Goal: Transaction & Acquisition: Book appointment/travel/reservation

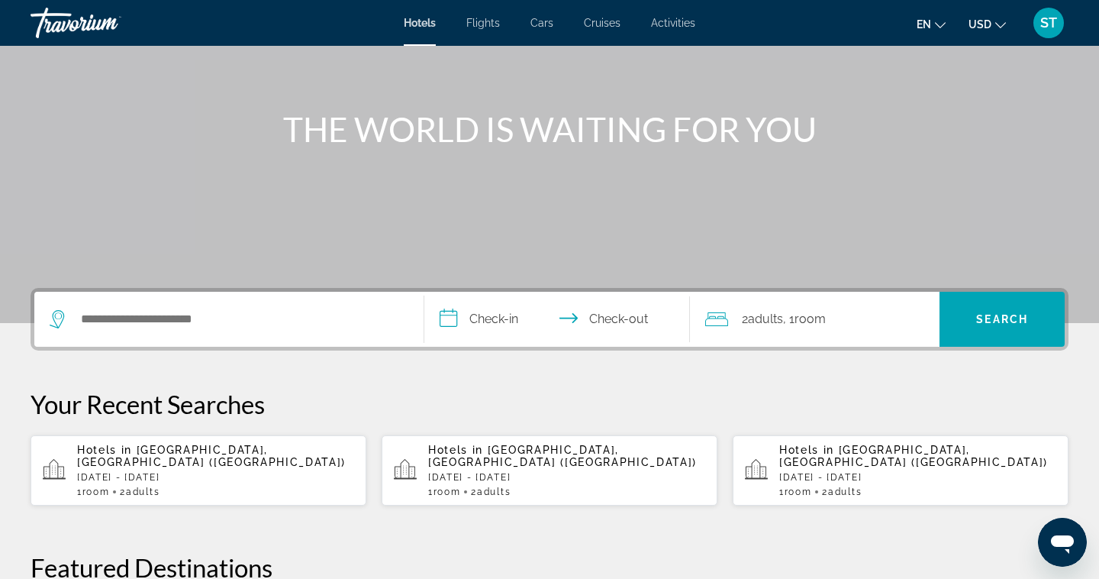
scroll to position [133, 0]
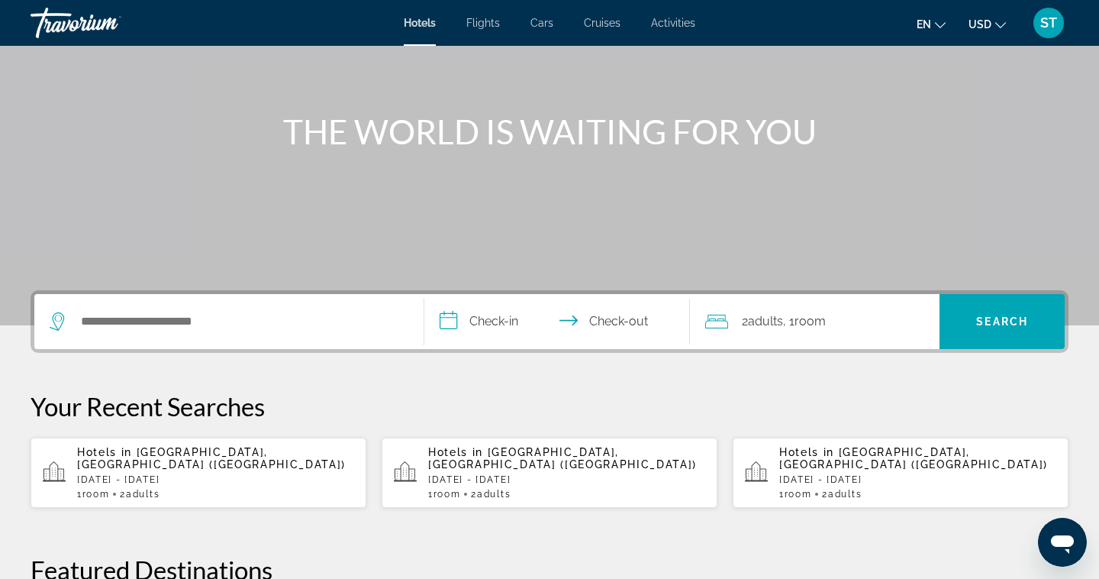
click at [174, 474] on p "[DATE] - [DATE]" at bounding box center [215, 479] width 277 height 11
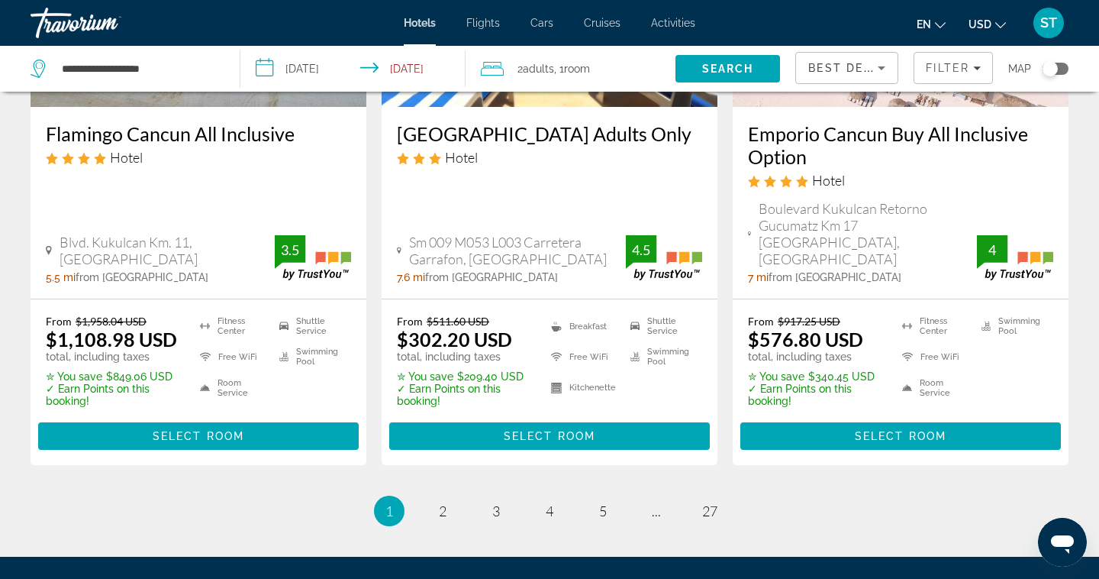
scroll to position [2155, 0]
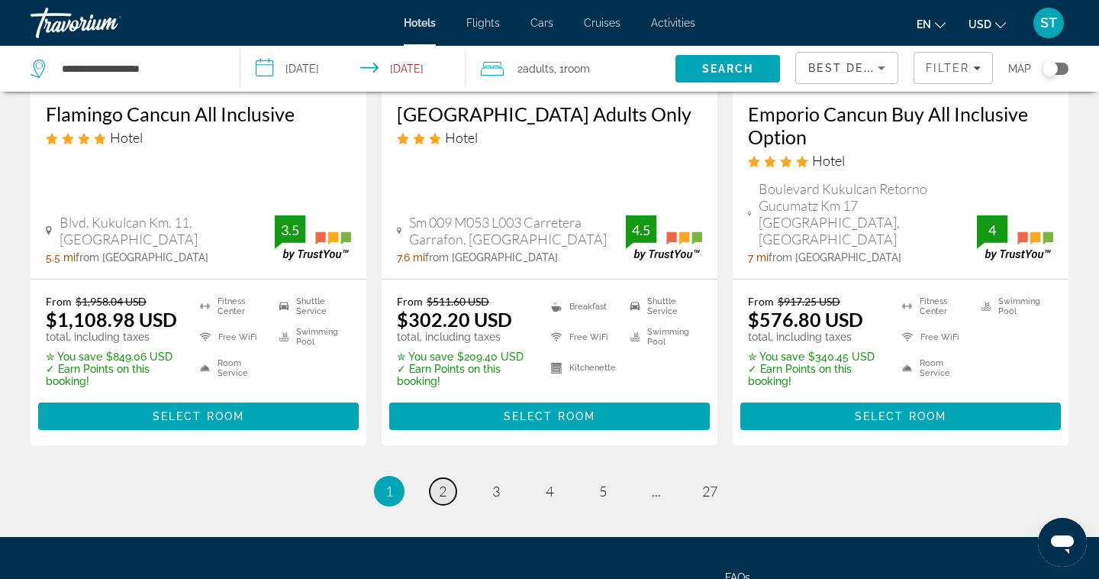
click at [450, 478] on link "page 2" at bounding box center [443, 491] width 27 height 27
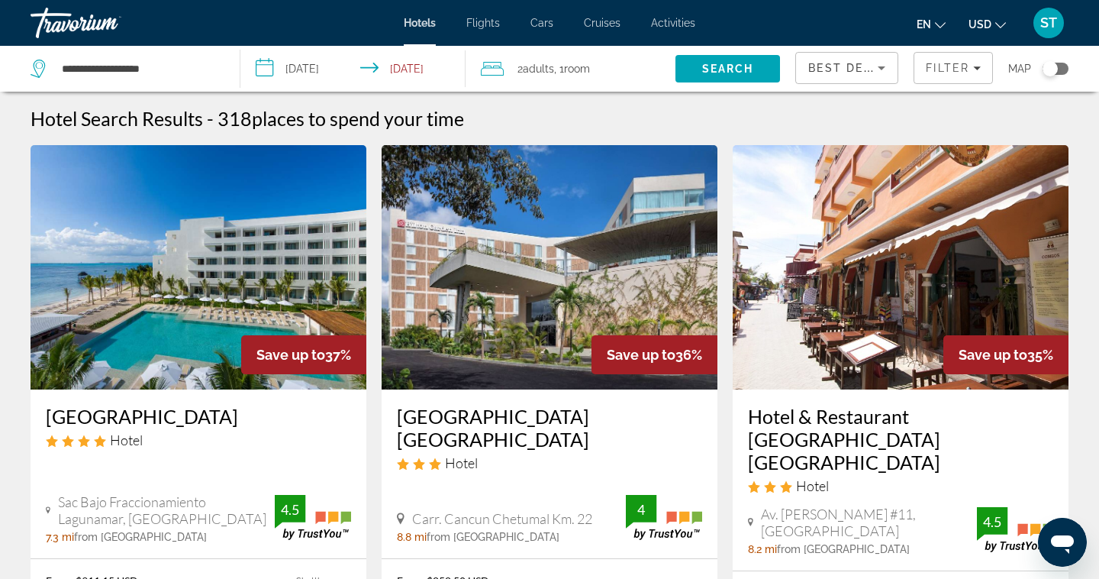
click at [490, 73] on icon "Travelers: 2 adults, 0 children" at bounding box center [492, 69] width 23 height 18
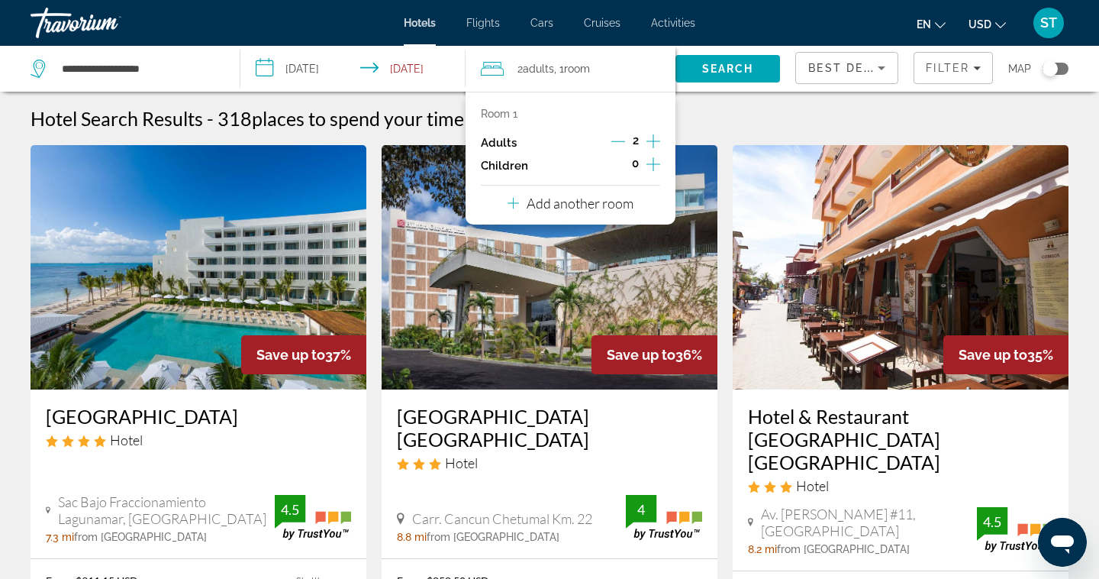
click at [656, 142] on icon "Increment adults" at bounding box center [654, 141] width 14 height 18
click at [633, 205] on div "Room 1 Adults 4 Children 0 Add another room" at bounding box center [571, 158] width 210 height 133
click at [598, 205] on p "Add another room" at bounding box center [580, 203] width 107 height 17
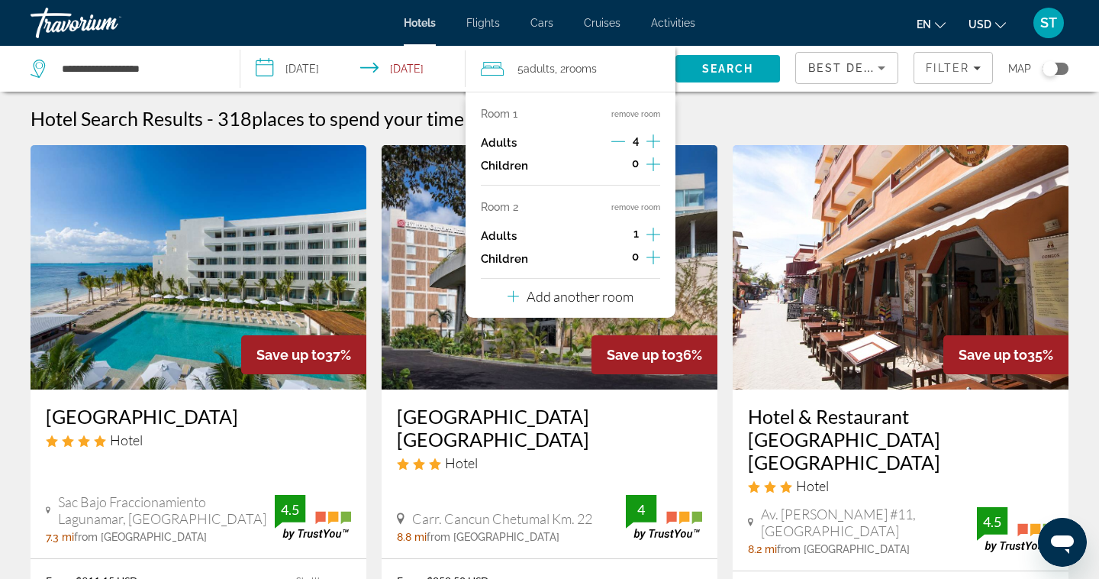
click at [618, 143] on icon "Decrement adults" at bounding box center [618, 141] width 14 height 14
click at [653, 234] on icon "Increment adults" at bounding box center [654, 234] width 14 height 14
click at [620, 231] on icon "Decrement adults" at bounding box center [618, 234] width 14 height 14
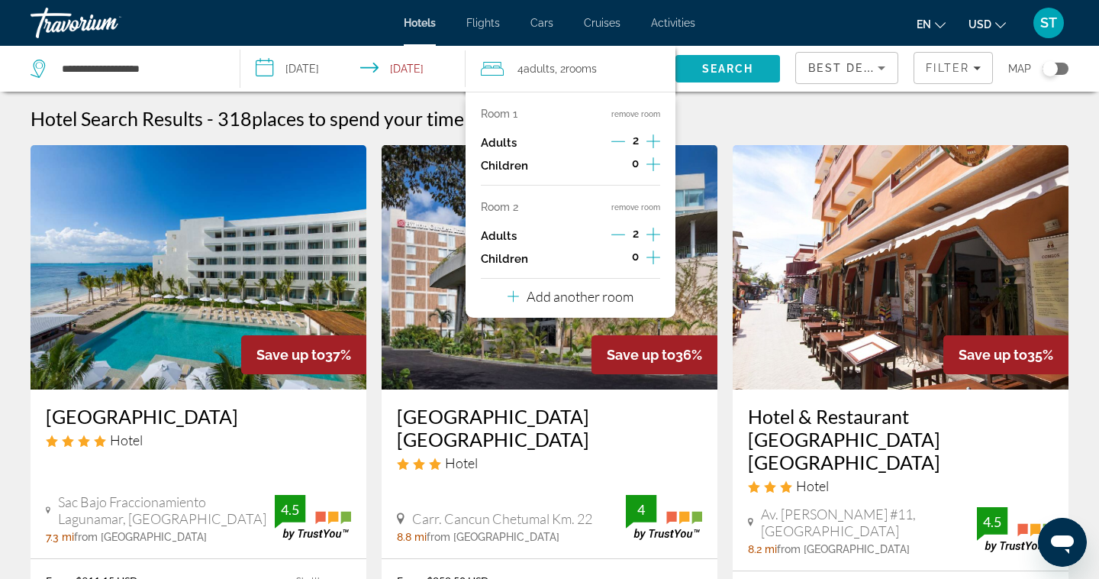
click at [711, 77] on span "Search" at bounding box center [728, 68] width 105 height 37
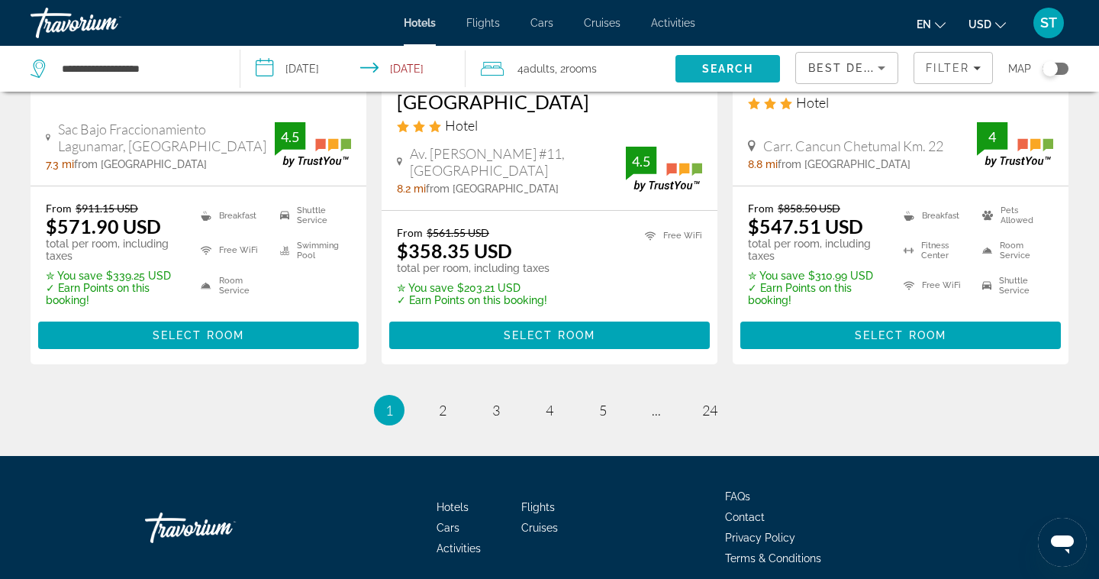
scroll to position [2162, 0]
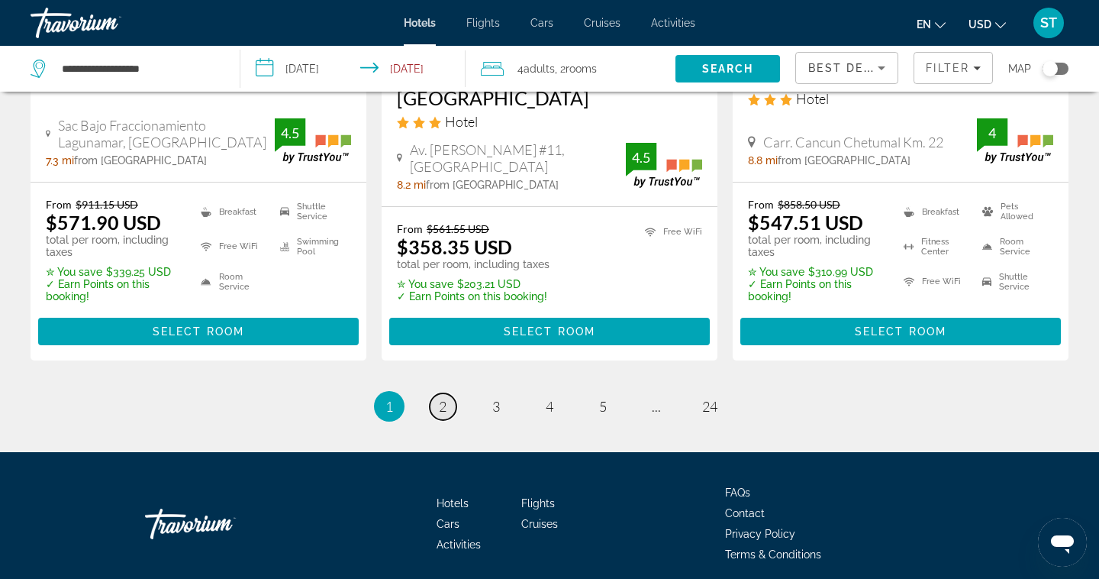
click at [444, 398] on span "2" at bounding box center [443, 406] width 8 height 17
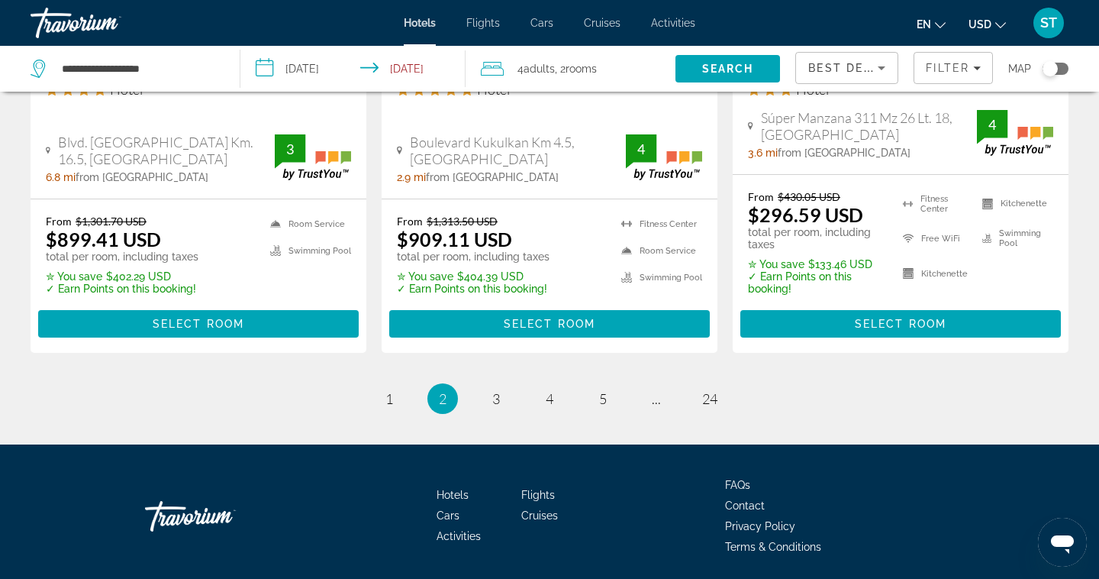
scroll to position [2221, 0]
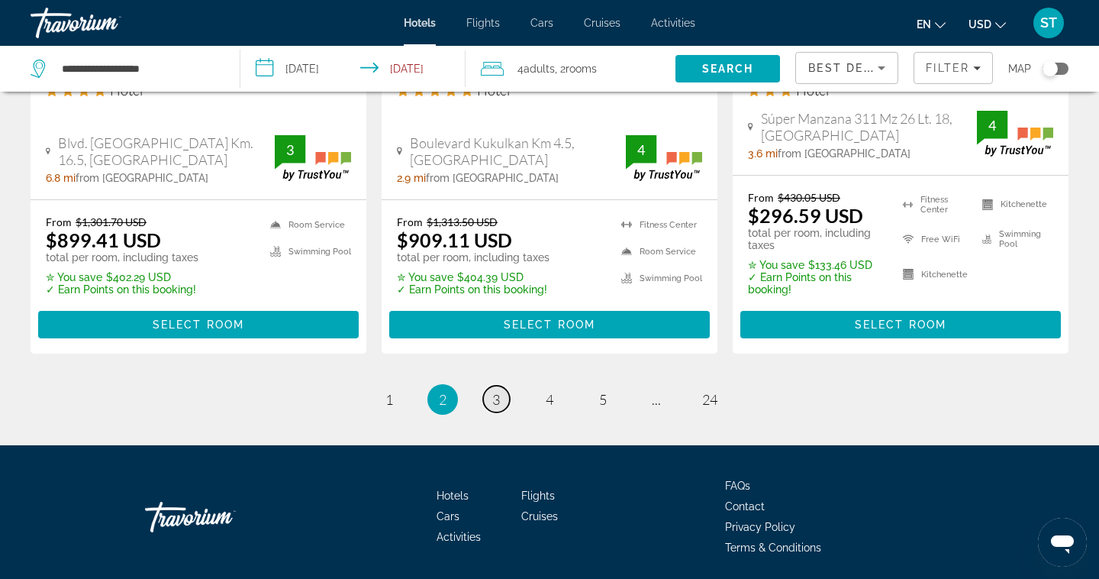
click at [492, 391] on span "3" at bounding box center [496, 399] width 8 height 17
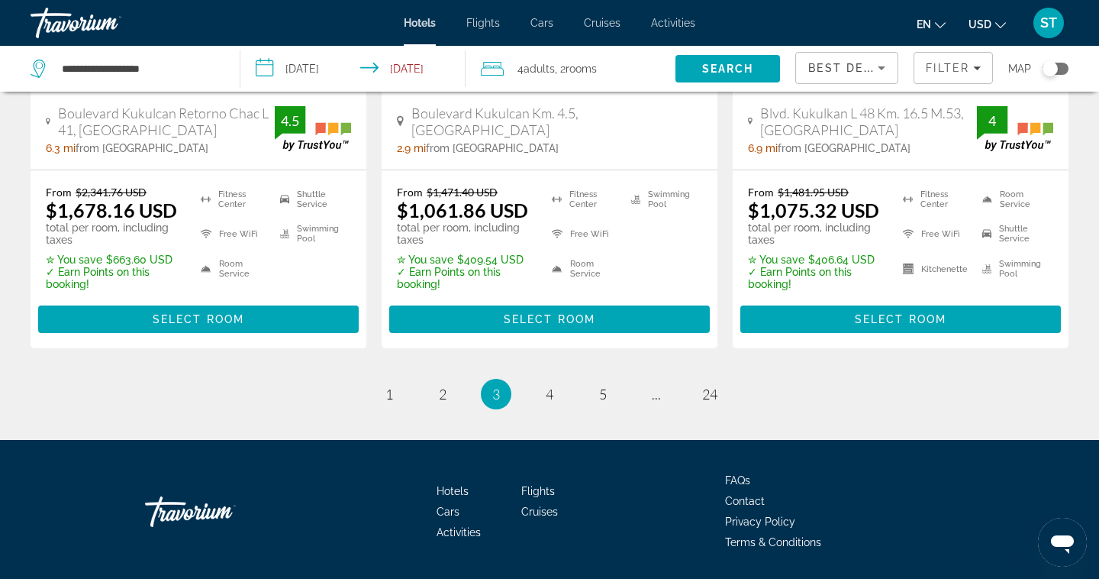
scroll to position [2220, 0]
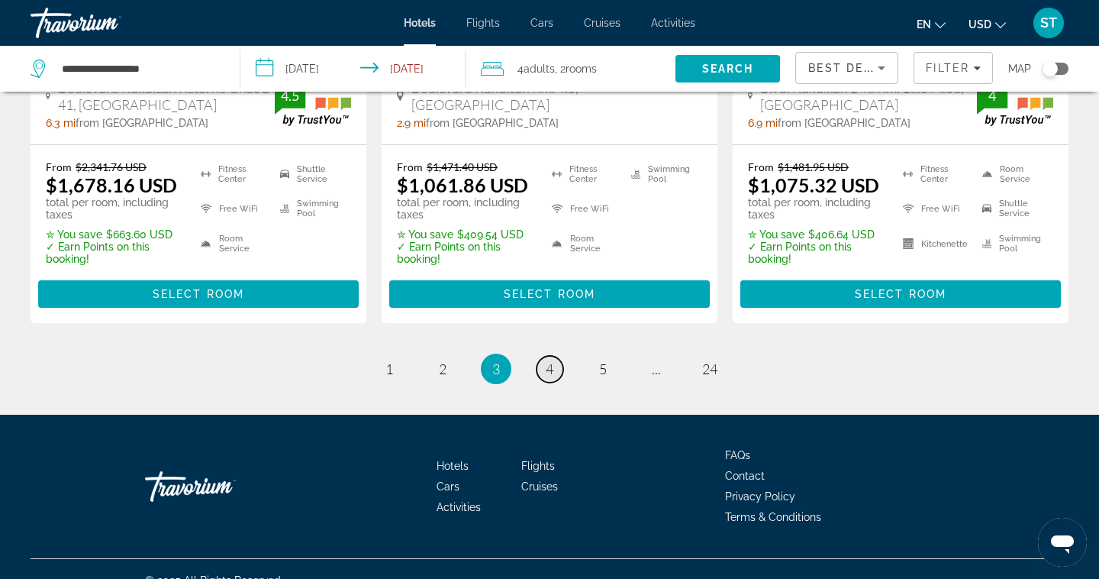
click at [550, 360] on span "4" at bounding box center [550, 368] width 8 height 17
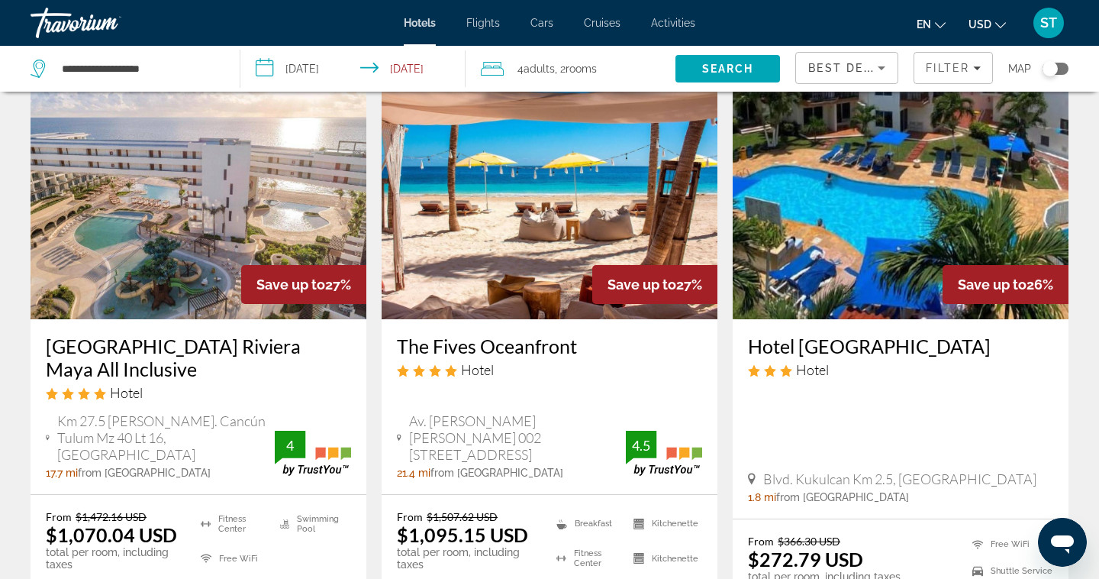
scroll to position [679, 0]
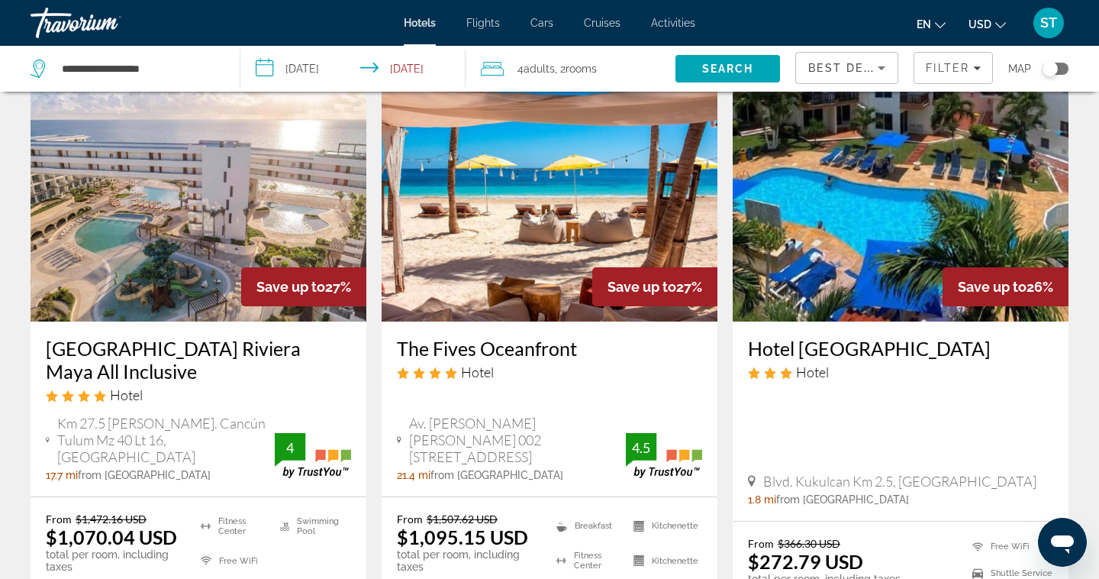
click at [539, 279] on img "Main content" at bounding box center [550, 199] width 336 height 244
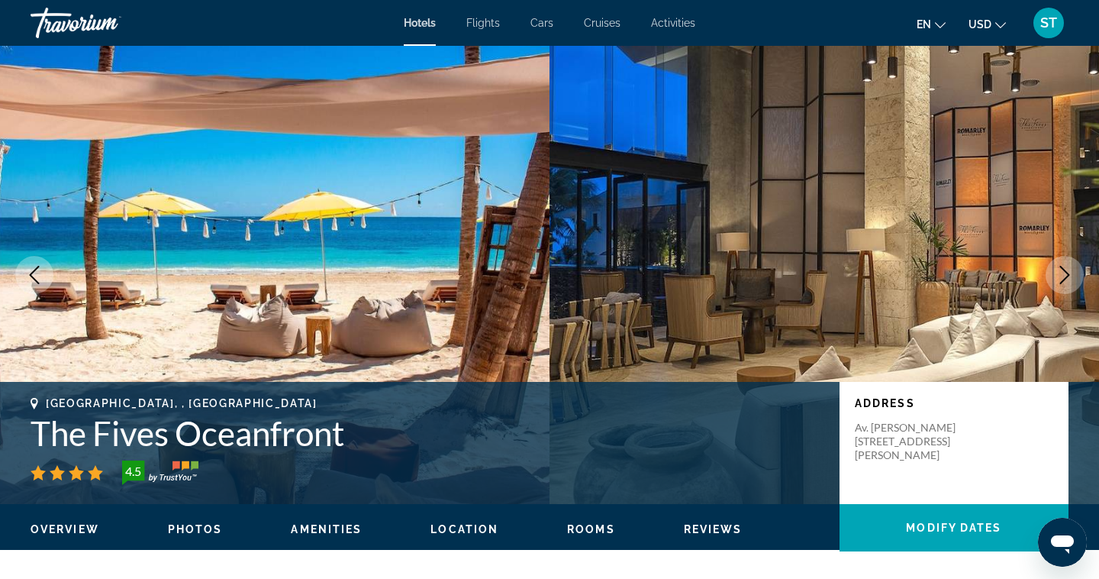
click at [1071, 280] on icon "Next image" at bounding box center [1065, 275] width 18 height 18
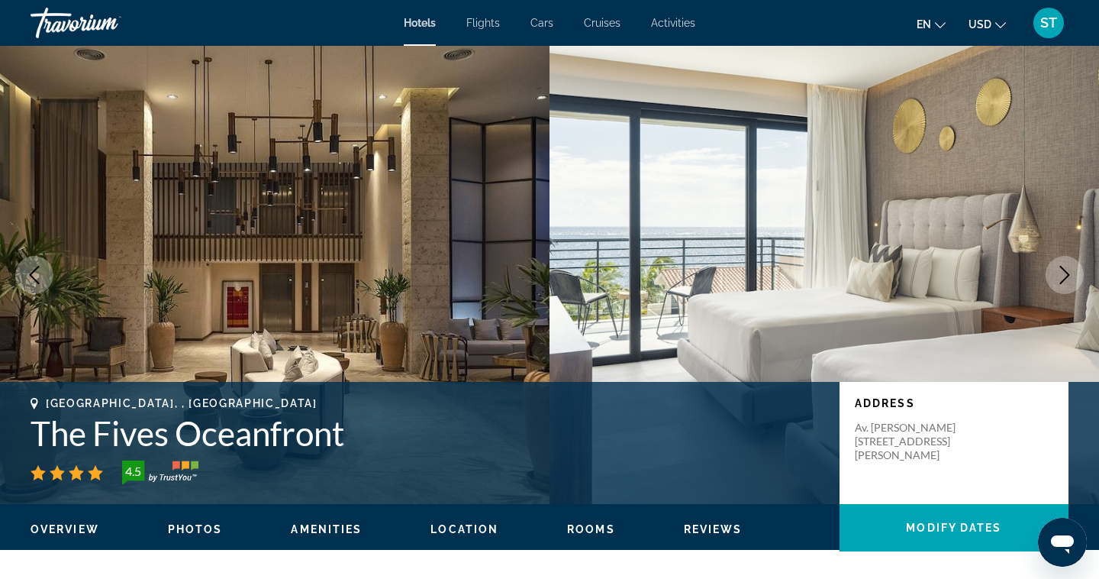
click at [1071, 280] on icon "Next image" at bounding box center [1065, 275] width 18 height 18
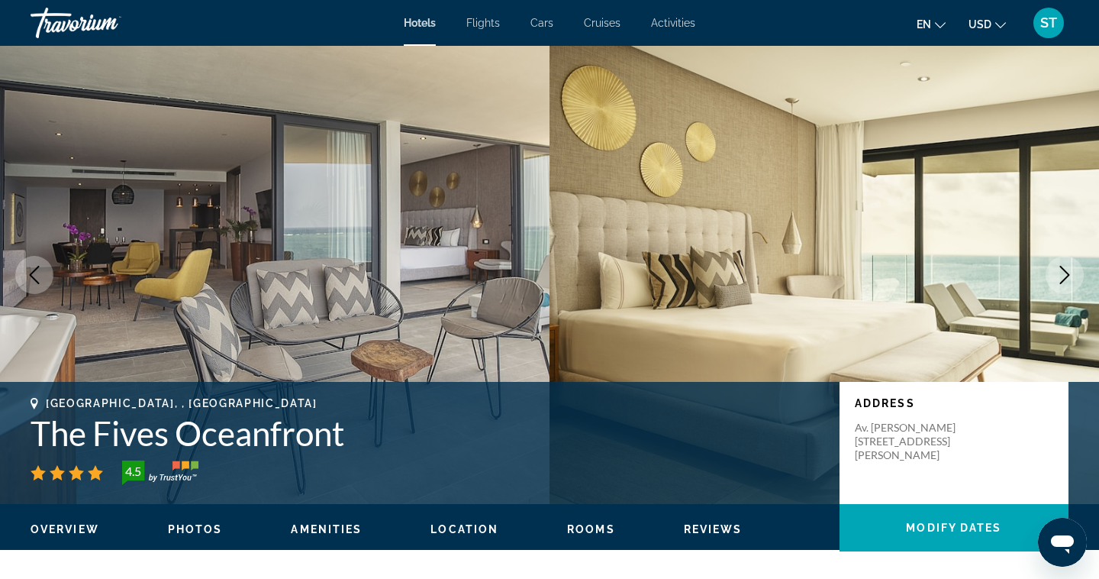
click at [1071, 280] on icon "Next image" at bounding box center [1065, 275] width 18 height 18
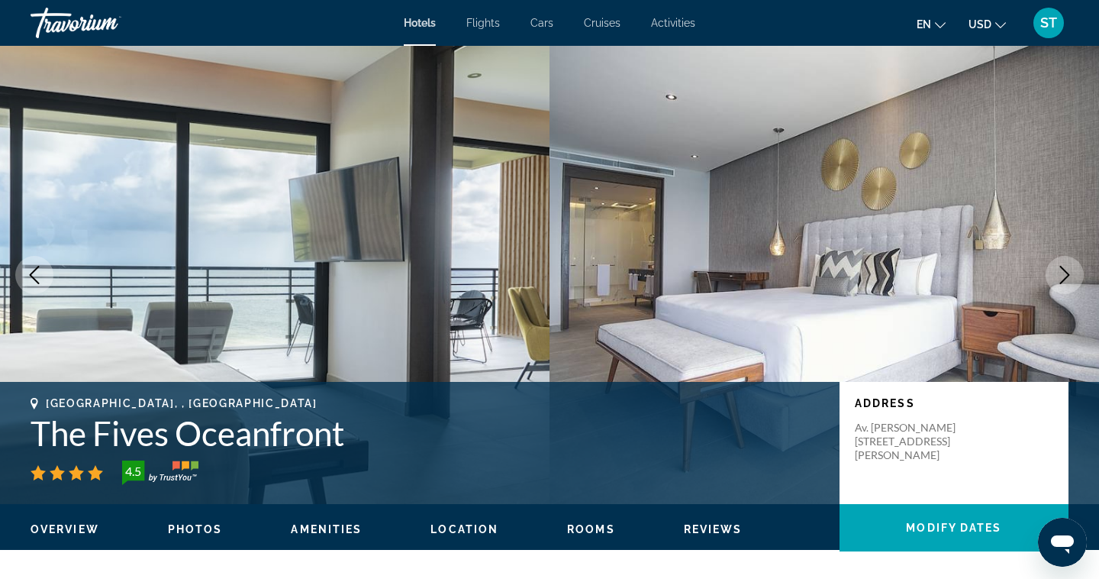
click at [1071, 280] on icon "Next image" at bounding box center [1065, 275] width 18 height 18
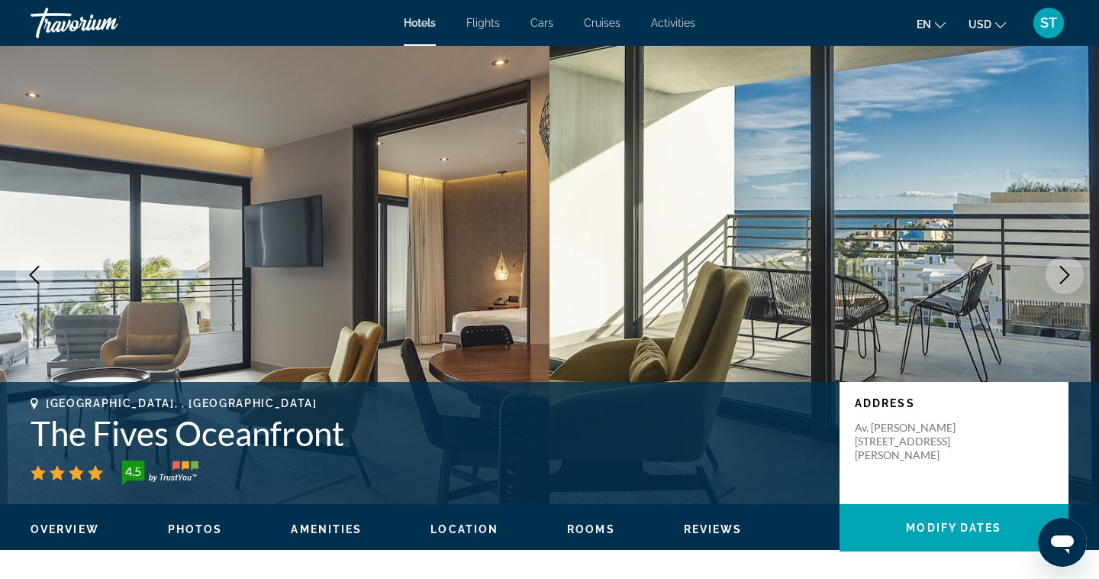
click at [1071, 280] on icon "Next image" at bounding box center [1065, 275] width 18 height 18
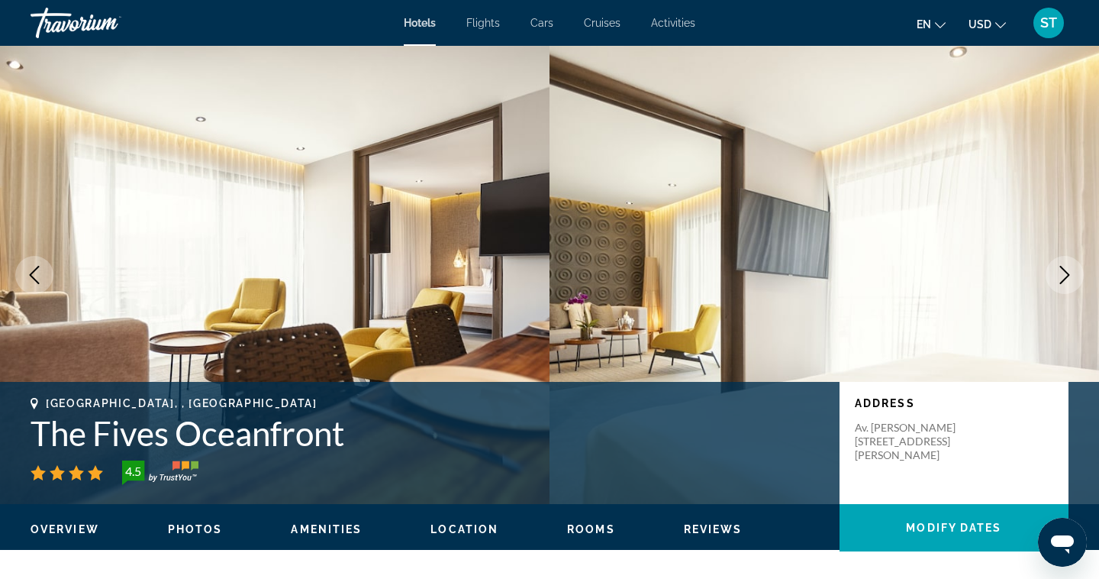
click at [1071, 280] on icon "Next image" at bounding box center [1065, 275] width 18 height 18
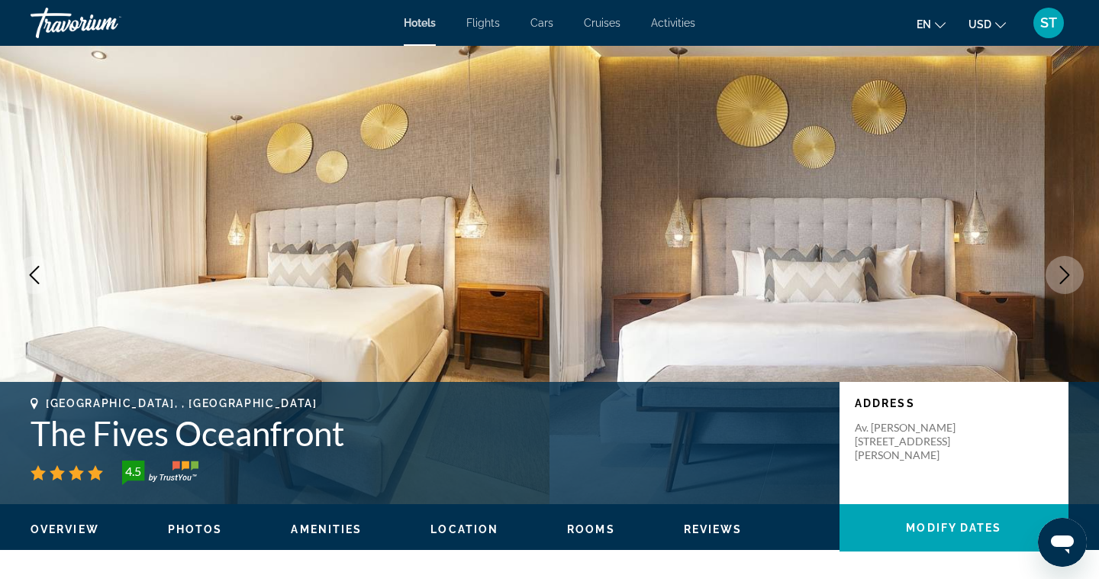
click at [1071, 280] on icon "Next image" at bounding box center [1065, 275] width 18 height 18
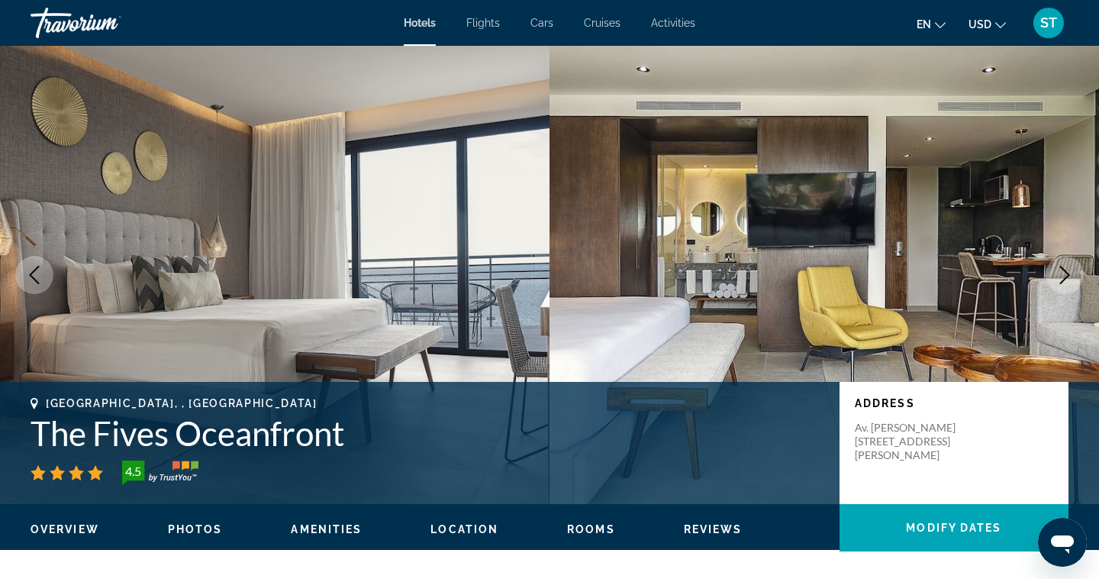
click at [1071, 280] on icon "Next image" at bounding box center [1065, 275] width 18 height 18
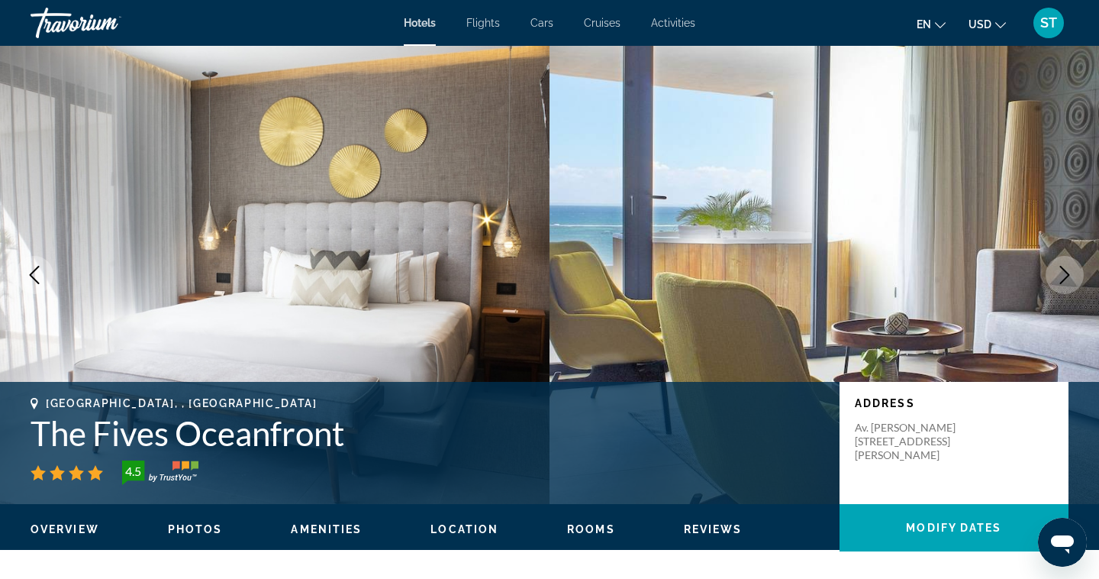
click at [1071, 280] on icon "Next image" at bounding box center [1065, 275] width 18 height 18
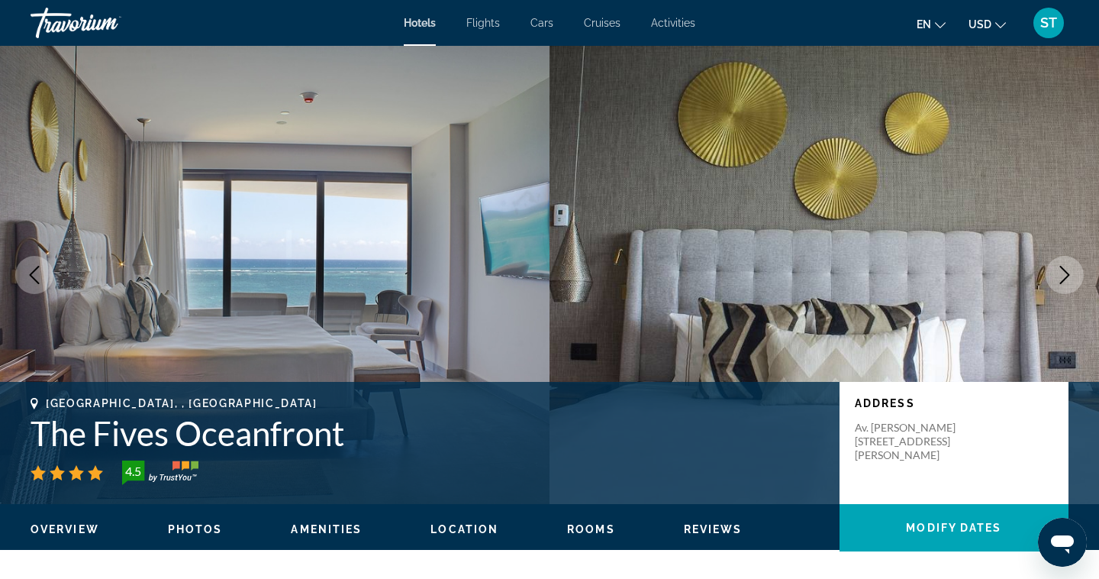
click at [1071, 280] on icon "Next image" at bounding box center [1065, 275] width 18 height 18
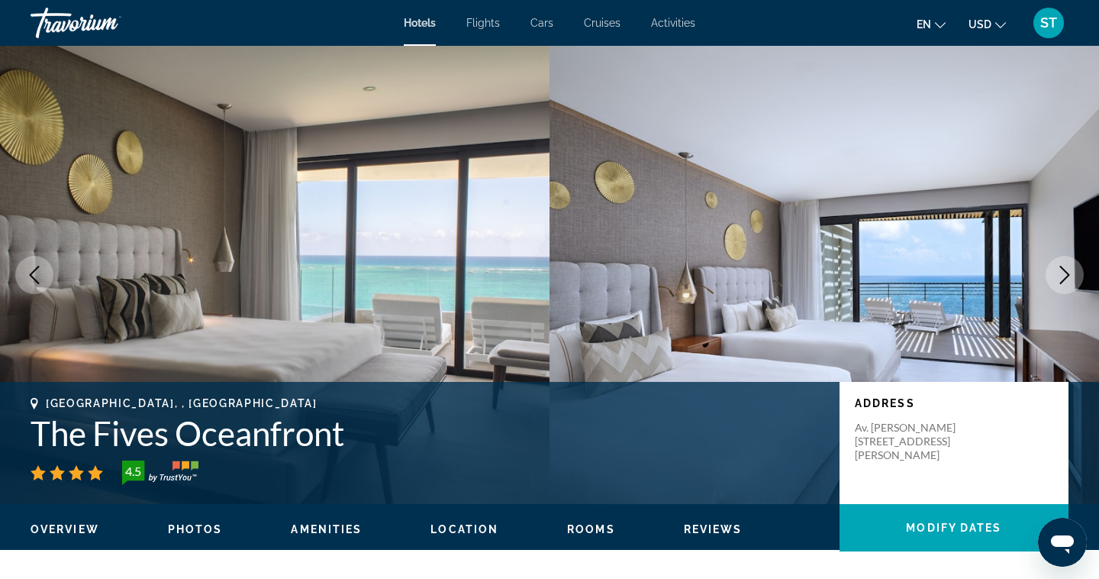
click at [1071, 280] on icon "Next image" at bounding box center [1065, 275] width 18 height 18
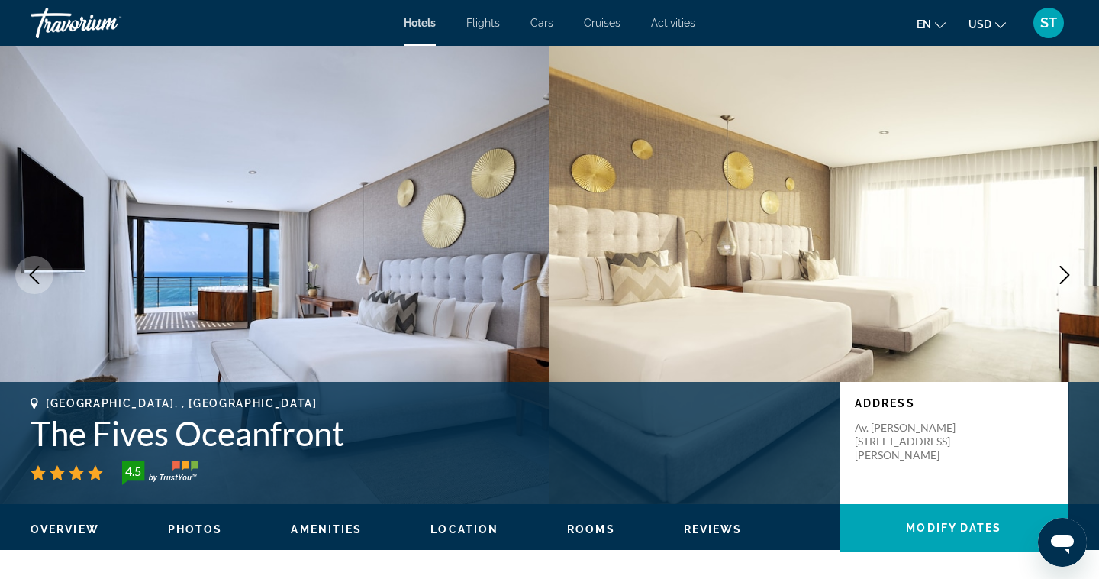
click at [1071, 280] on icon "Next image" at bounding box center [1065, 275] width 18 height 18
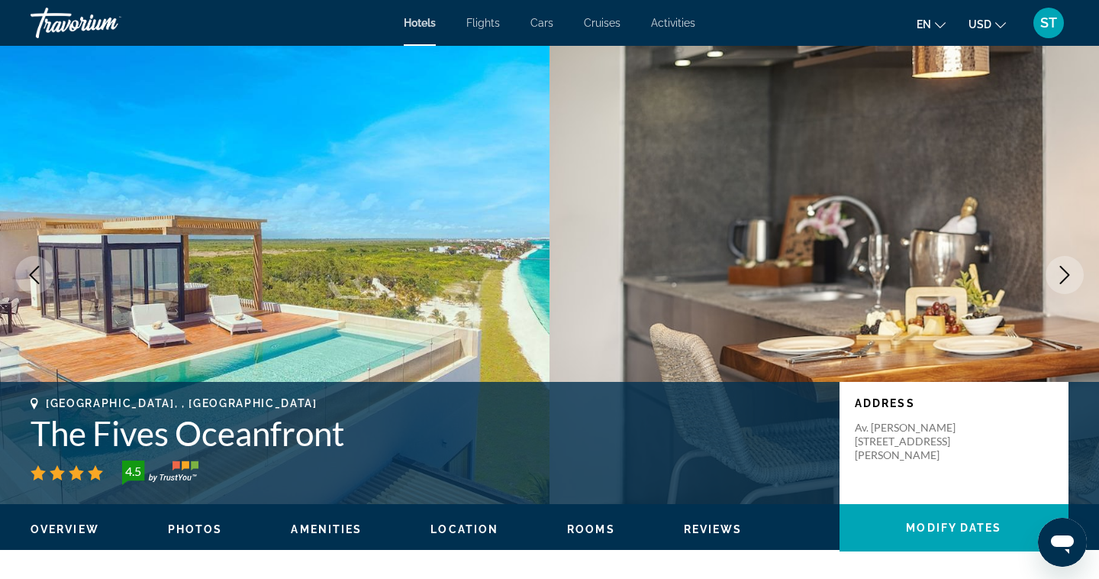
click at [1071, 280] on icon "Next image" at bounding box center [1065, 275] width 18 height 18
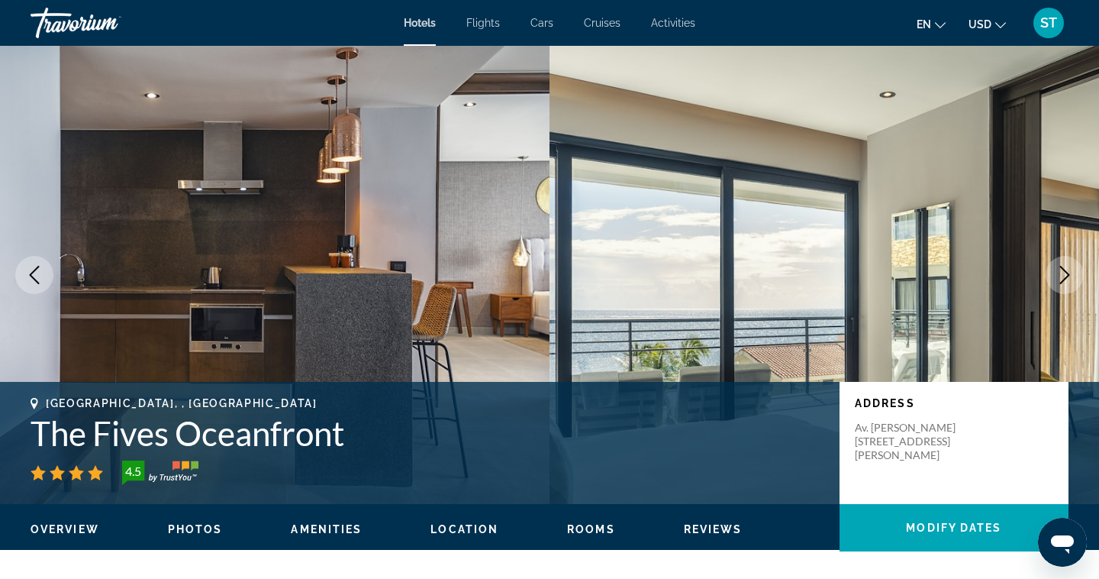
click at [1071, 280] on icon "Next image" at bounding box center [1065, 275] width 18 height 18
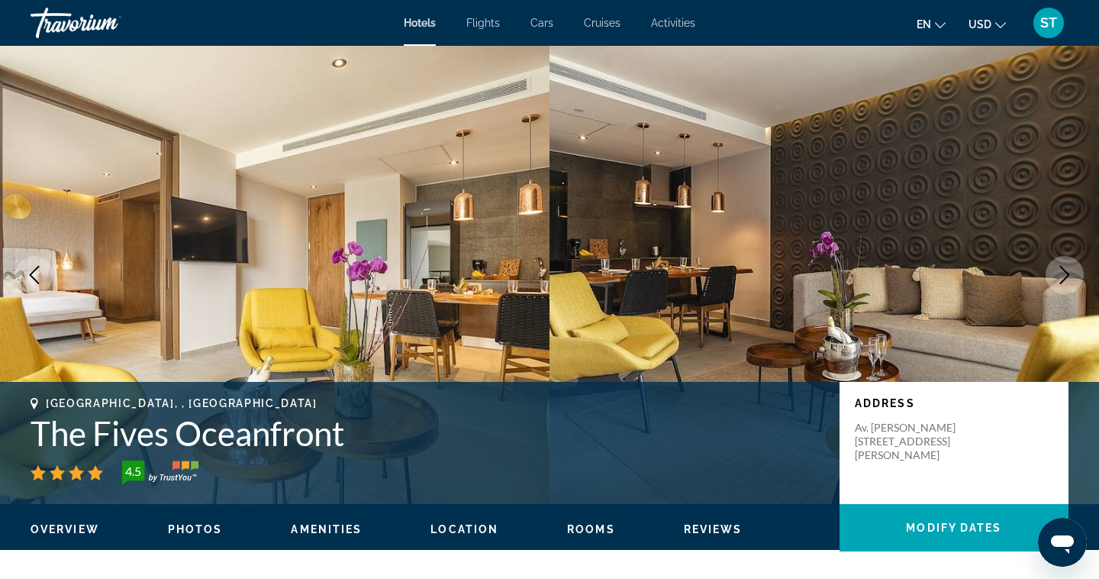
click at [1071, 280] on icon "Next image" at bounding box center [1065, 275] width 18 height 18
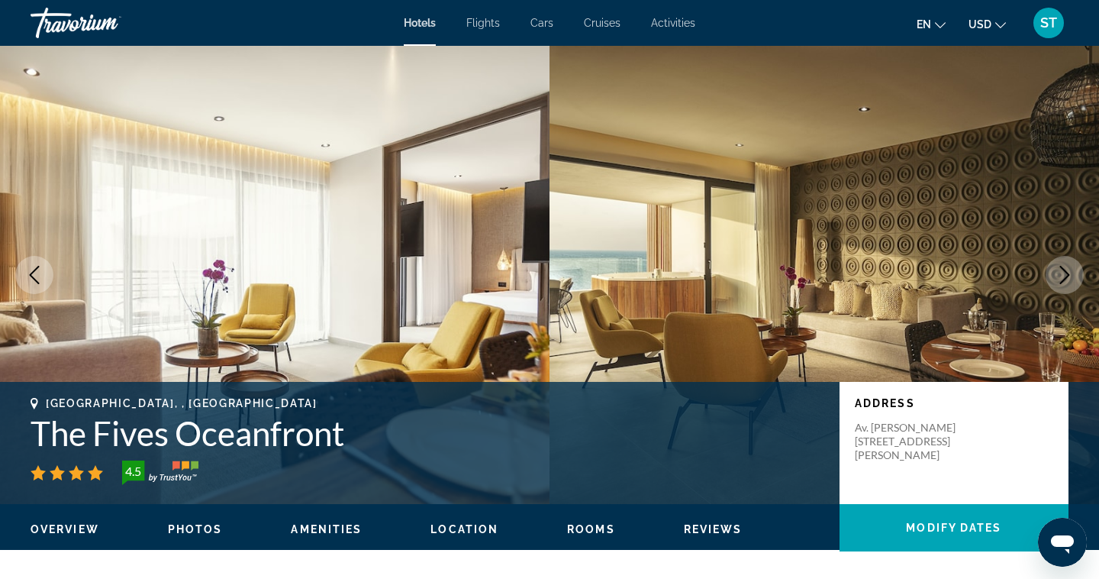
click at [1071, 280] on icon "Next image" at bounding box center [1065, 275] width 18 height 18
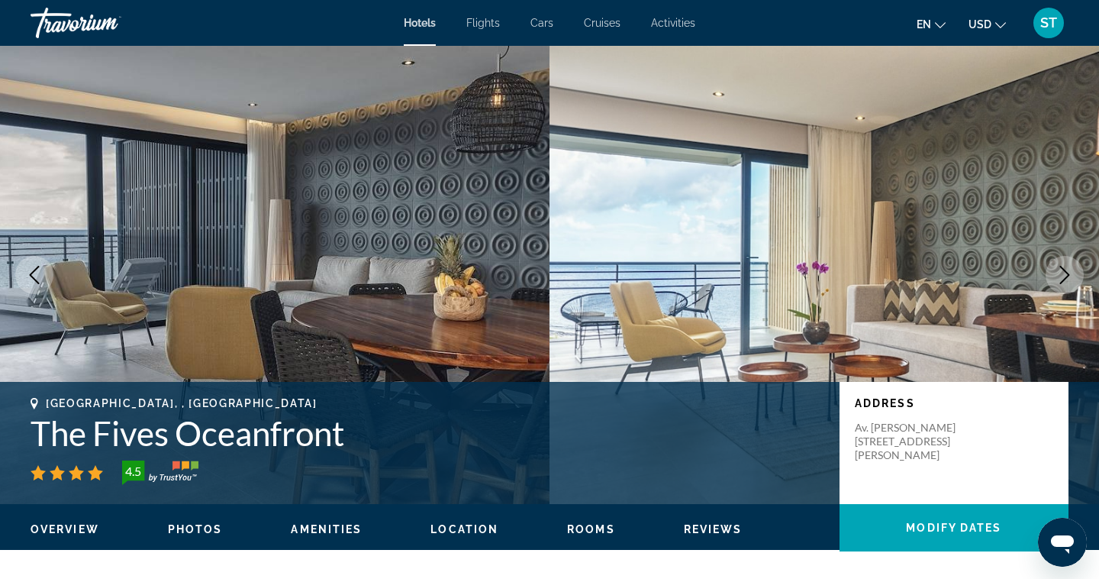
click at [1071, 280] on icon "Next image" at bounding box center [1065, 275] width 18 height 18
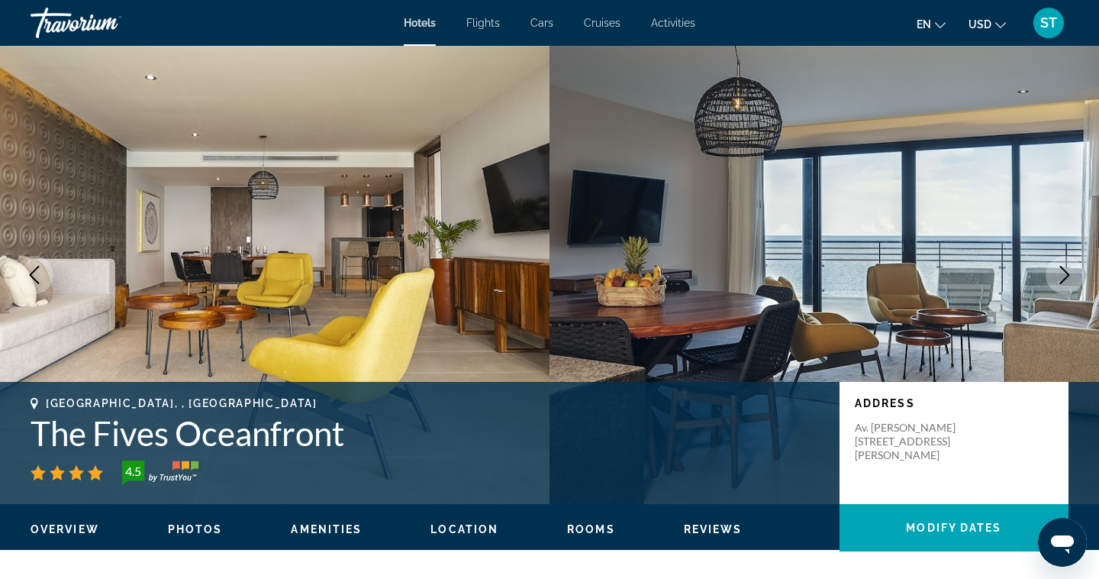
click at [1071, 280] on icon "Next image" at bounding box center [1065, 275] width 18 height 18
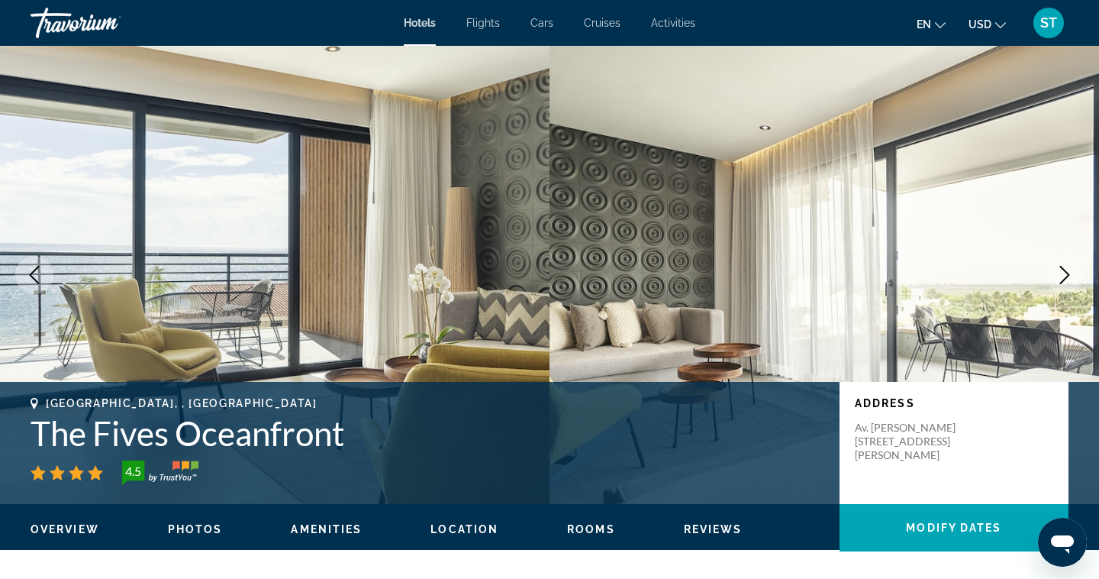
click at [1071, 280] on icon "Next image" at bounding box center [1065, 275] width 18 height 18
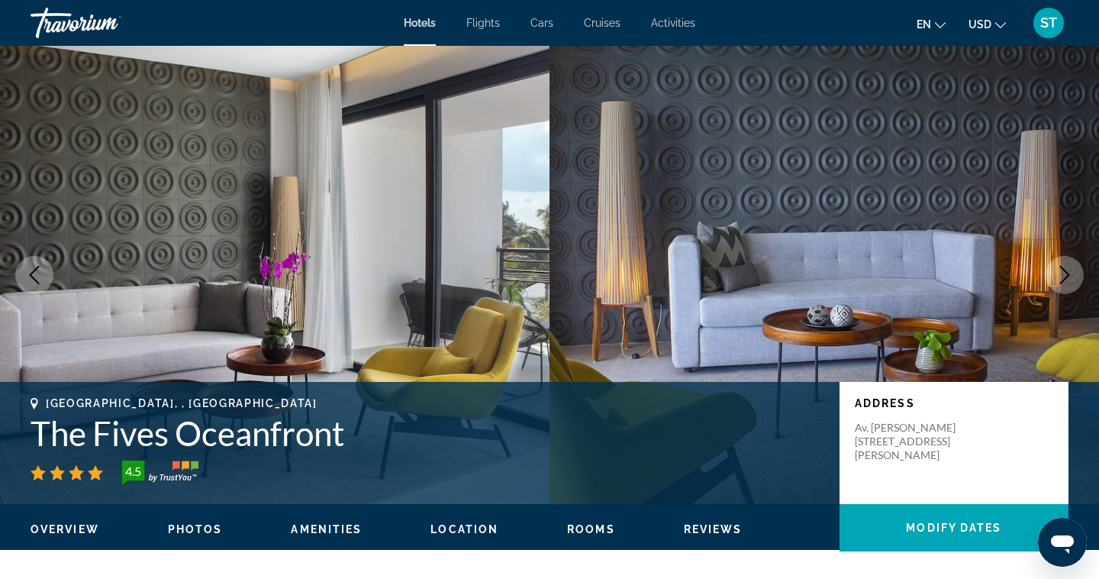
click at [1071, 280] on icon "Next image" at bounding box center [1065, 275] width 18 height 18
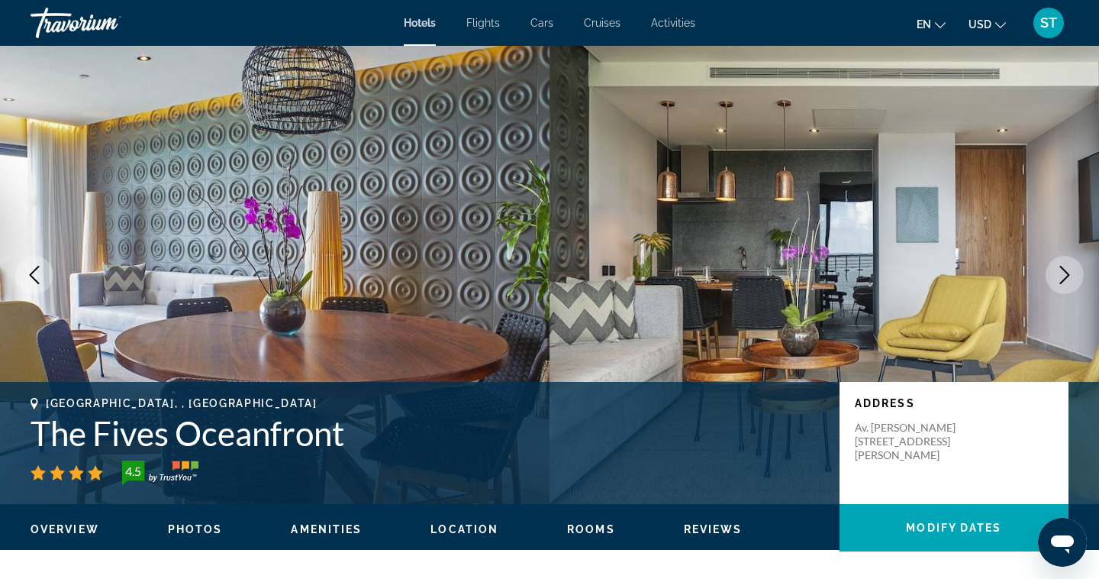
click at [1071, 280] on icon "Next image" at bounding box center [1065, 275] width 18 height 18
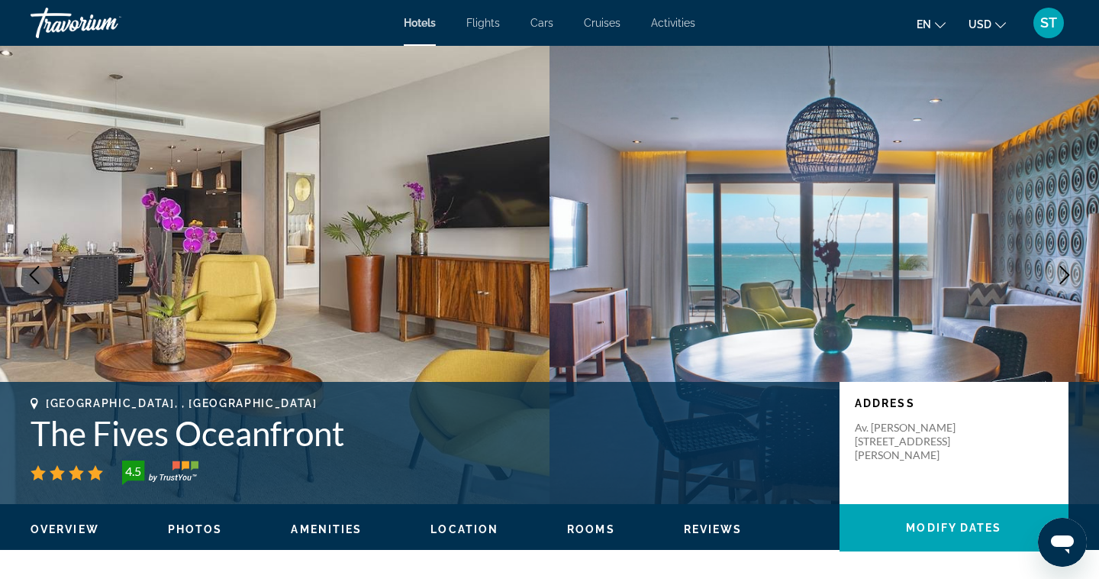
click at [1071, 280] on icon "Next image" at bounding box center [1065, 275] width 18 height 18
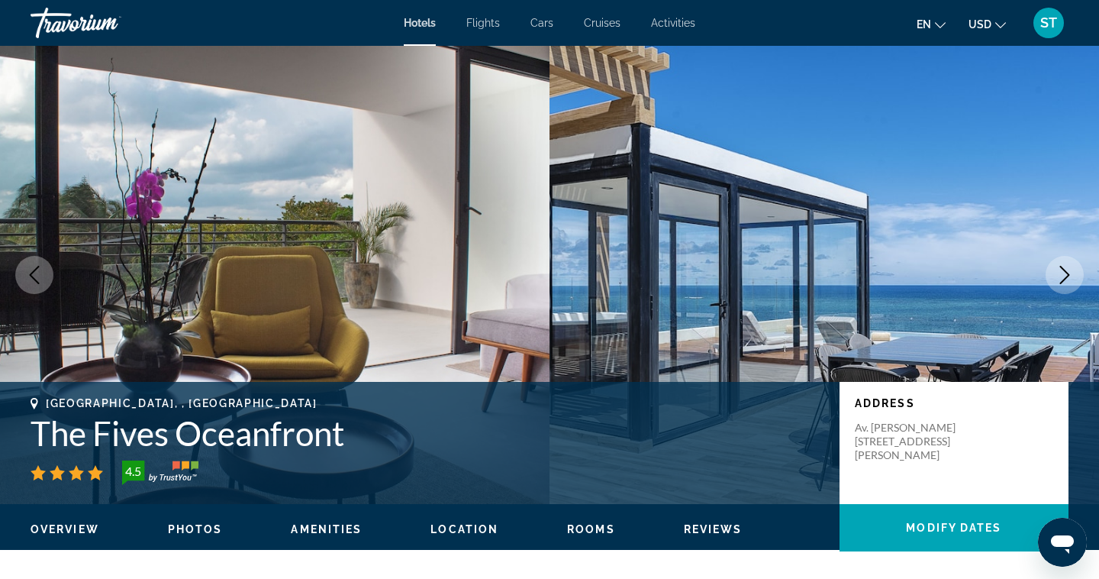
click at [1071, 280] on icon "Next image" at bounding box center [1065, 275] width 18 height 18
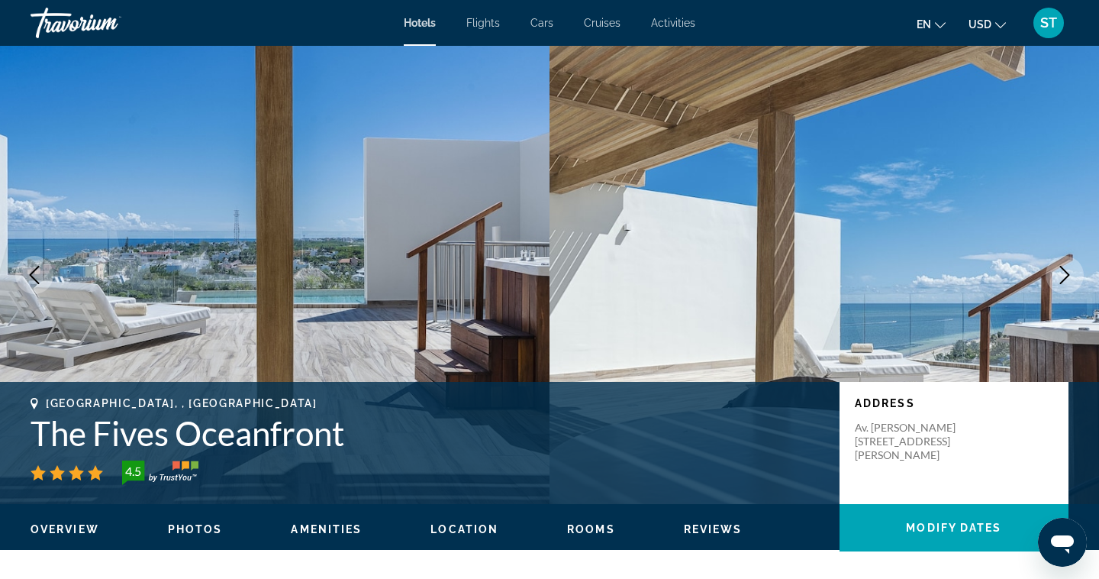
click at [1071, 280] on icon "Next image" at bounding box center [1065, 275] width 18 height 18
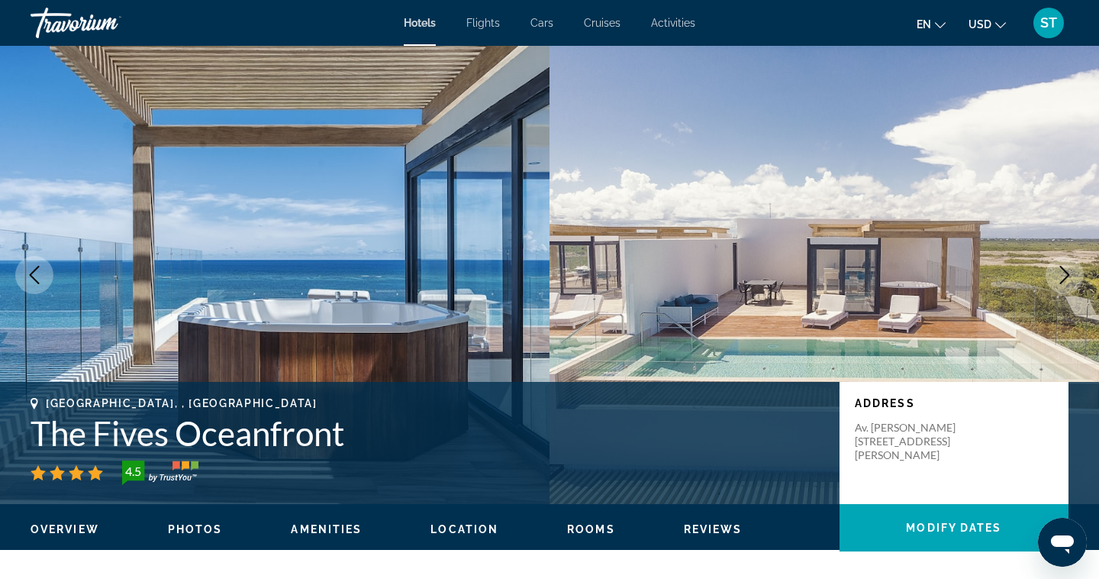
click at [1071, 280] on icon "Next image" at bounding box center [1065, 275] width 18 height 18
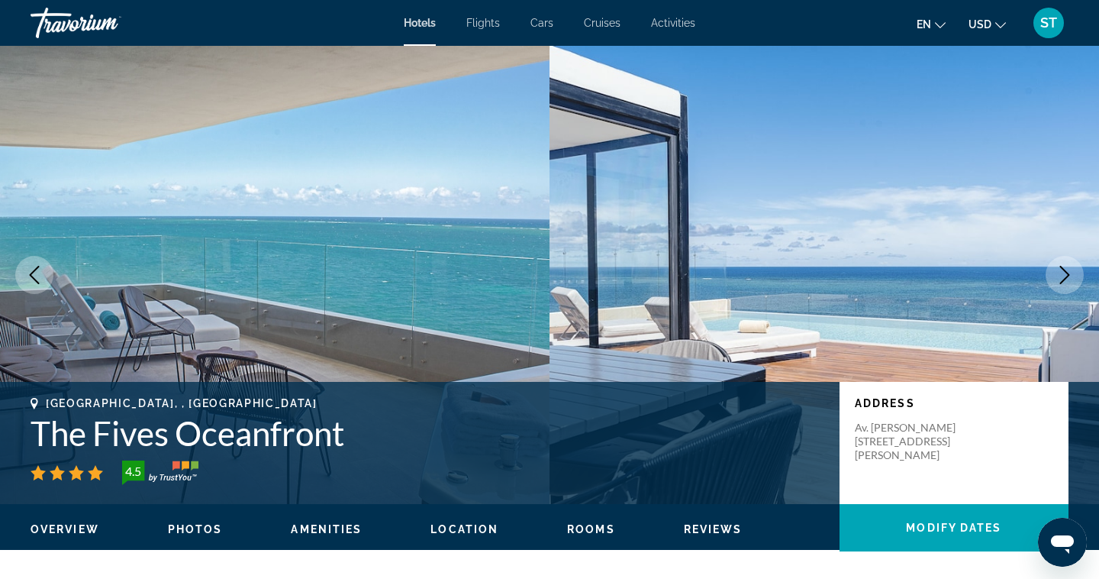
click at [1071, 280] on icon "Next image" at bounding box center [1065, 275] width 18 height 18
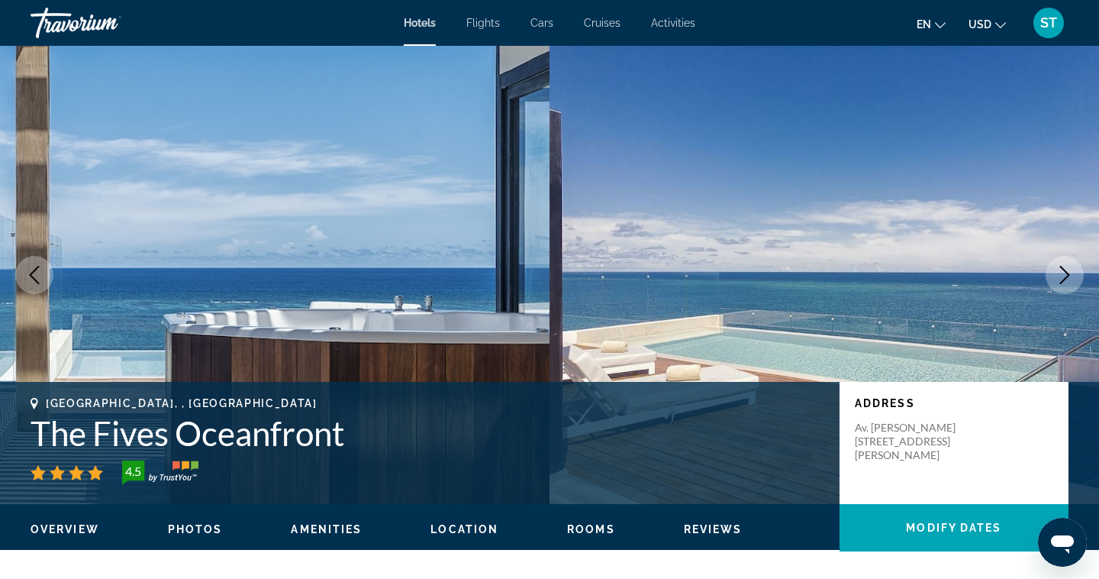
click at [1071, 280] on icon "Next image" at bounding box center [1065, 275] width 18 height 18
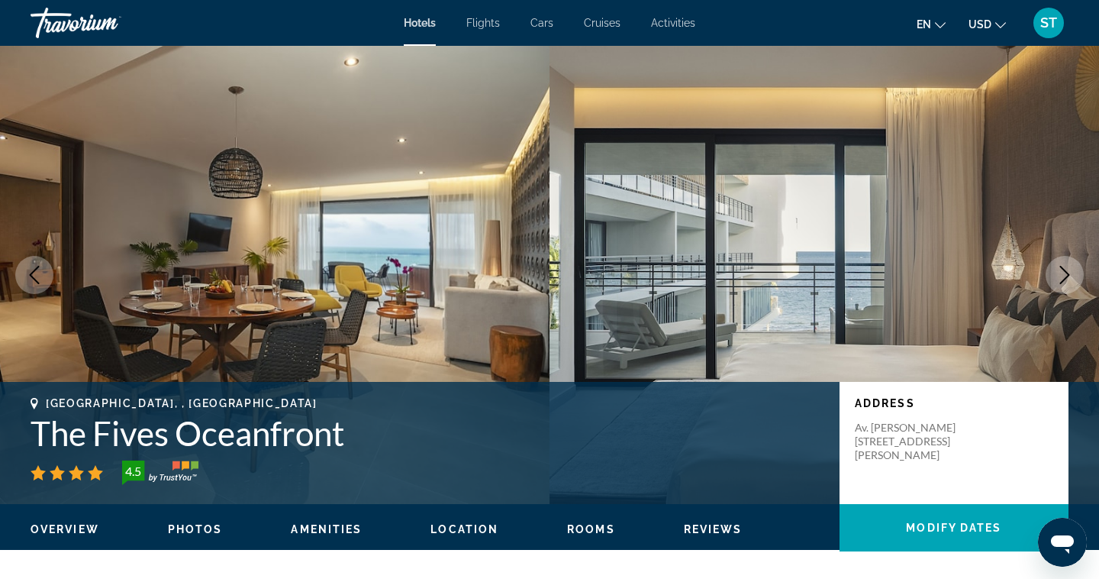
click at [1071, 280] on icon "Next image" at bounding box center [1065, 275] width 18 height 18
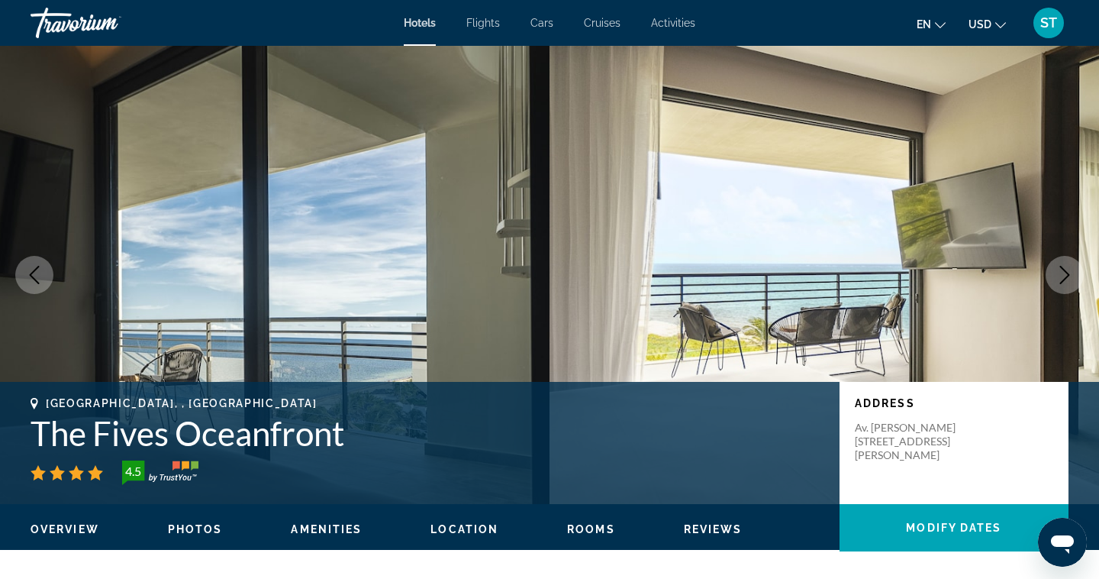
click at [1071, 280] on icon "Next image" at bounding box center [1065, 275] width 18 height 18
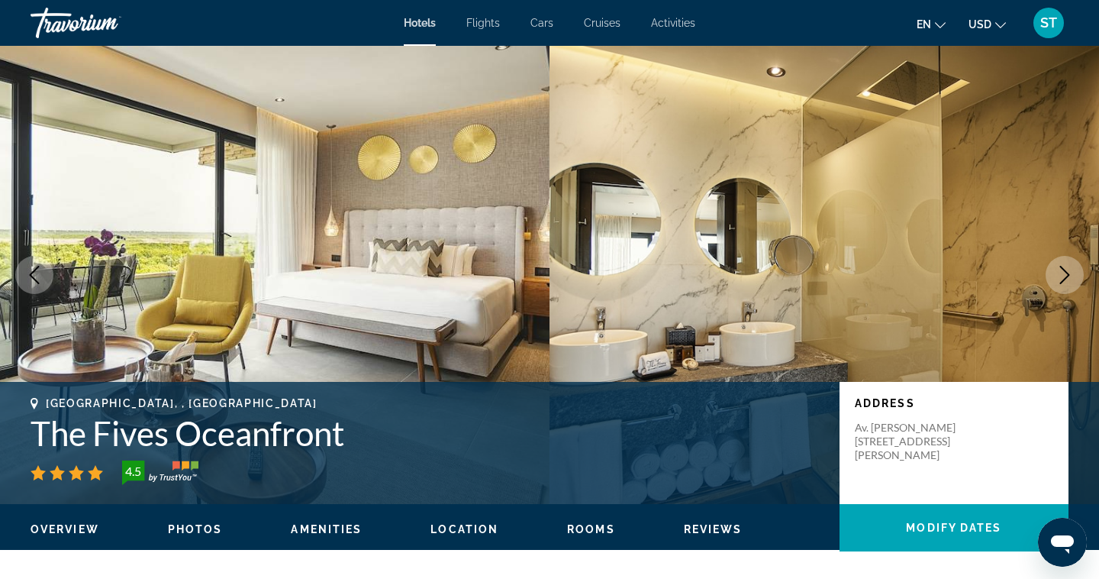
click at [1071, 280] on icon "Next image" at bounding box center [1065, 275] width 18 height 18
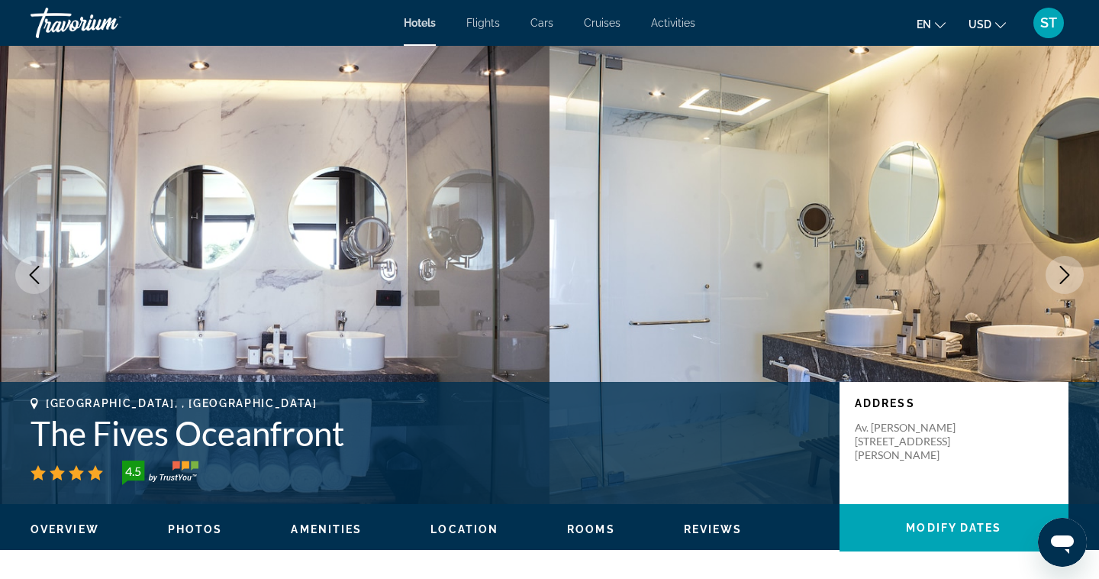
click at [1071, 280] on icon "Next image" at bounding box center [1065, 275] width 18 height 18
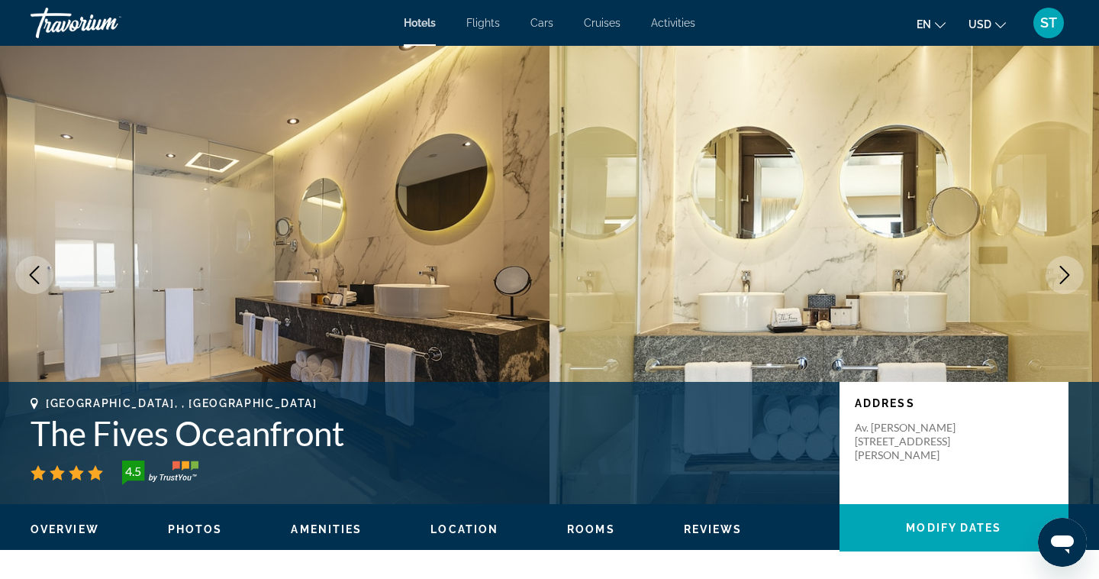
click at [1071, 280] on icon "Next image" at bounding box center [1065, 275] width 18 height 18
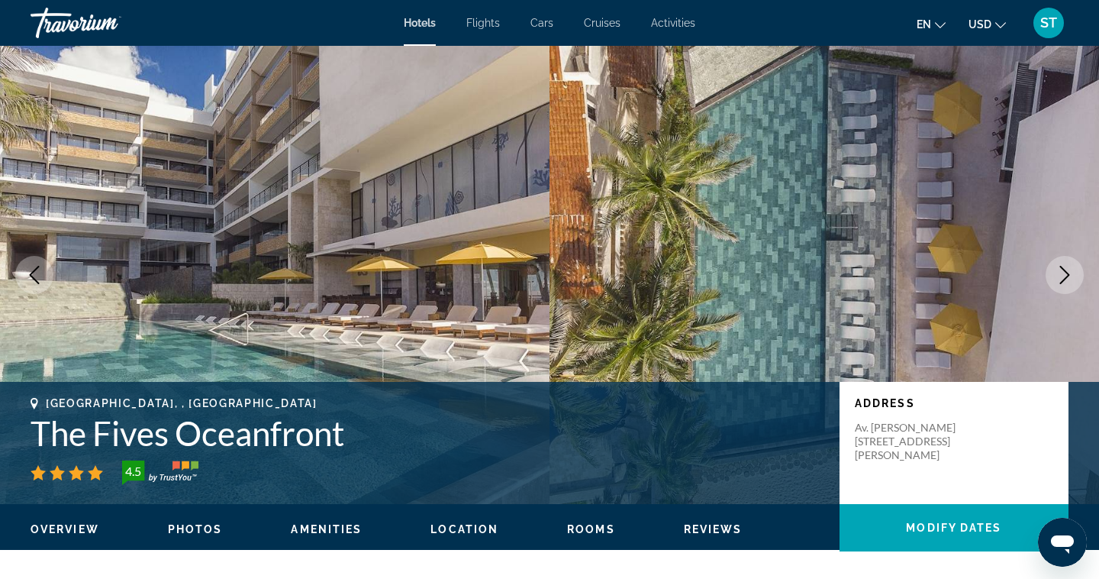
click at [1071, 280] on icon "Next image" at bounding box center [1065, 275] width 18 height 18
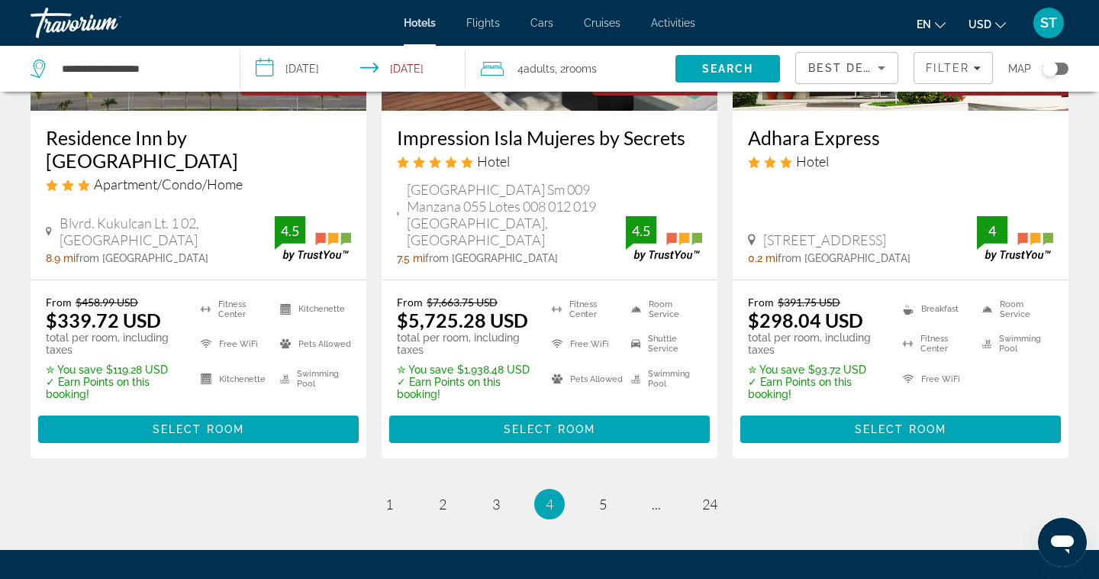
scroll to position [2107, 0]
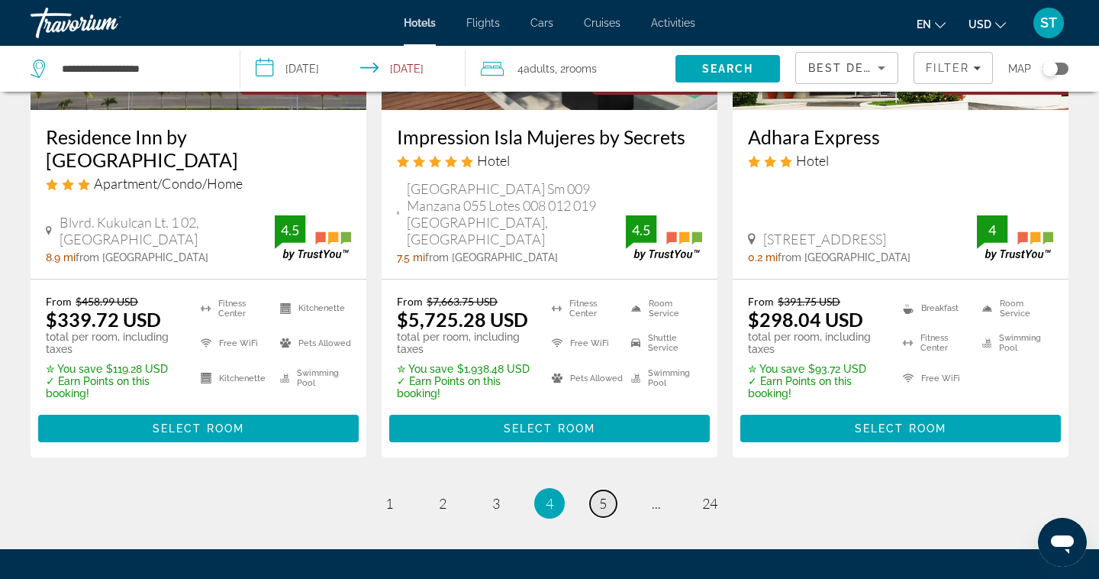
click at [605, 506] on span "5" at bounding box center [603, 503] width 8 height 17
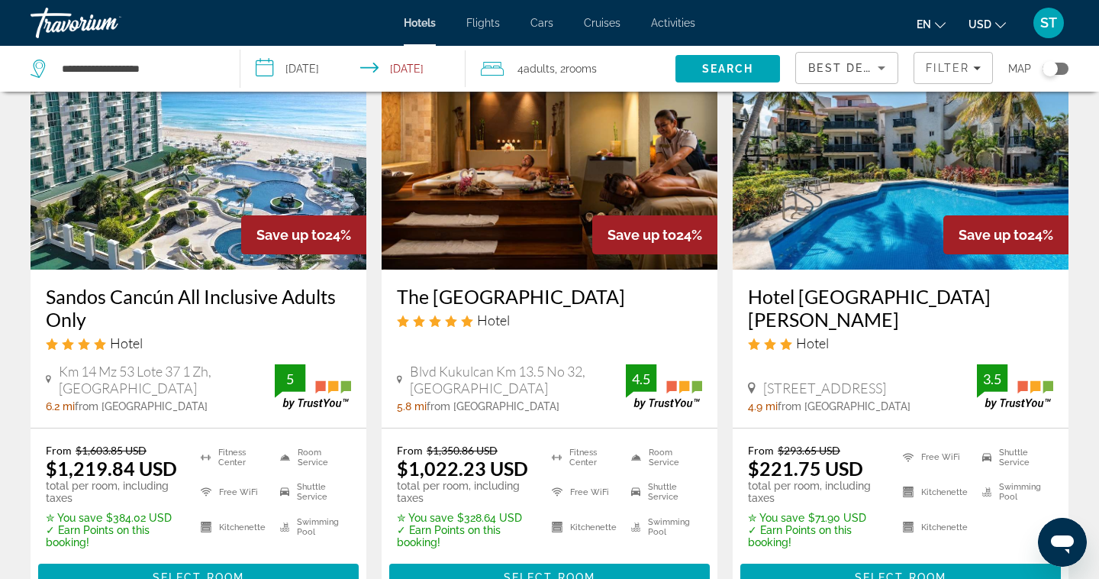
scroll to position [118, 0]
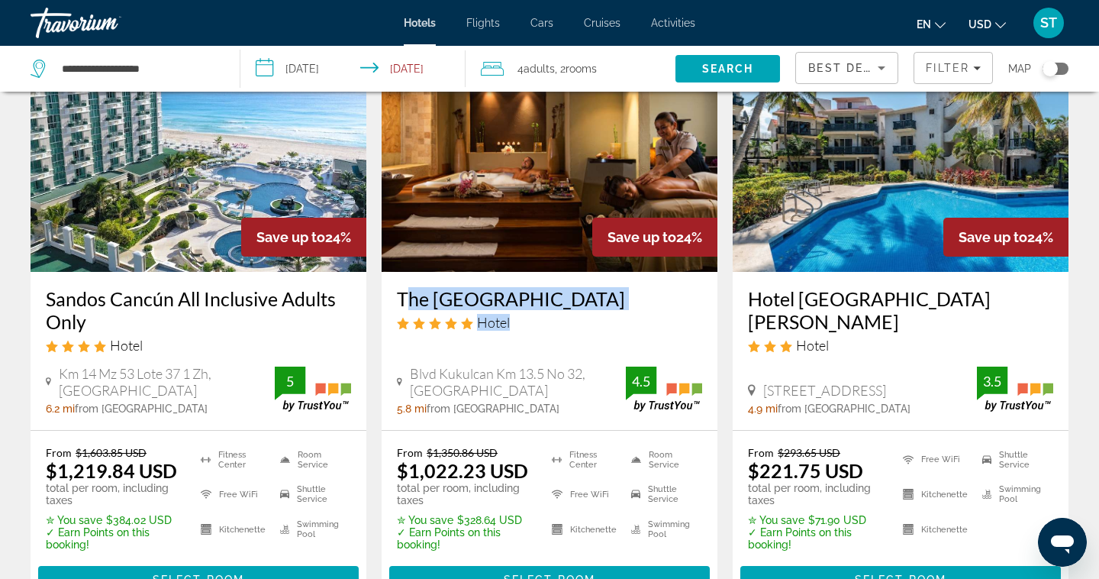
drag, startPoint x: 518, startPoint y: 321, endPoint x: 397, endPoint y: 298, distance: 122.8
click at [397, 298] on div "The [GEOGRAPHIC_DATA] Hotel" at bounding box center [549, 314] width 305 height 55
copy div "The [GEOGRAPHIC_DATA]"
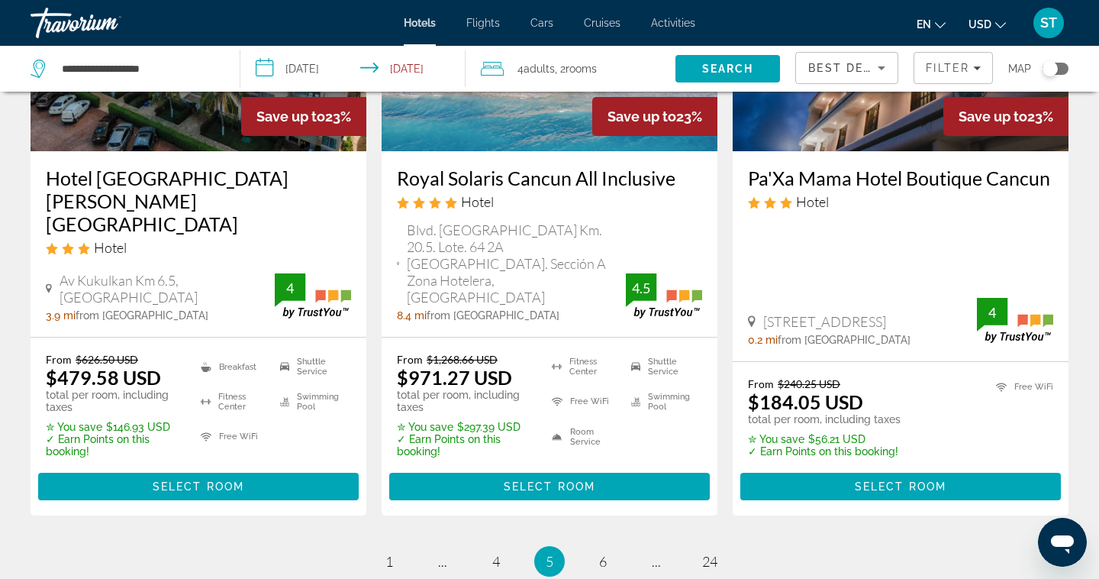
scroll to position [2229, 0]
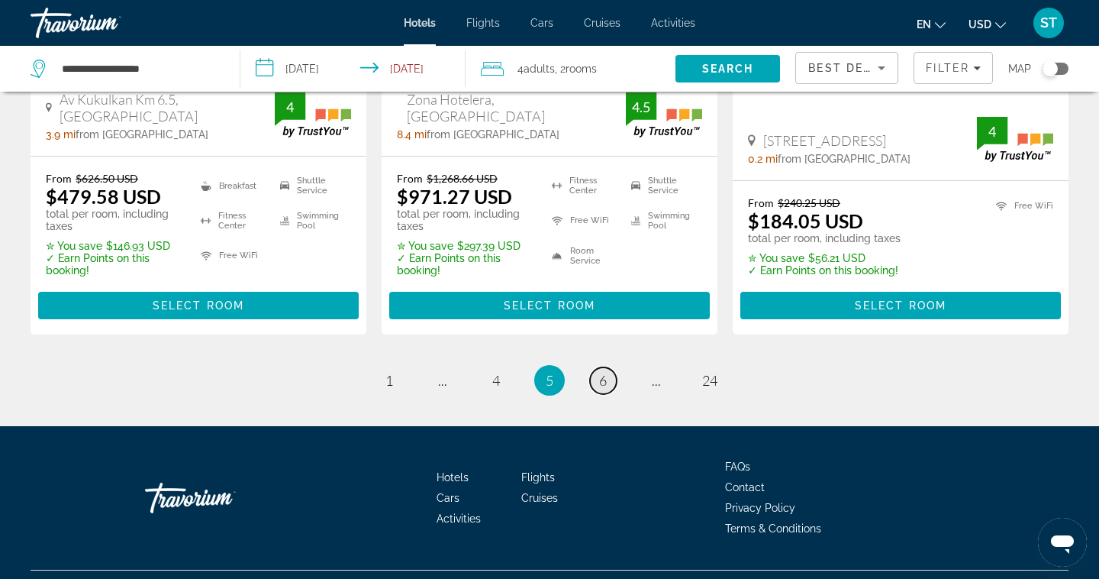
click at [605, 372] on span "6" at bounding box center [603, 380] width 8 height 17
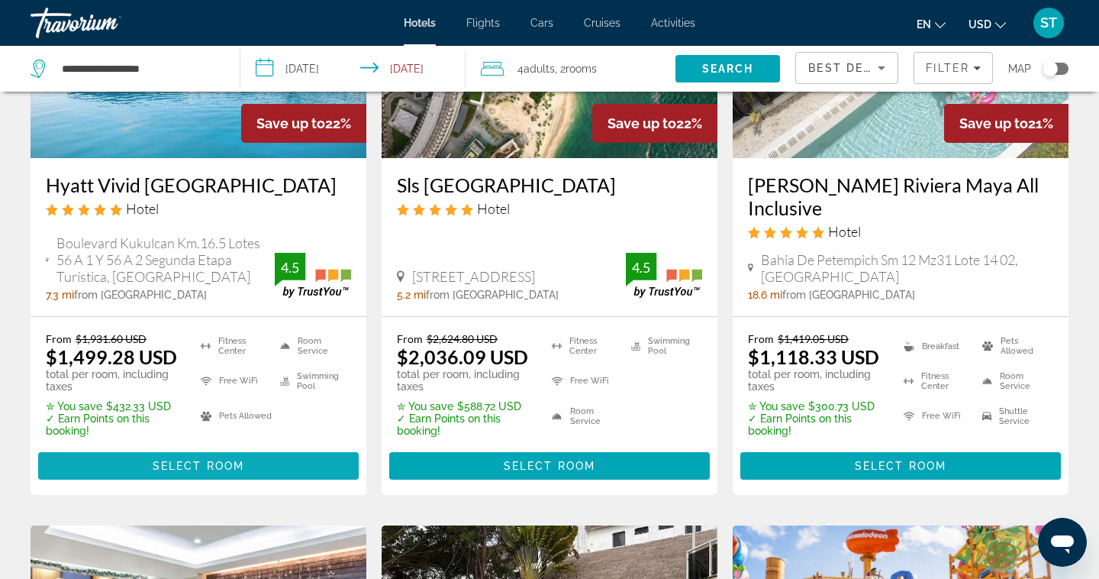
scroll to position [1459, 0]
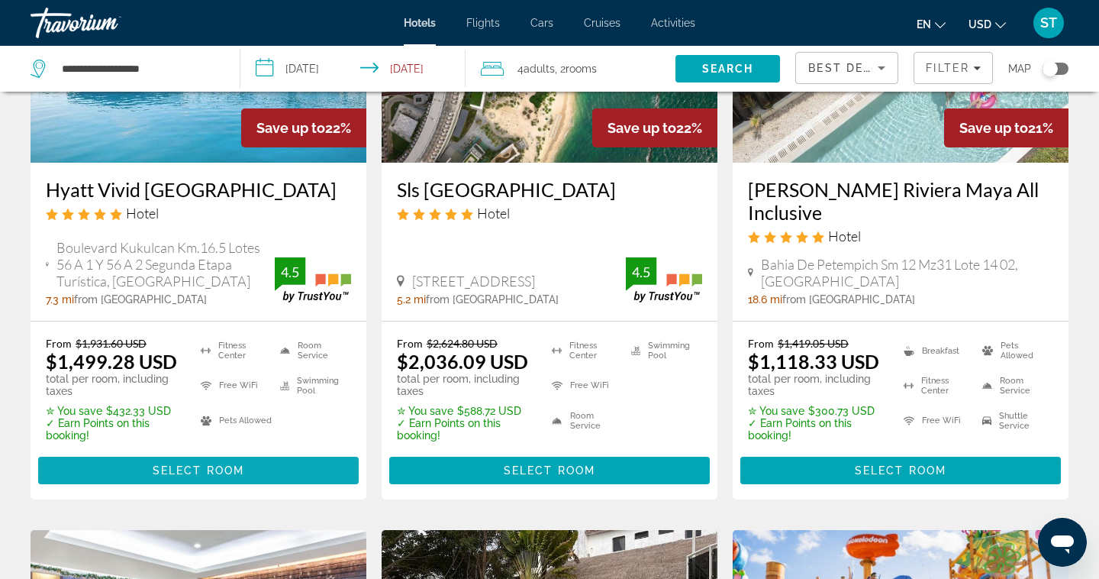
click at [267, 457] on span "Main content" at bounding box center [198, 470] width 321 height 37
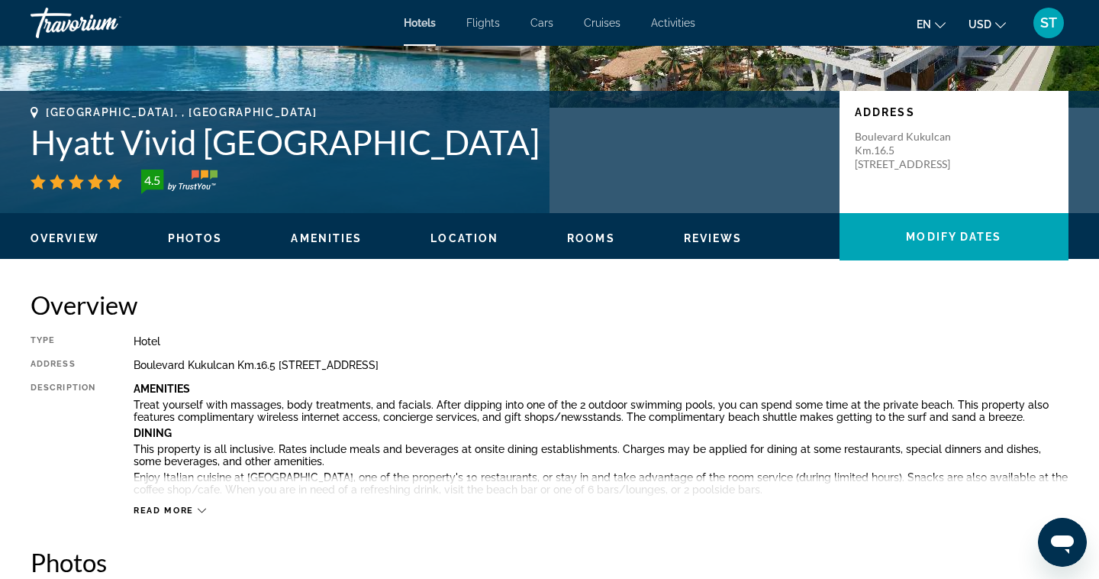
scroll to position [294, 0]
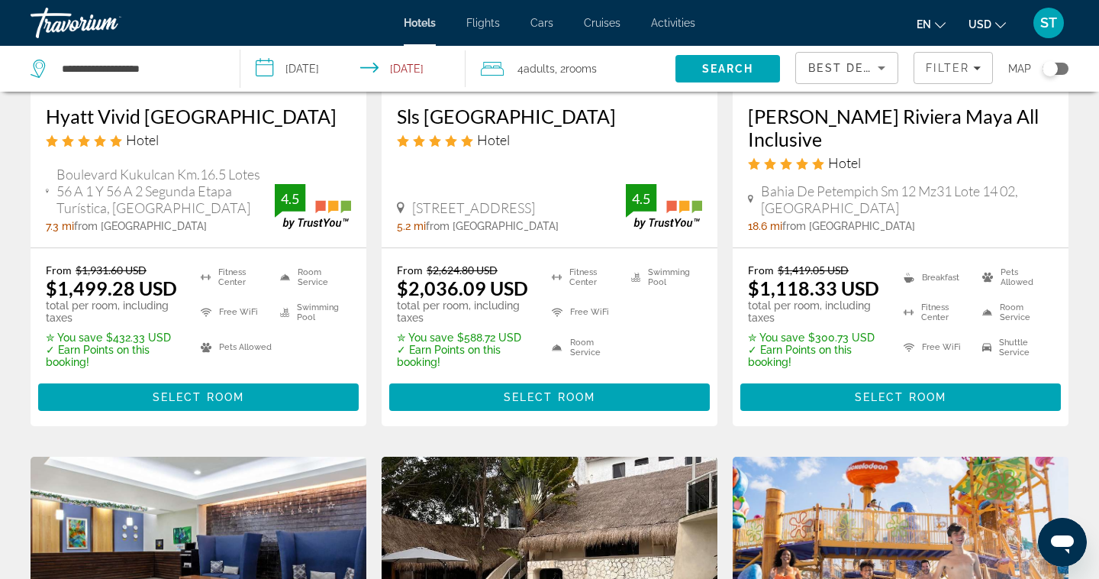
scroll to position [1527, 0]
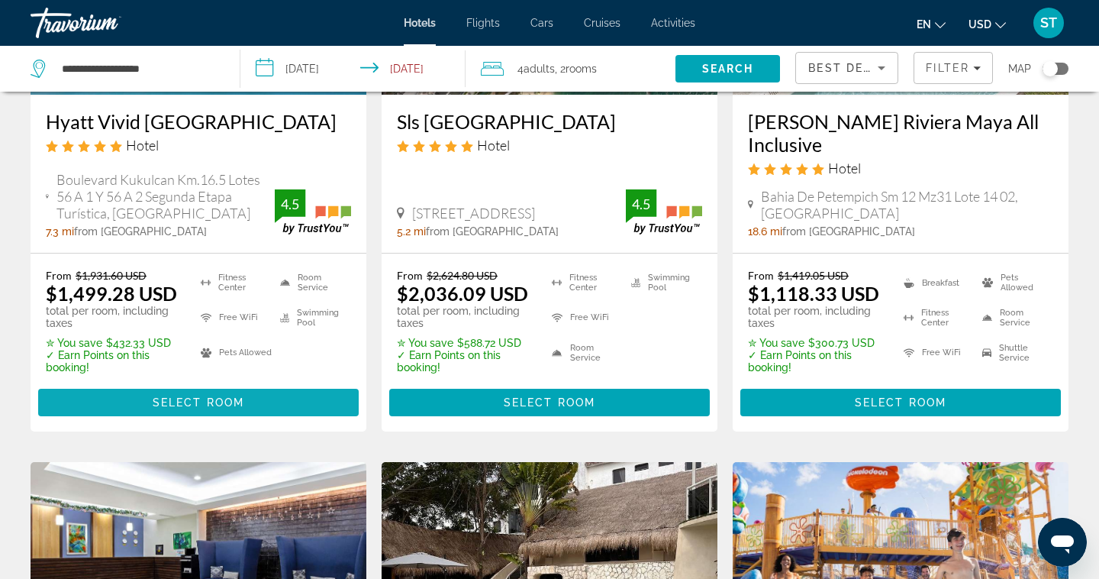
click at [278, 384] on span "Main content" at bounding box center [198, 402] width 321 height 37
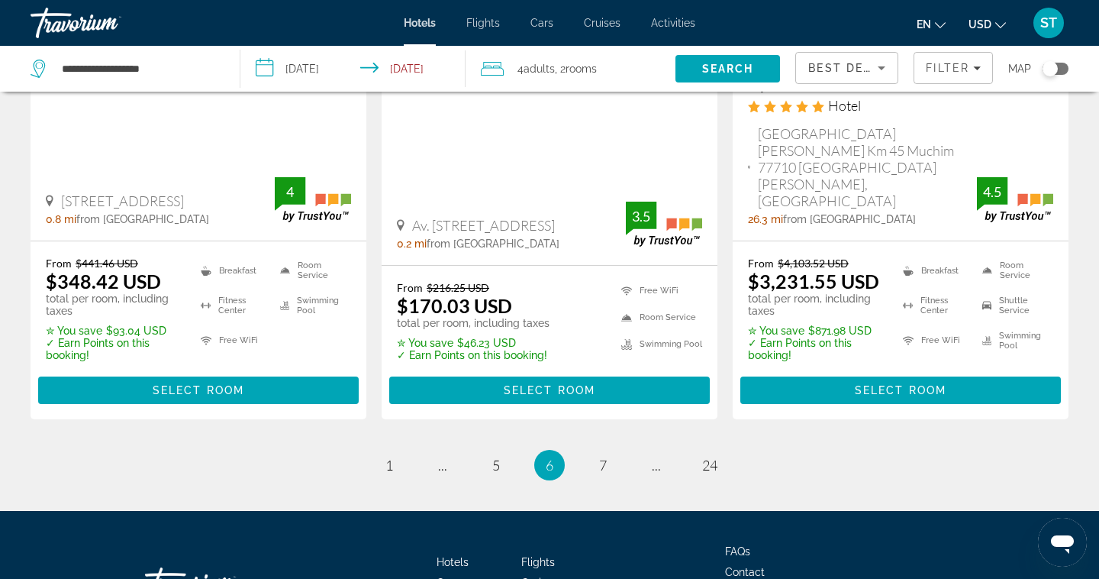
scroll to position [2232, 0]
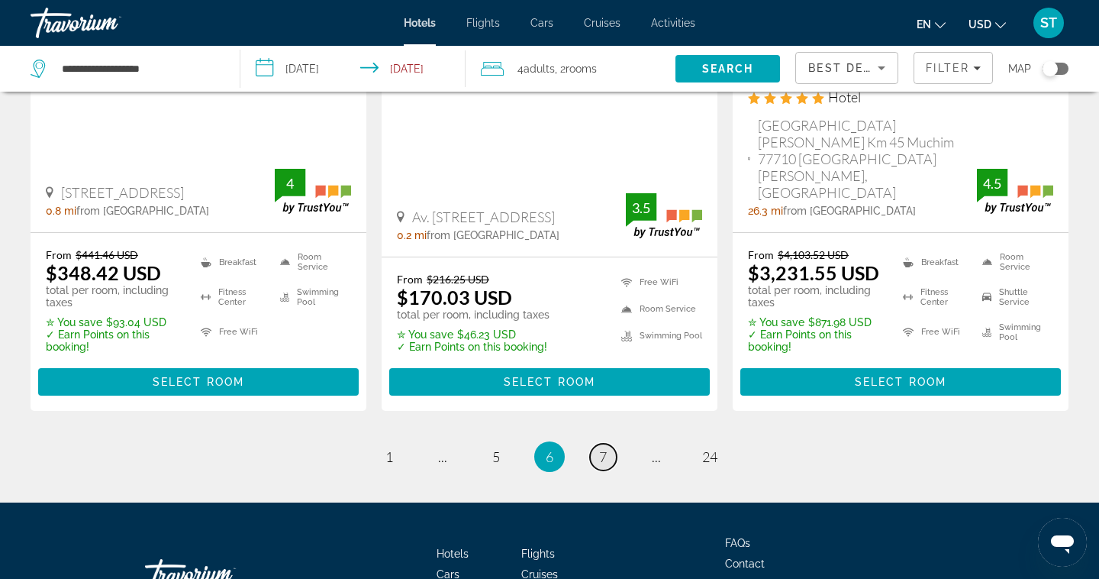
click at [605, 443] on link "page 7" at bounding box center [603, 456] width 27 height 27
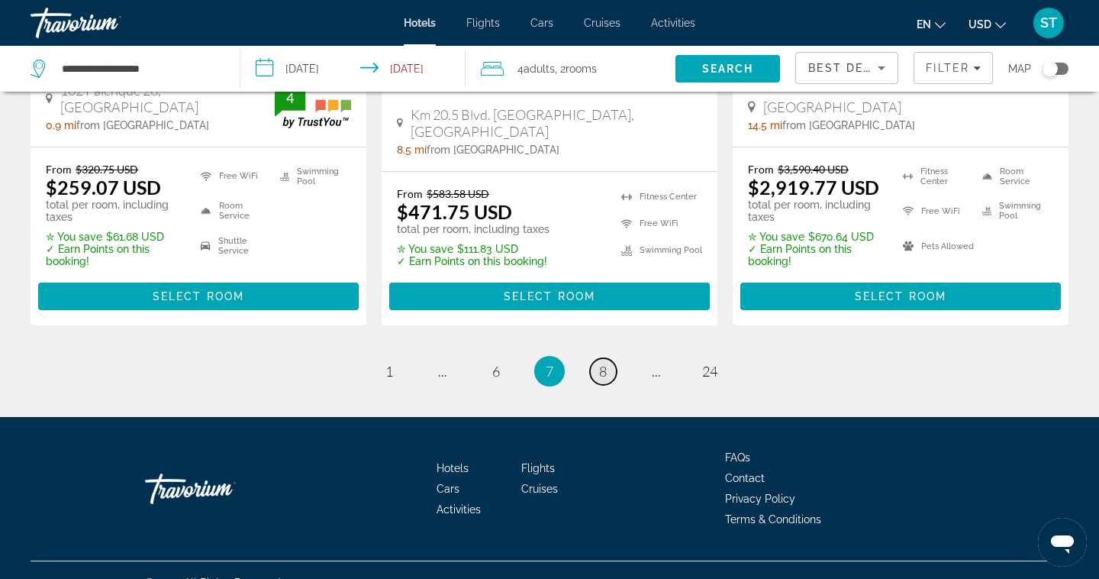
scroll to position [2259, 0]
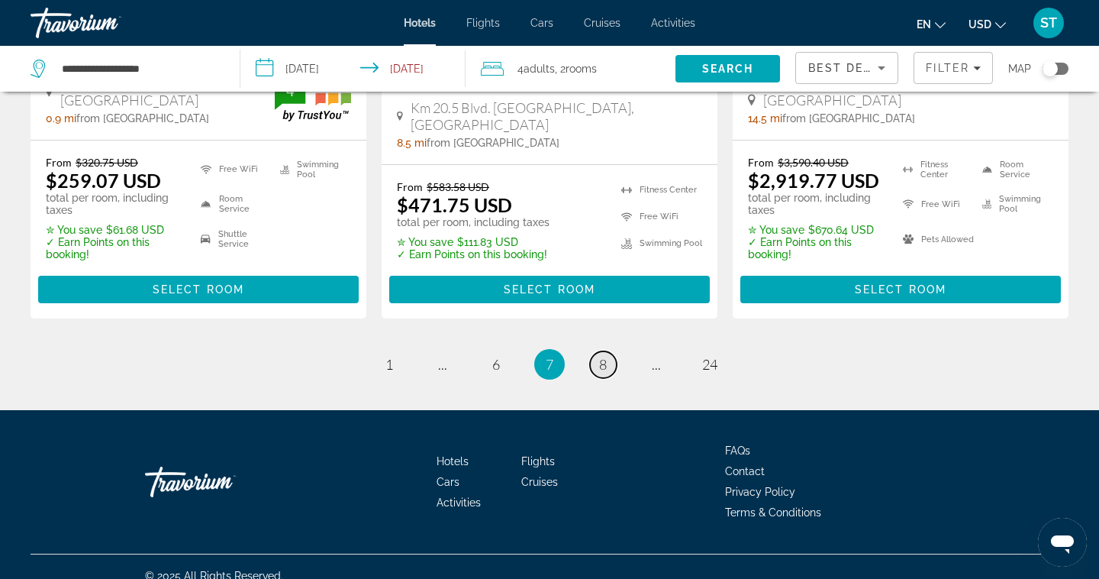
click at [599, 356] on span "8" at bounding box center [603, 364] width 8 height 17
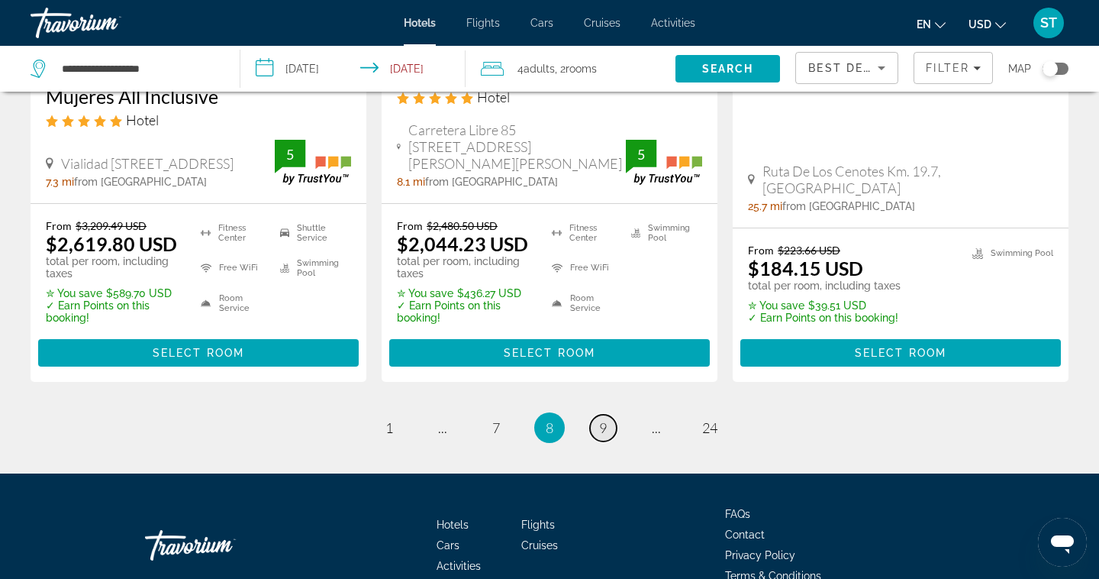
scroll to position [2298, 0]
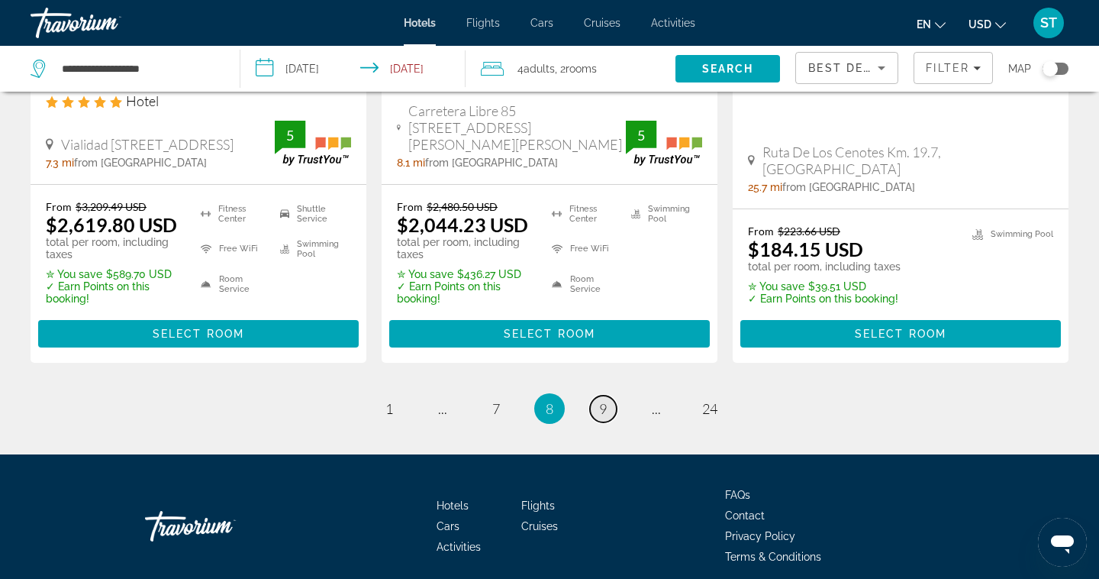
click at [605, 395] on link "page 9" at bounding box center [603, 408] width 27 height 27
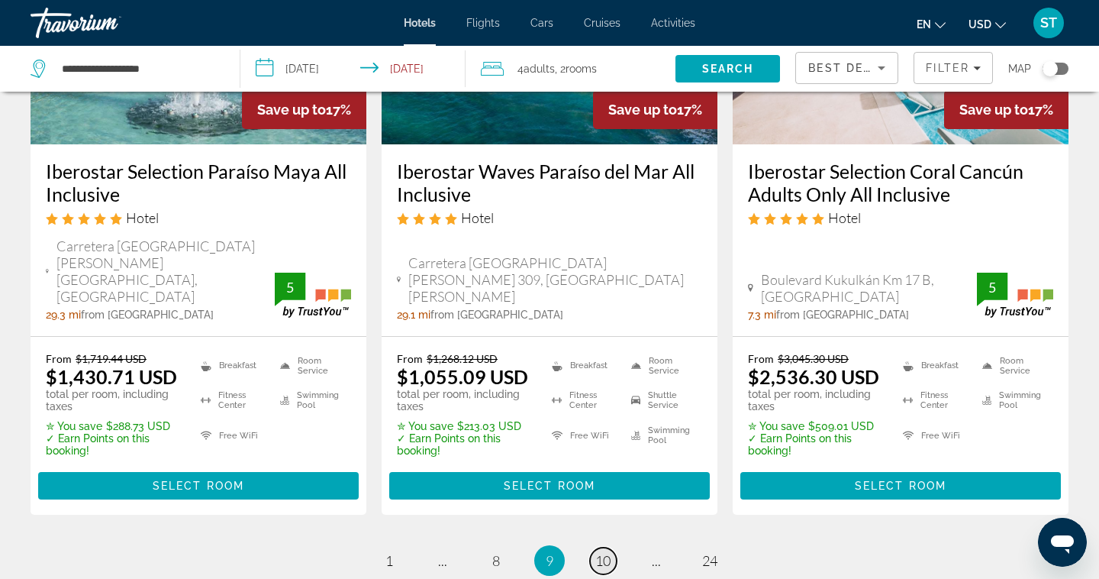
scroll to position [2128, 0]
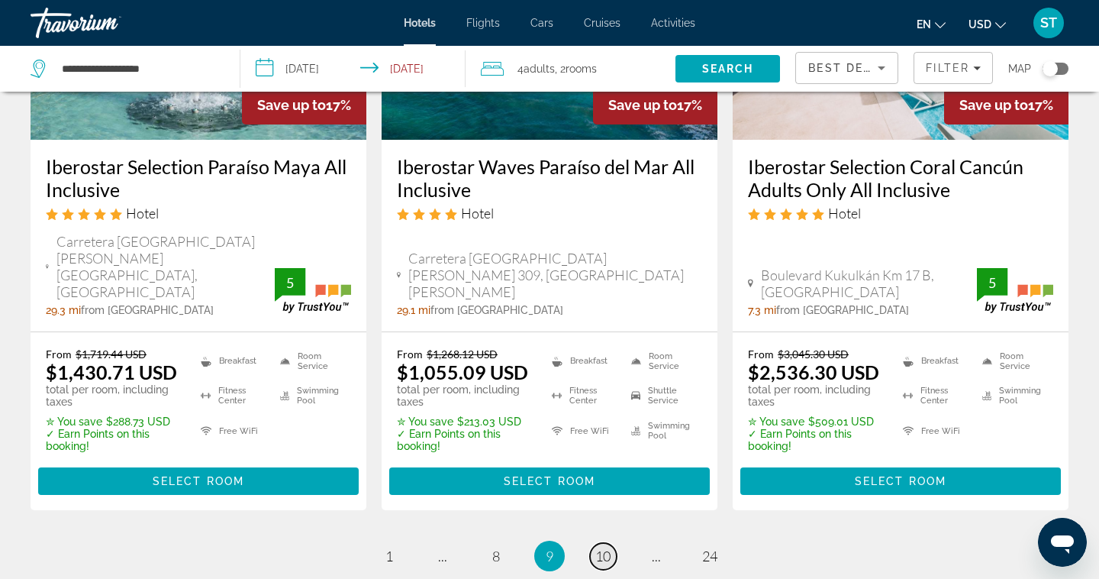
click at [607, 547] on span "10" at bounding box center [602, 555] width 15 height 17
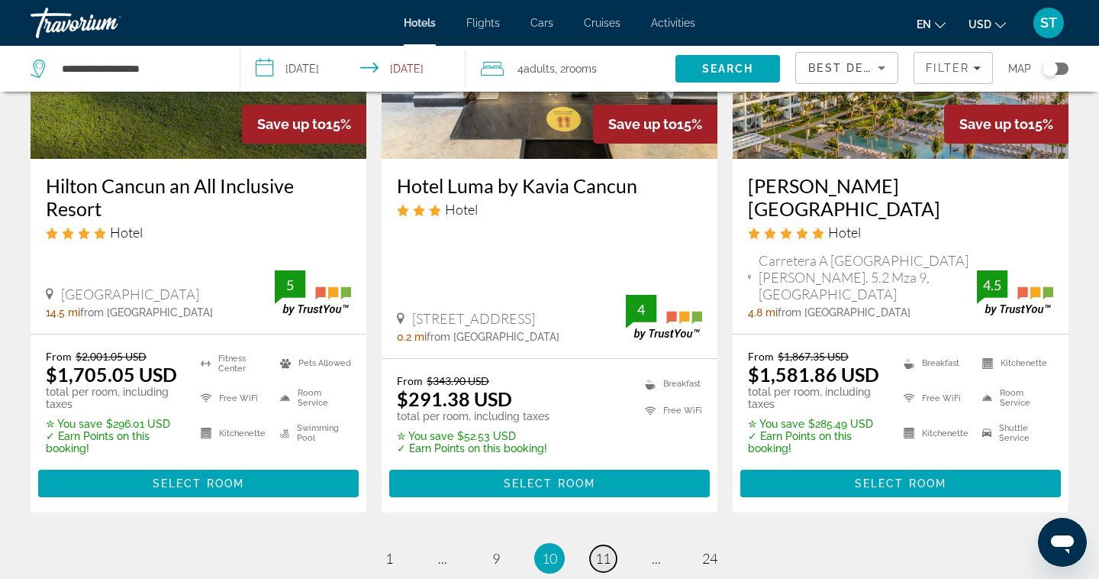
scroll to position [2214, 0]
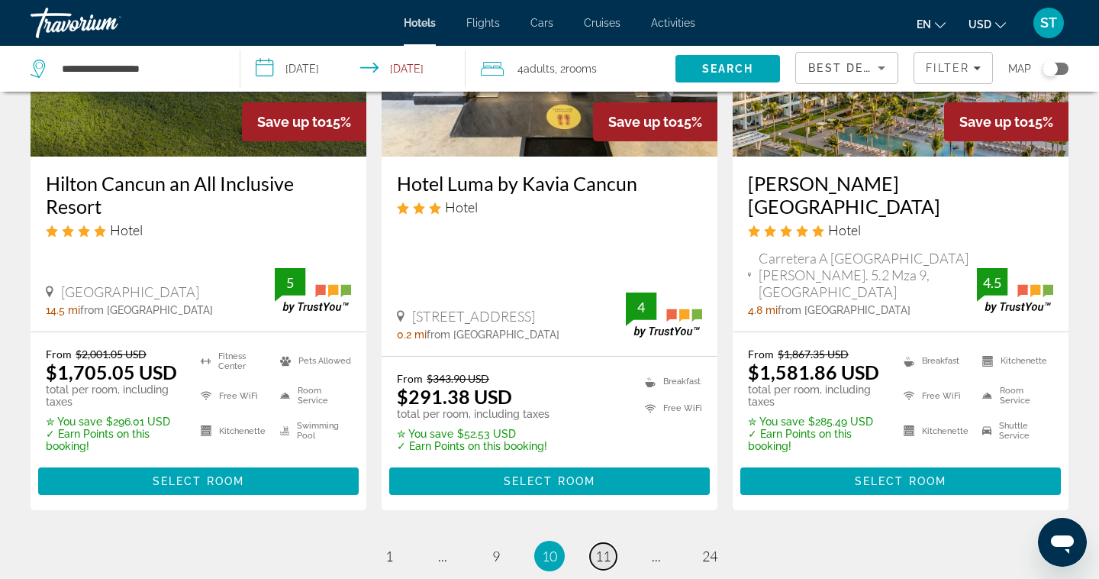
click at [603, 547] on span "11" at bounding box center [602, 555] width 15 height 17
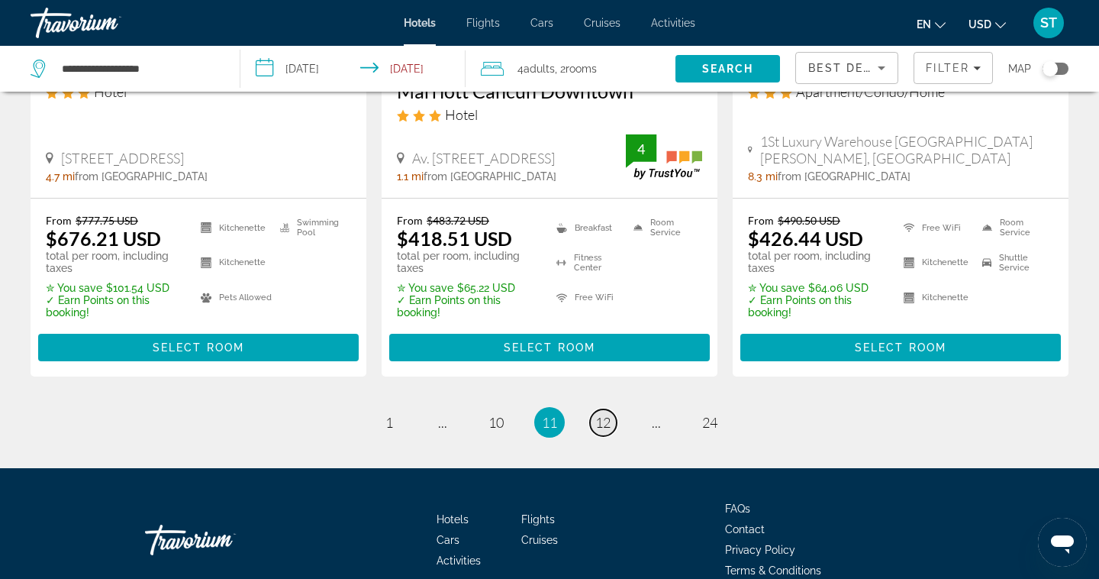
scroll to position [2187, 0]
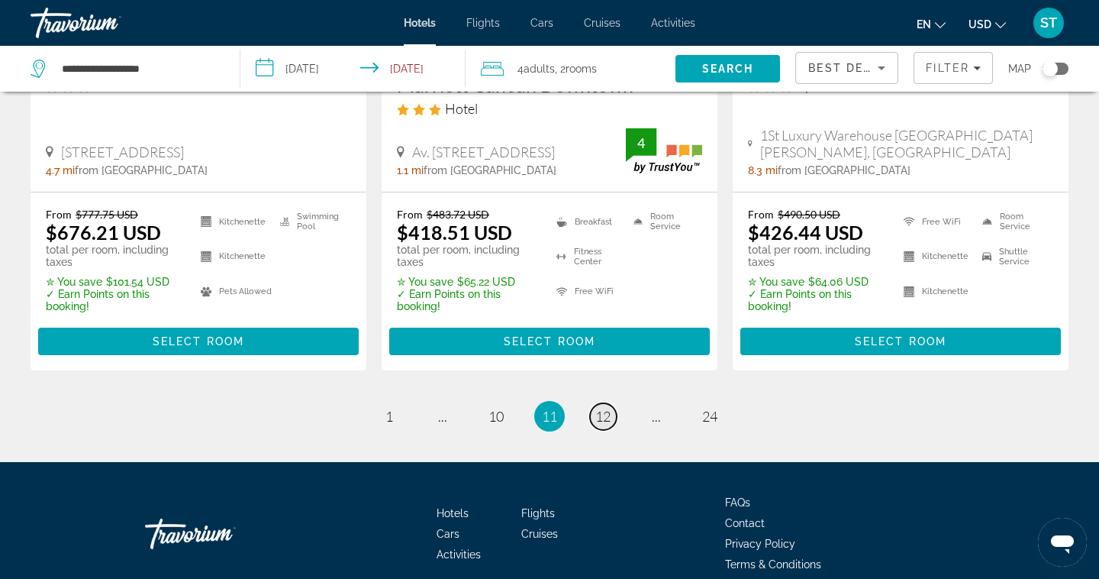
click at [601, 406] on link "page 12" at bounding box center [603, 416] width 27 height 27
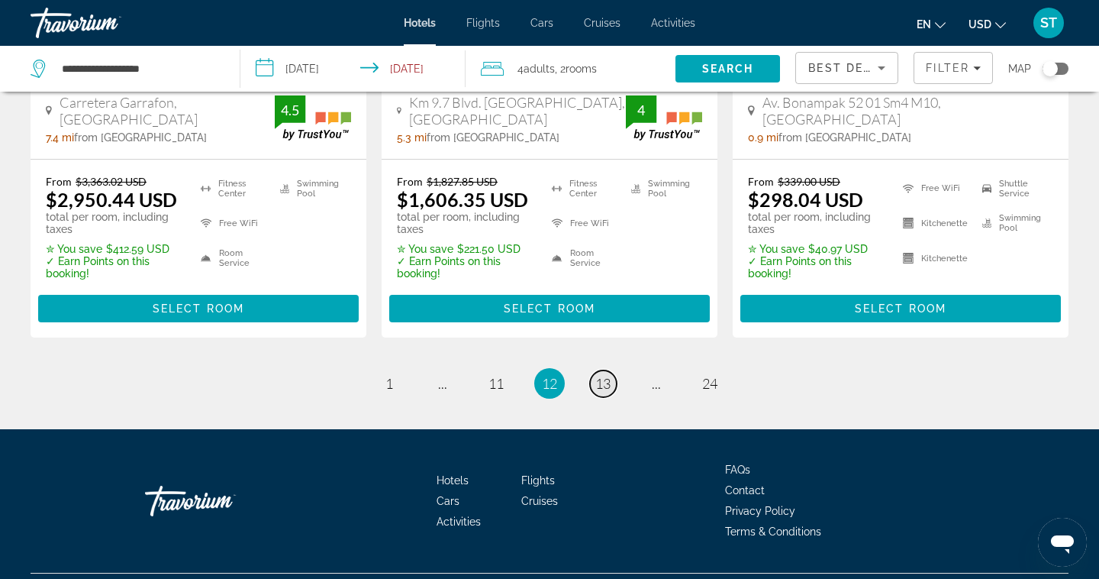
scroll to position [2252, 0]
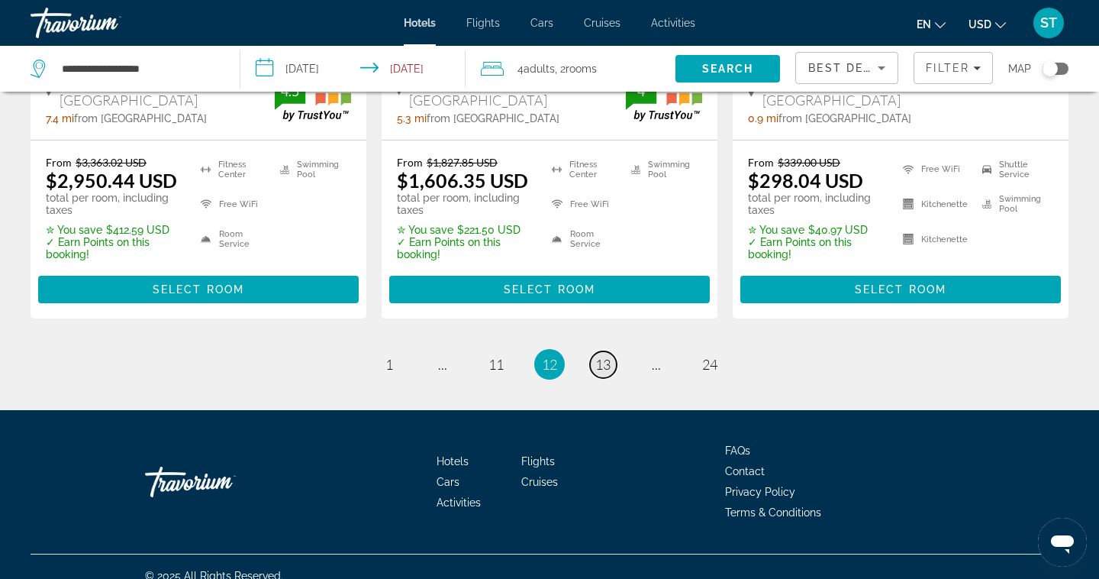
click at [601, 355] on link "page 13" at bounding box center [603, 364] width 27 height 27
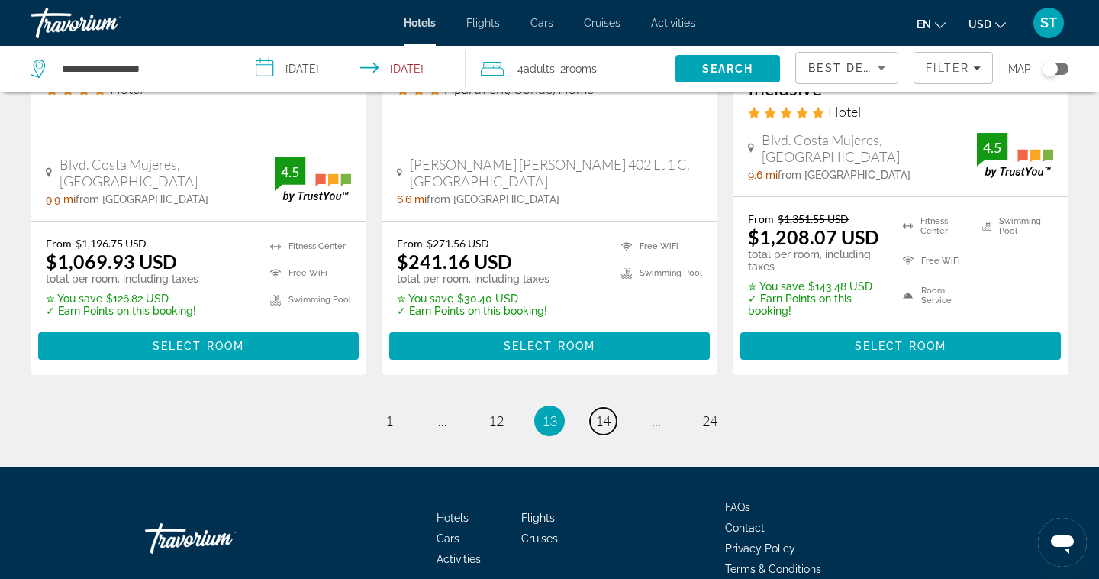
scroll to position [2190, 0]
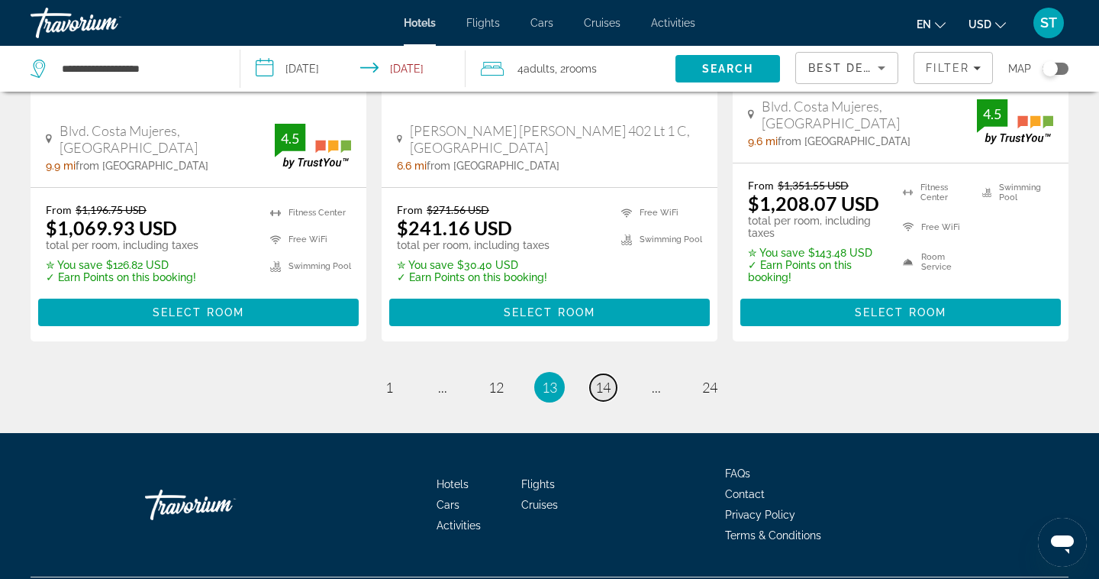
click at [604, 379] on span "14" at bounding box center [602, 387] width 15 height 17
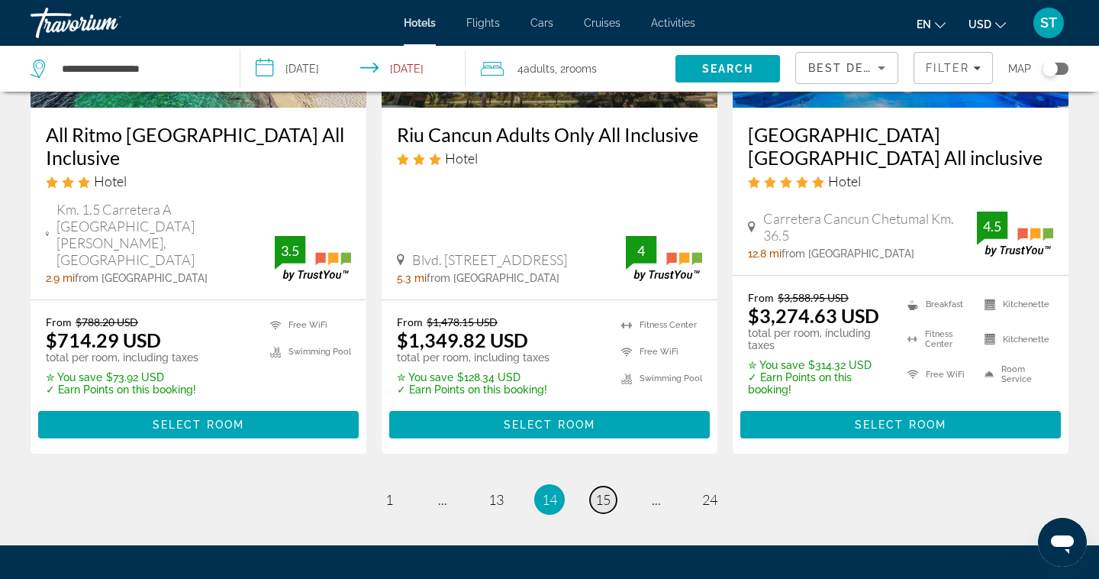
scroll to position [2177, 0]
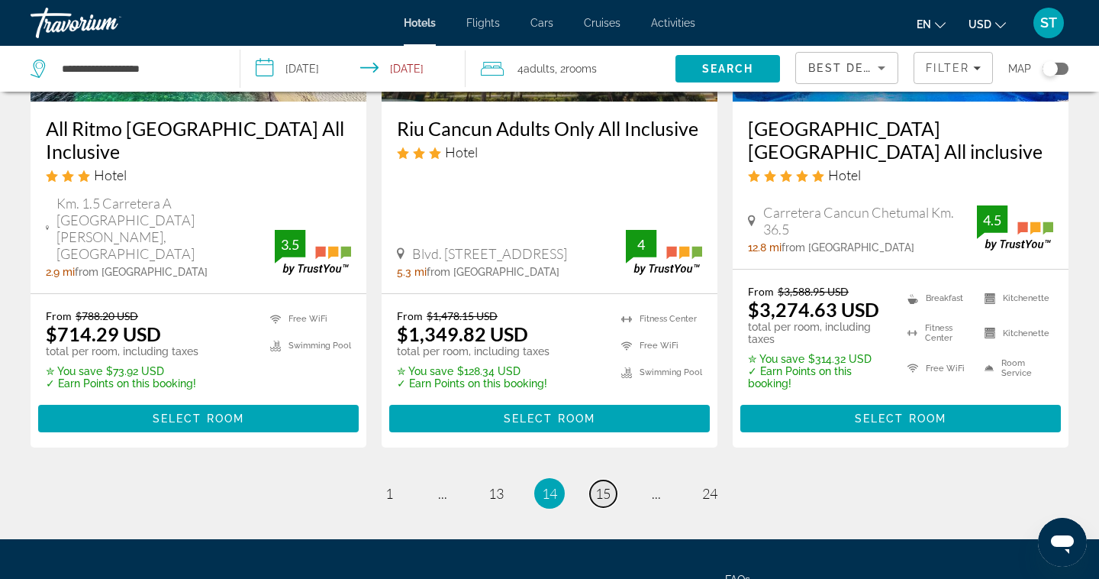
click at [606, 485] on span "15" at bounding box center [602, 493] width 15 height 17
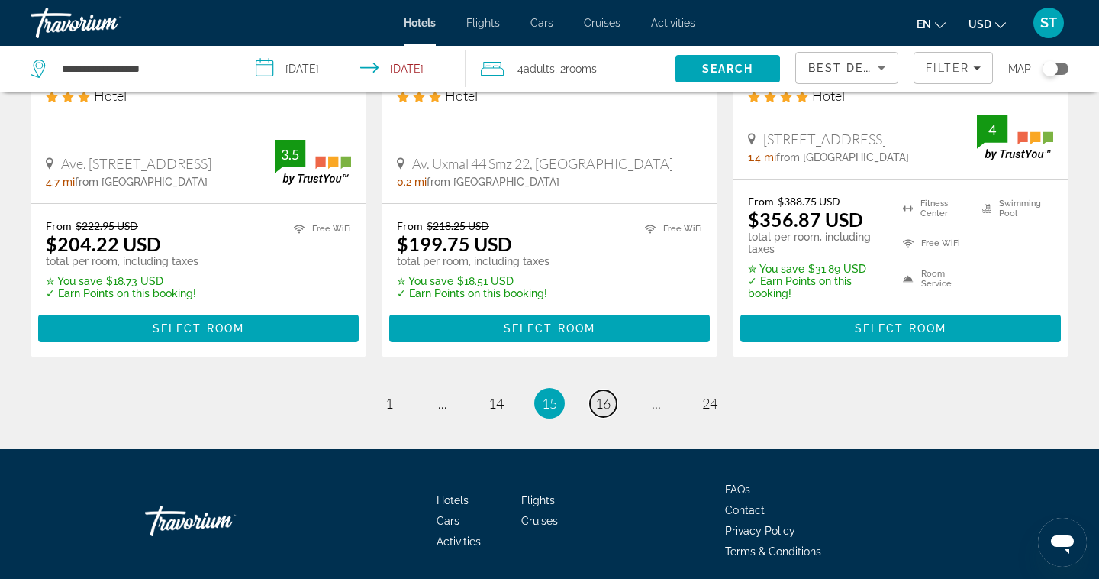
scroll to position [2185, 0]
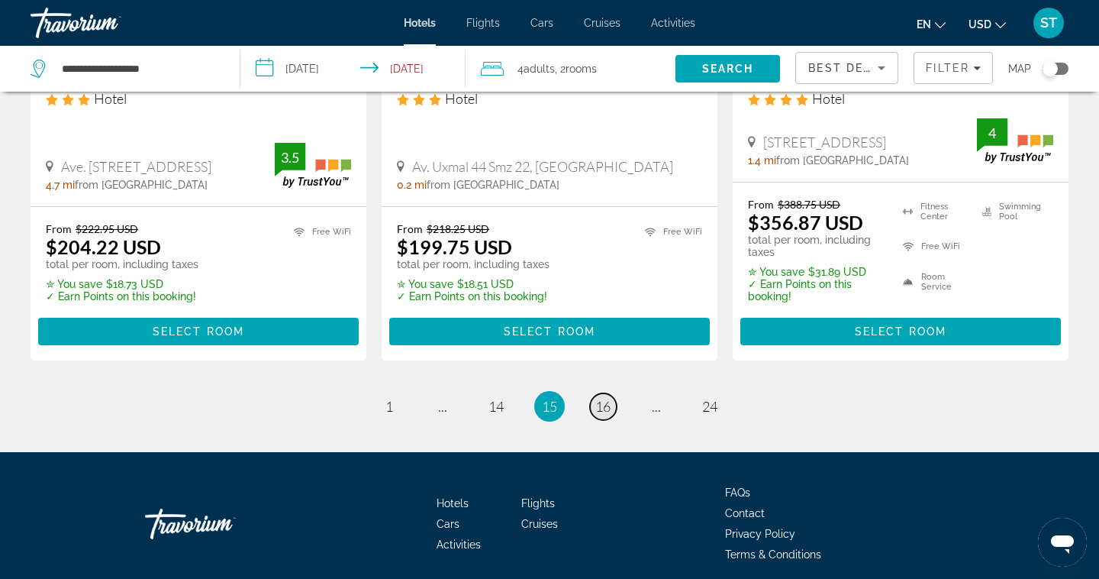
click at [606, 398] on span "16" at bounding box center [602, 406] width 15 height 17
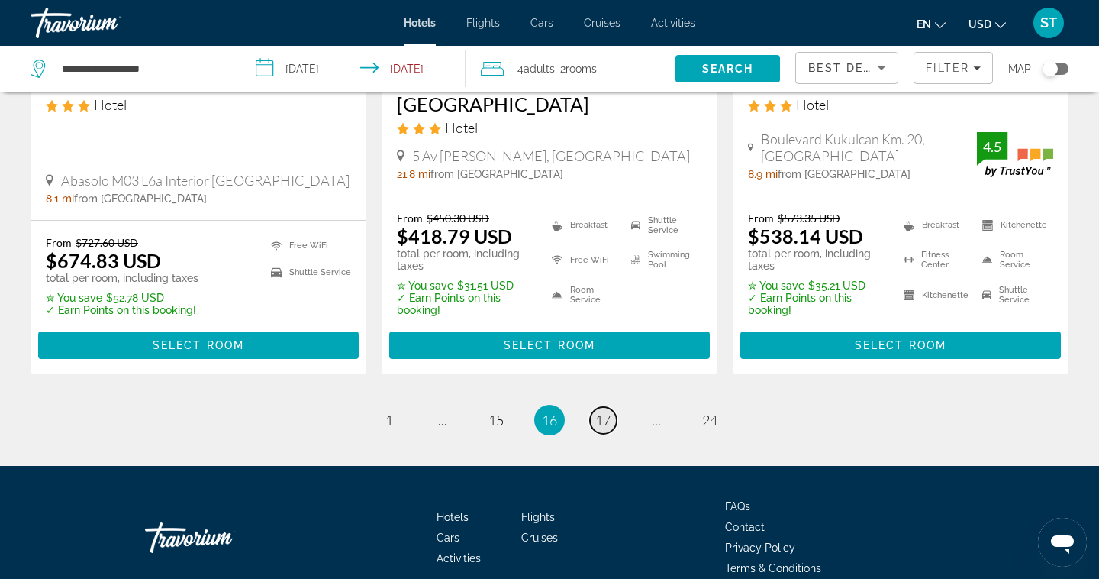
scroll to position [2190, 0]
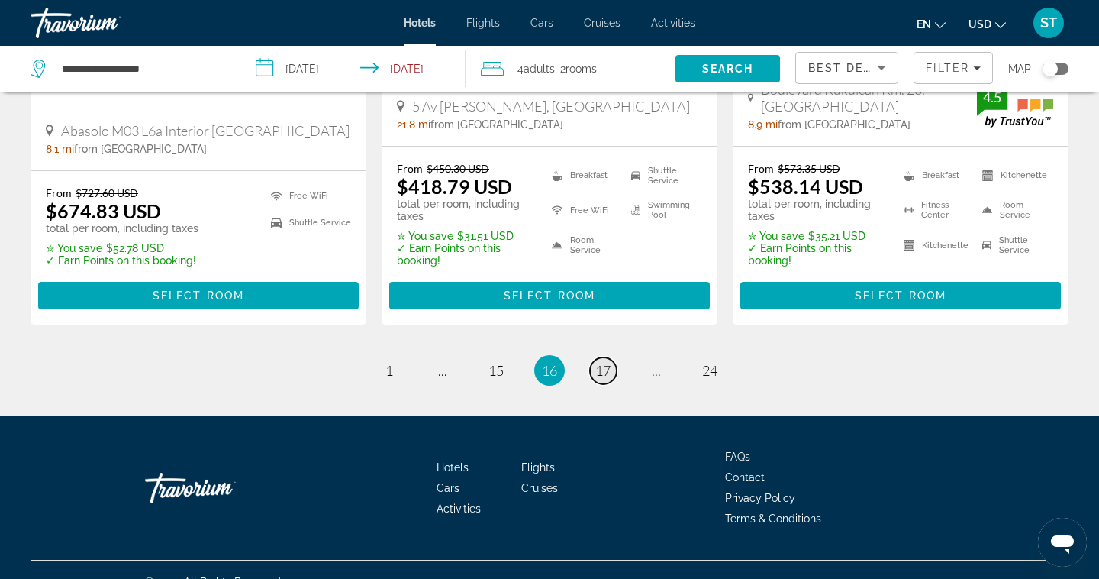
click at [604, 357] on link "page 17" at bounding box center [603, 370] width 27 height 27
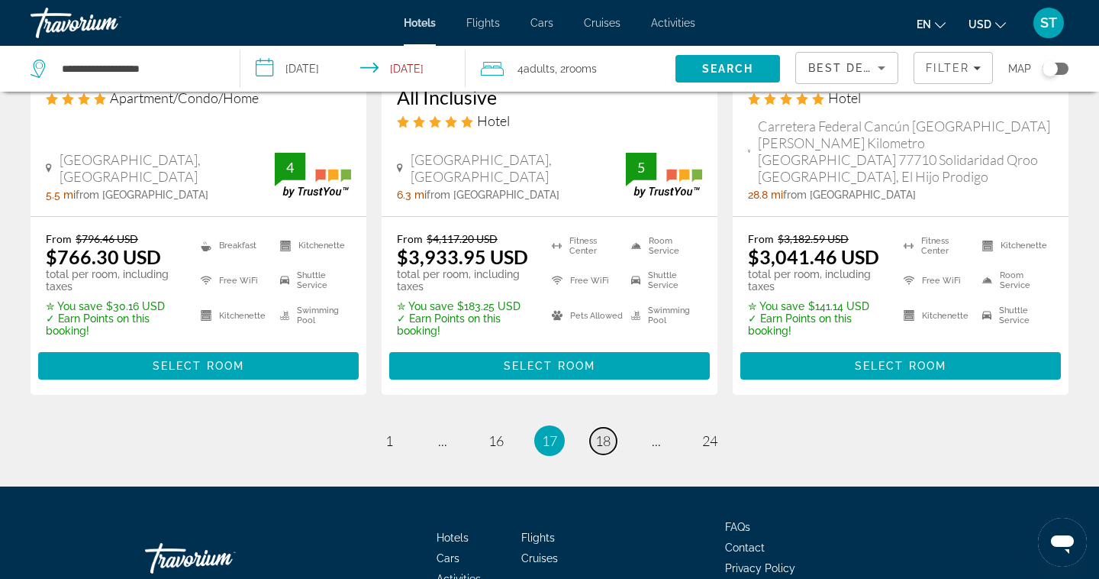
scroll to position [2125, 0]
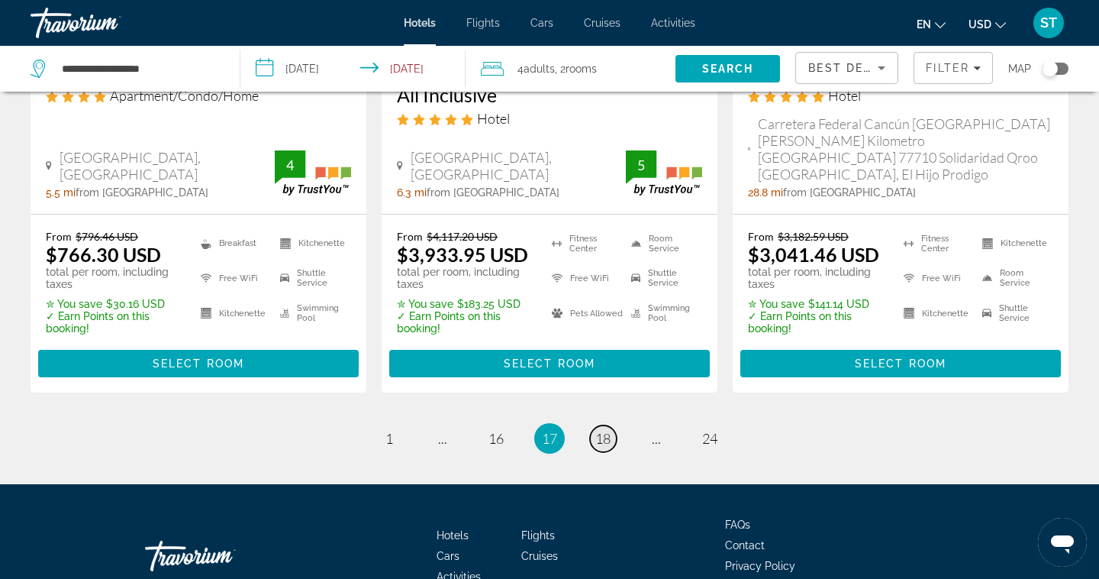
click at [609, 425] on link "page 18" at bounding box center [603, 438] width 27 height 27
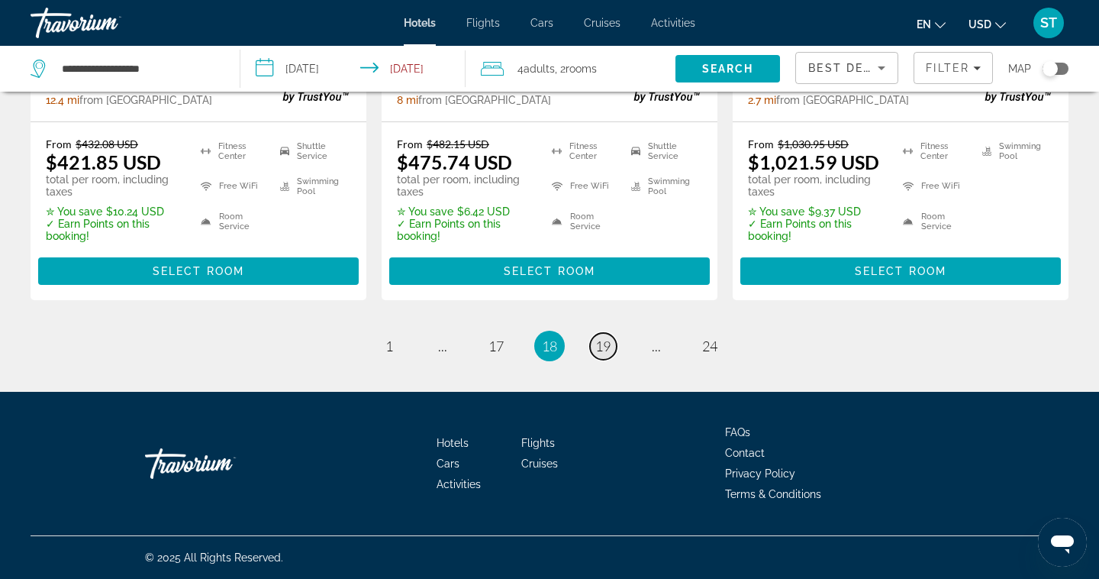
scroll to position [2291, 0]
click at [605, 356] on link "page 19" at bounding box center [603, 346] width 27 height 27
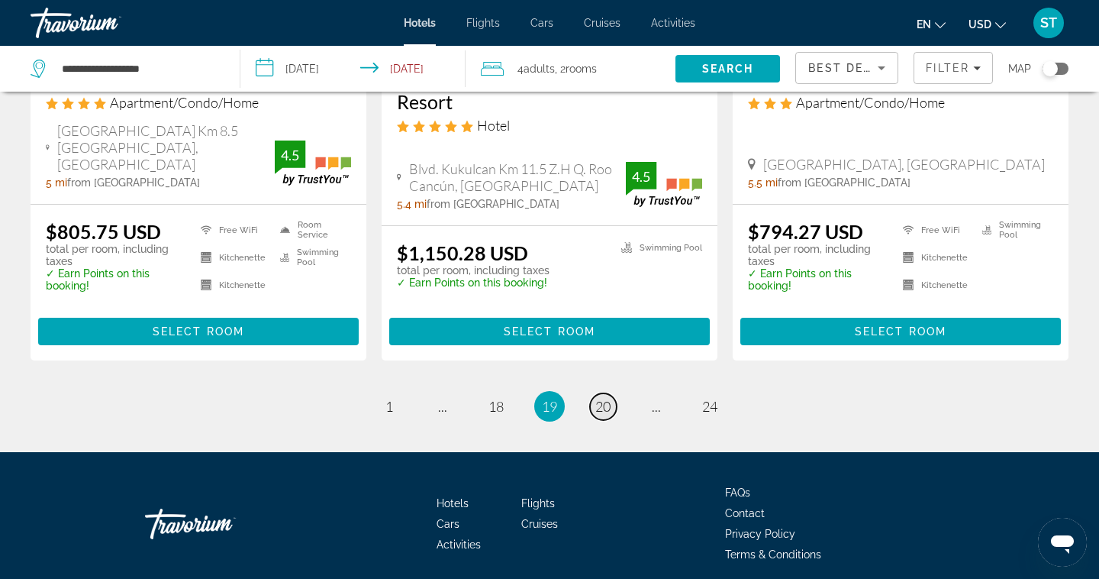
scroll to position [2104, 0]
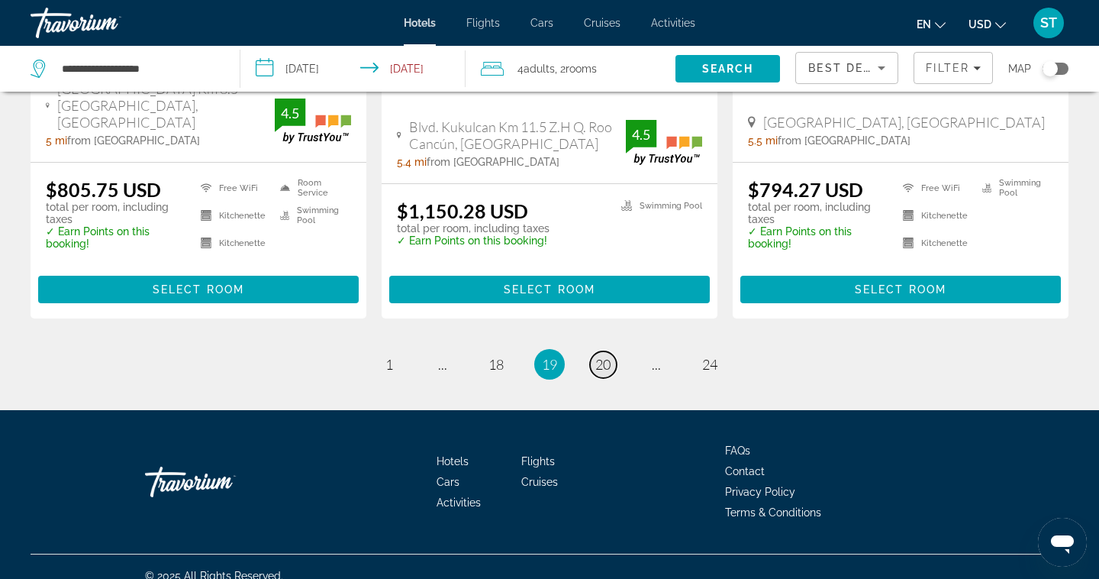
click at [608, 356] on span "20" at bounding box center [602, 364] width 15 height 17
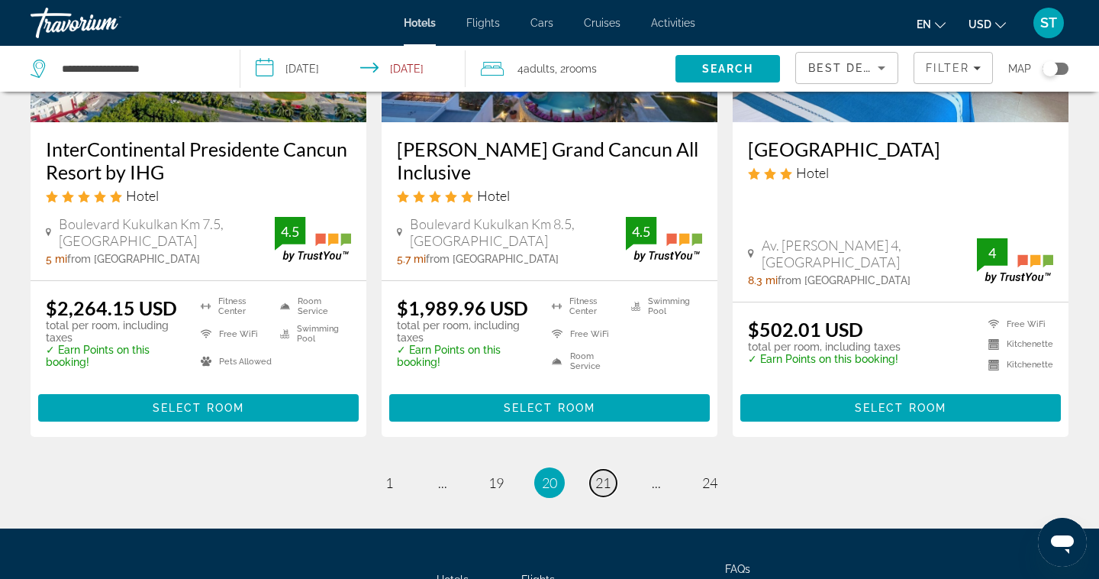
scroll to position [2146, 0]
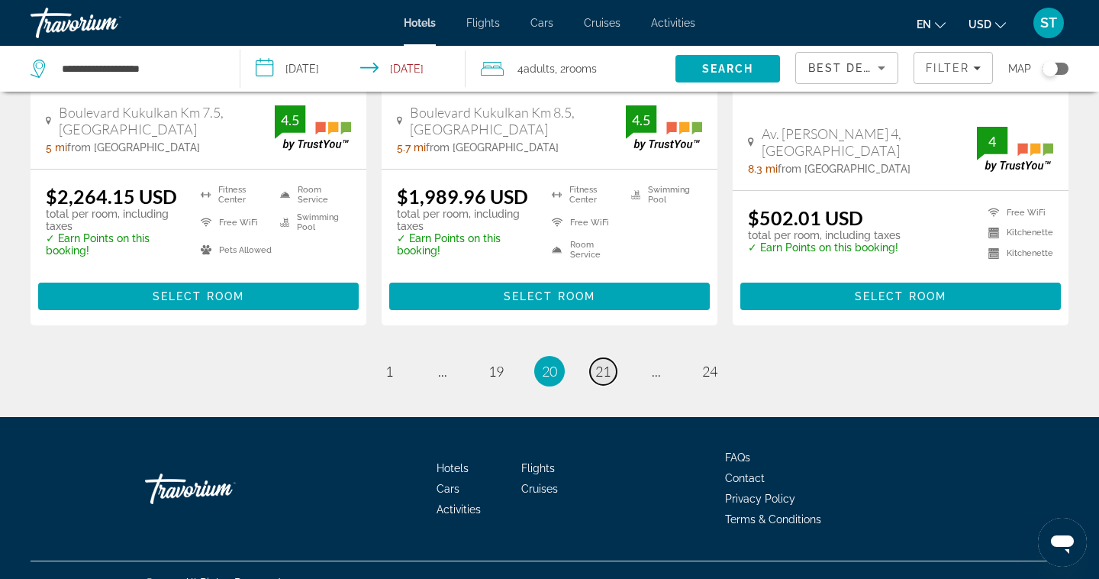
click at [605, 363] on span "21" at bounding box center [602, 371] width 15 height 17
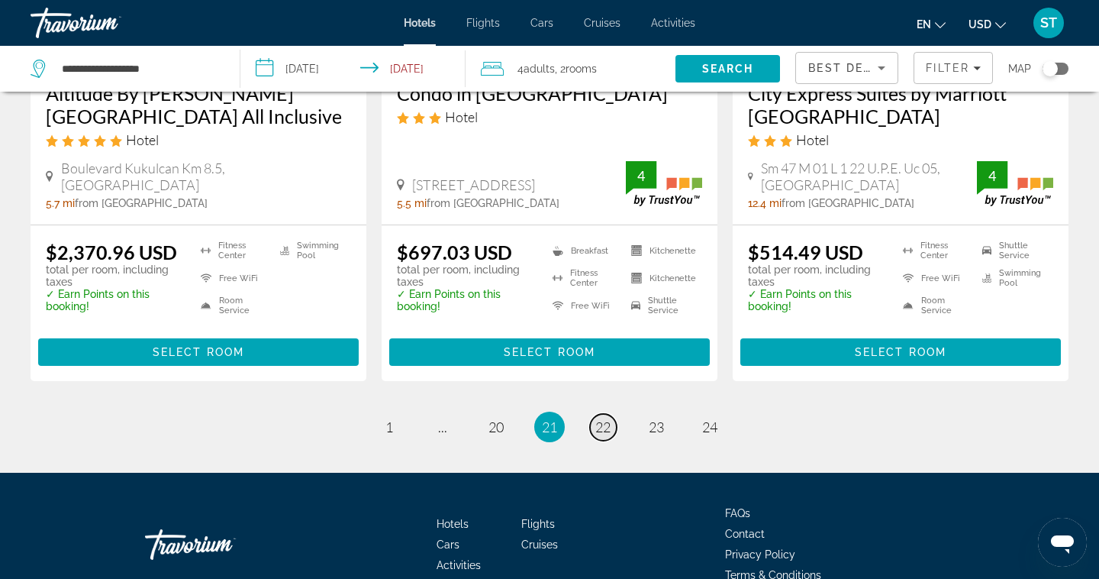
scroll to position [2145, 0]
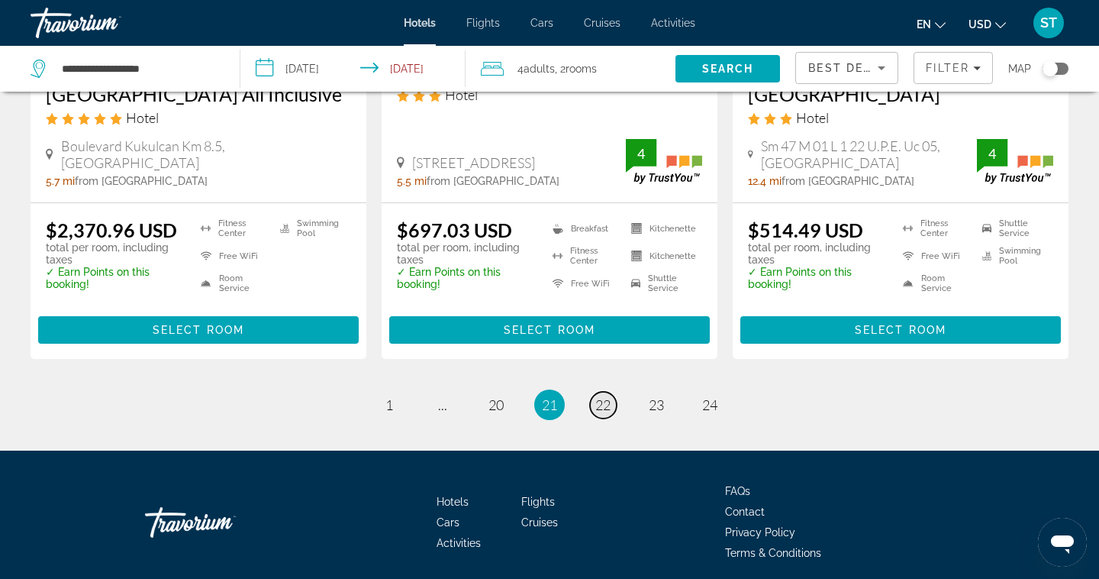
click at [609, 396] on span "22" at bounding box center [602, 404] width 15 height 17
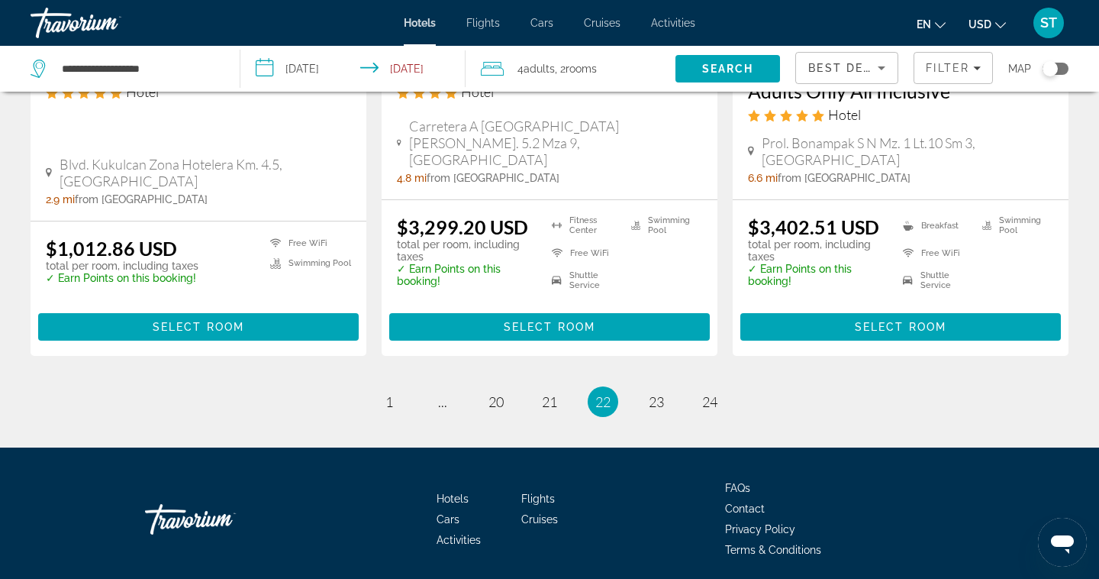
scroll to position [2138, 0]
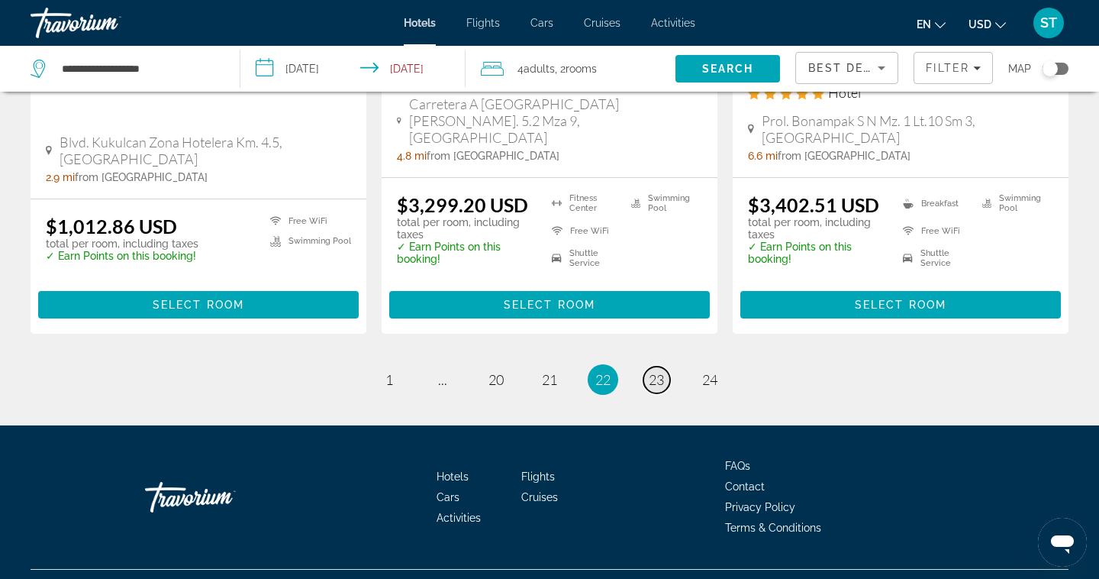
click at [648, 366] on link "page 23" at bounding box center [656, 379] width 27 height 27
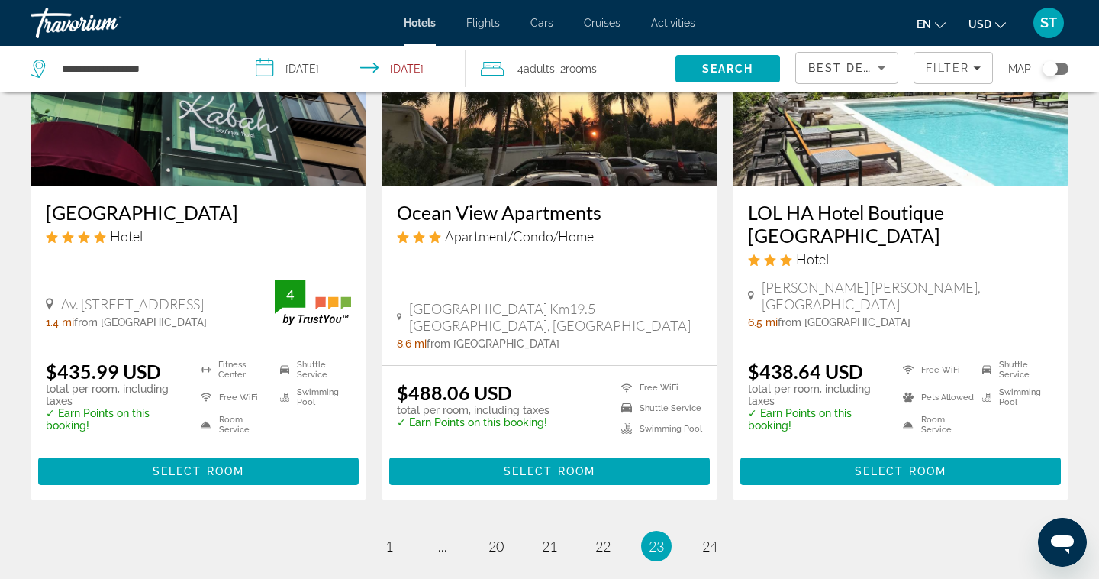
scroll to position [2063, 0]
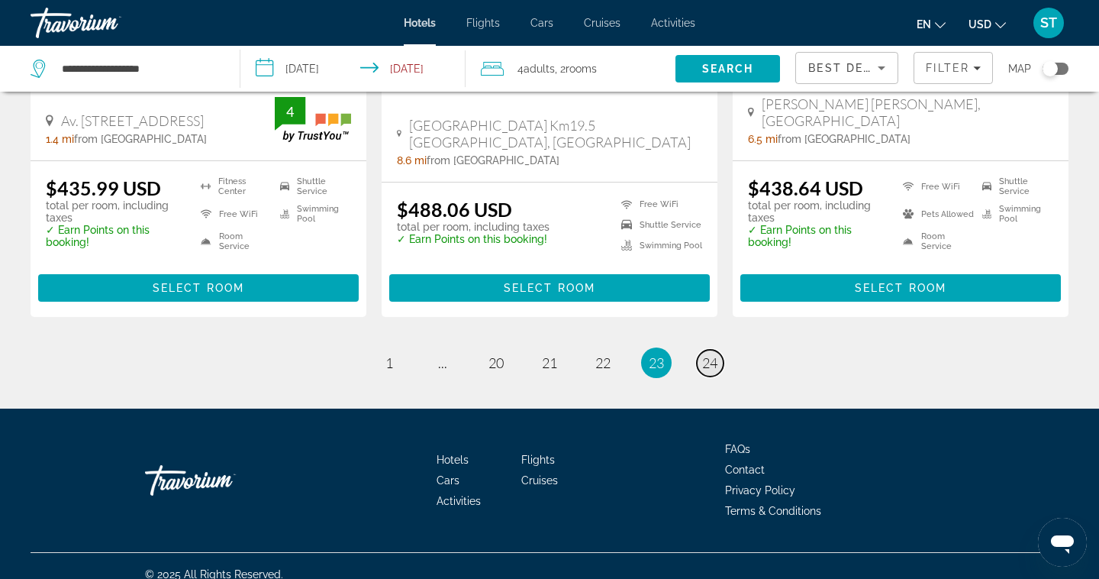
click at [708, 356] on link "page 24" at bounding box center [710, 363] width 27 height 27
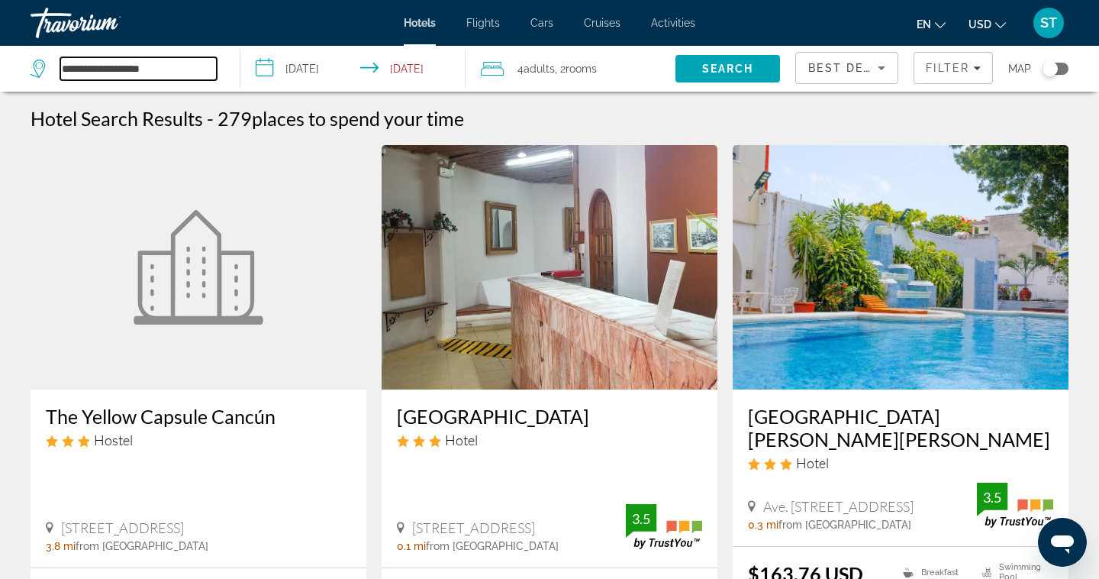
click at [178, 69] on input "**********" at bounding box center [138, 68] width 156 height 23
type input "*"
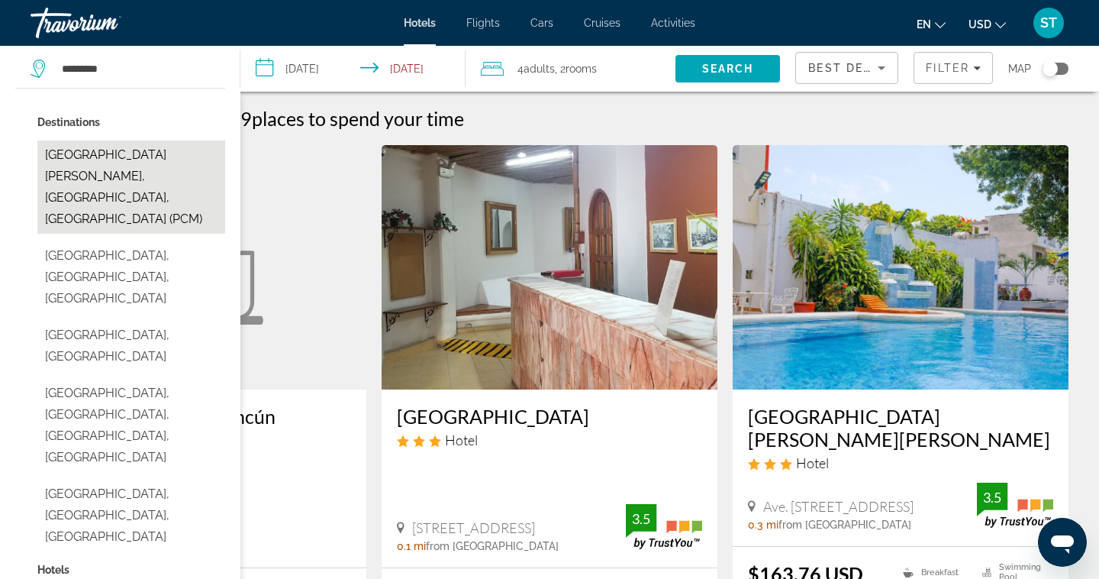
click at [156, 152] on button "[GEOGRAPHIC_DATA][PERSON_NAME], [GEOGRAPHIC_DATA], [GEOGRAPHIC_DATA] (PCM)" at bounding box center [131, 186] width 188 height 93
type input "**********"
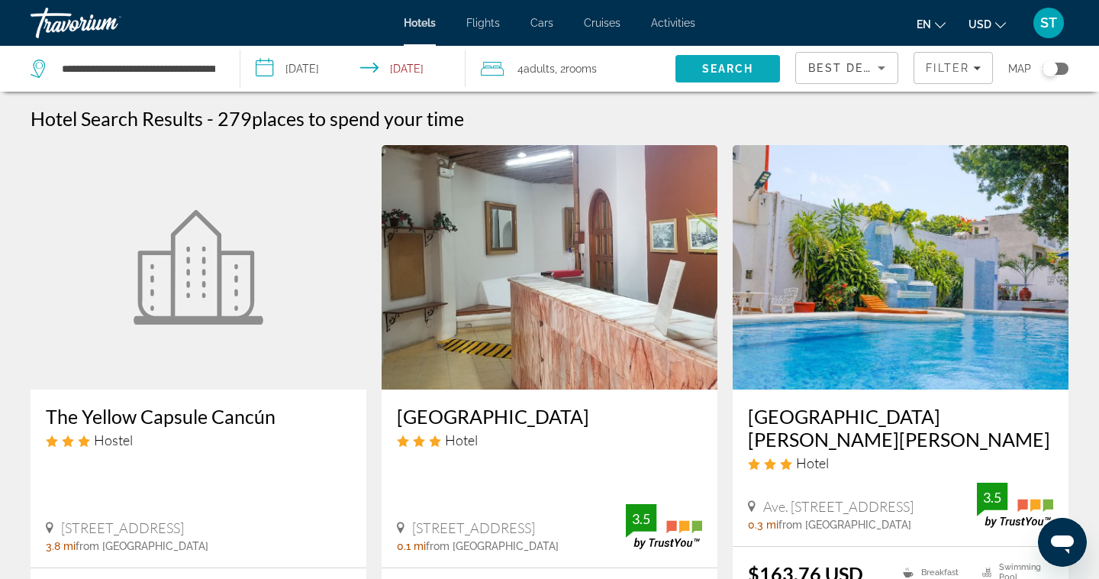
click at [737, 70] on span "Search" at bounding box center [728, 69] width 52 height 12
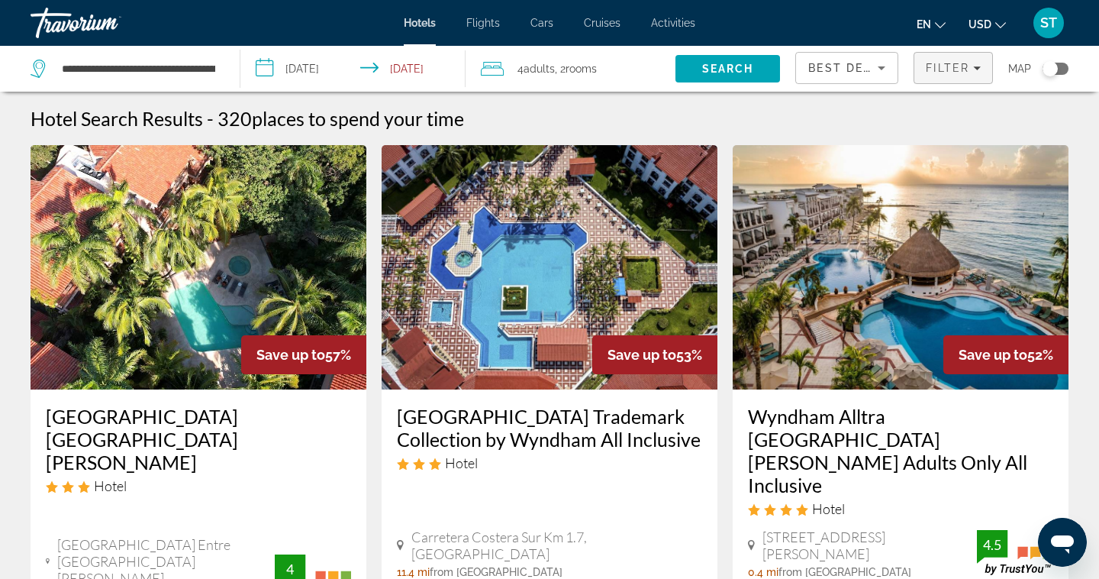
click at [945, 76] on span "Filters" at bounding box center [953, 68] width 78 height 37
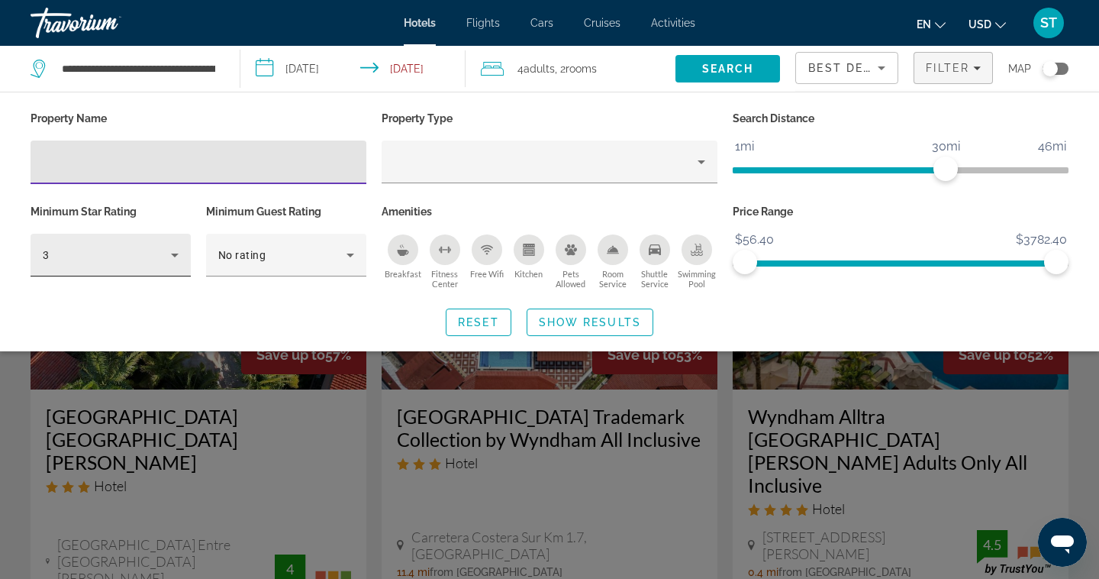
click at [182, 263] on div "3" at bounding box center [111, 255] width 160 height 43
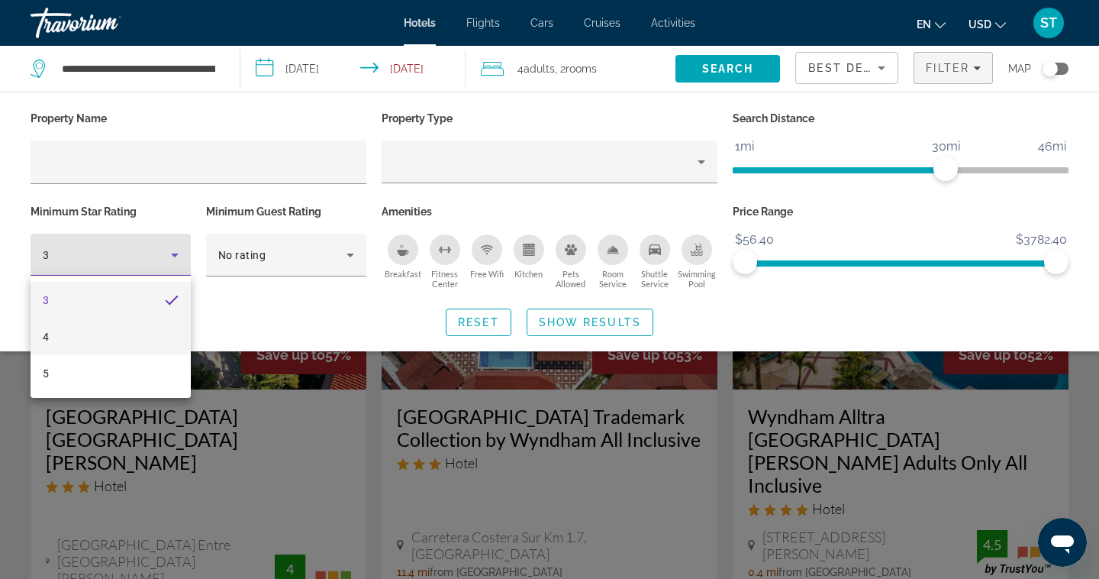
click at [126, 337] on mat-option "4" at bounding box center [111, 336] width 160 height 37
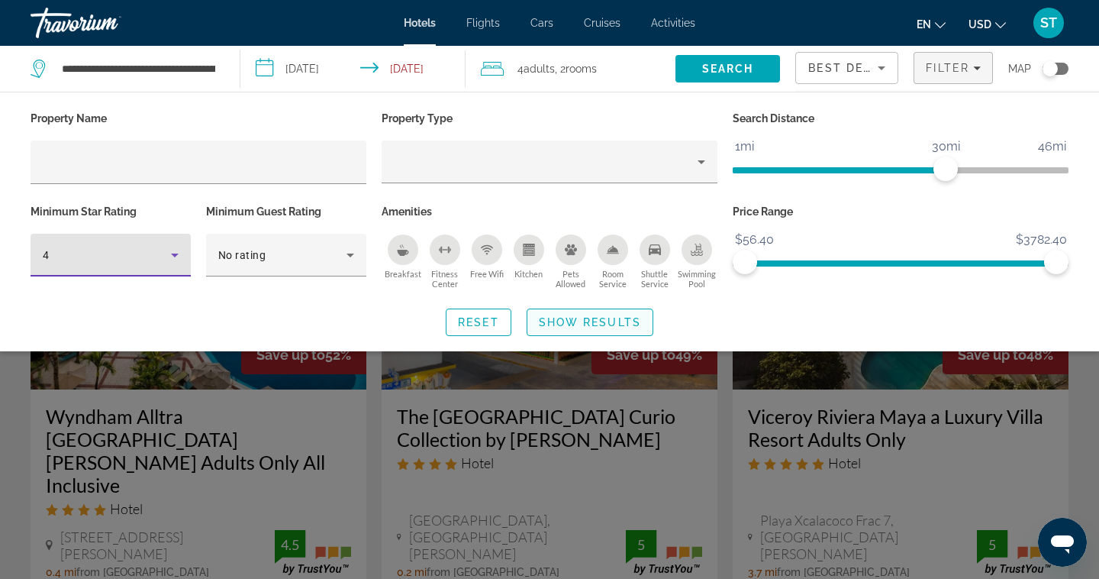
click at [601, 326] on span "Show Results" at bounding box center [590, 322] width 102 height 12
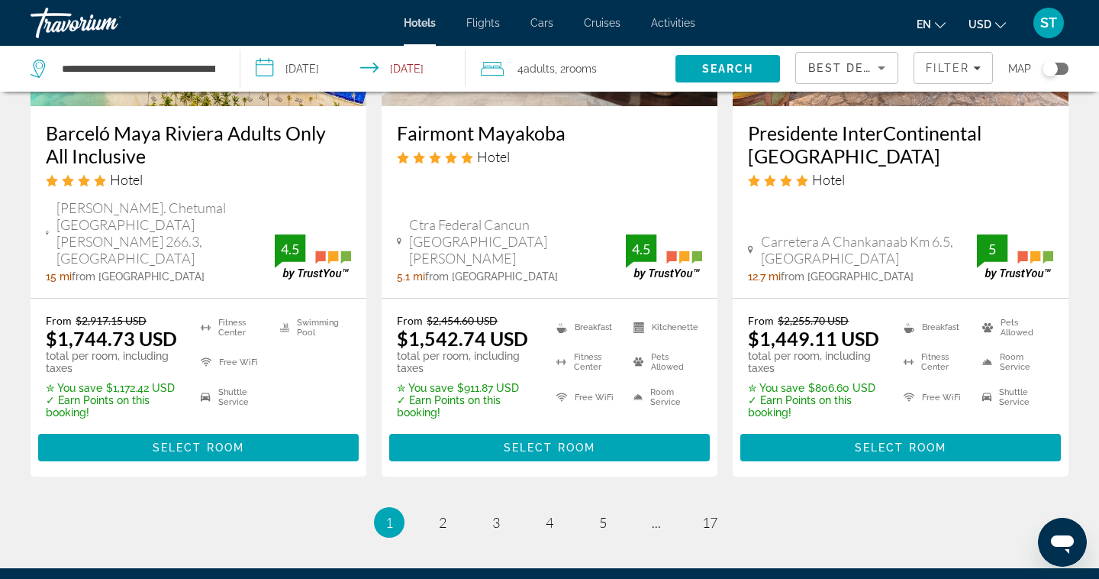
scroll to position [2283, 0]
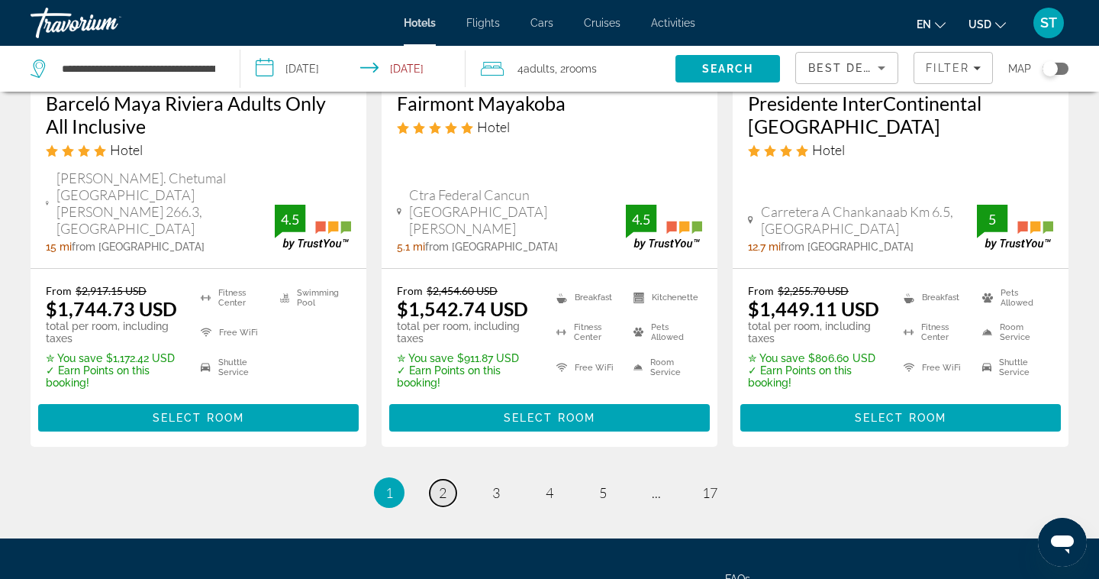
click at [446, 484] on span "2" at bounding box center [443, 492] width 8 height 17
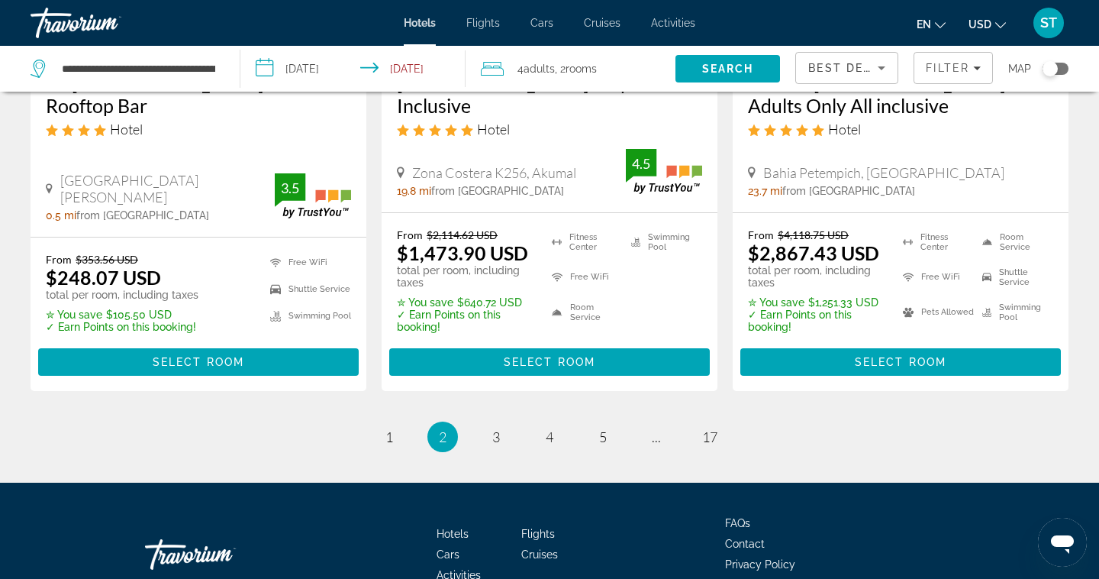
scroll to position [2259, 0]
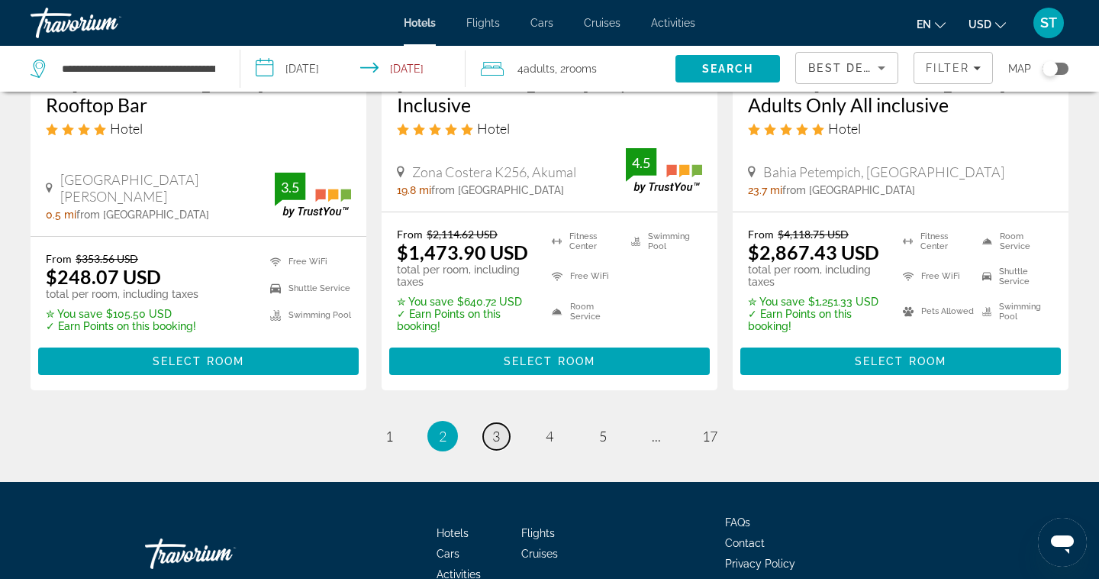
click at [499, 427] on span "3" at bounding box center [496, 435] width 8 height 17
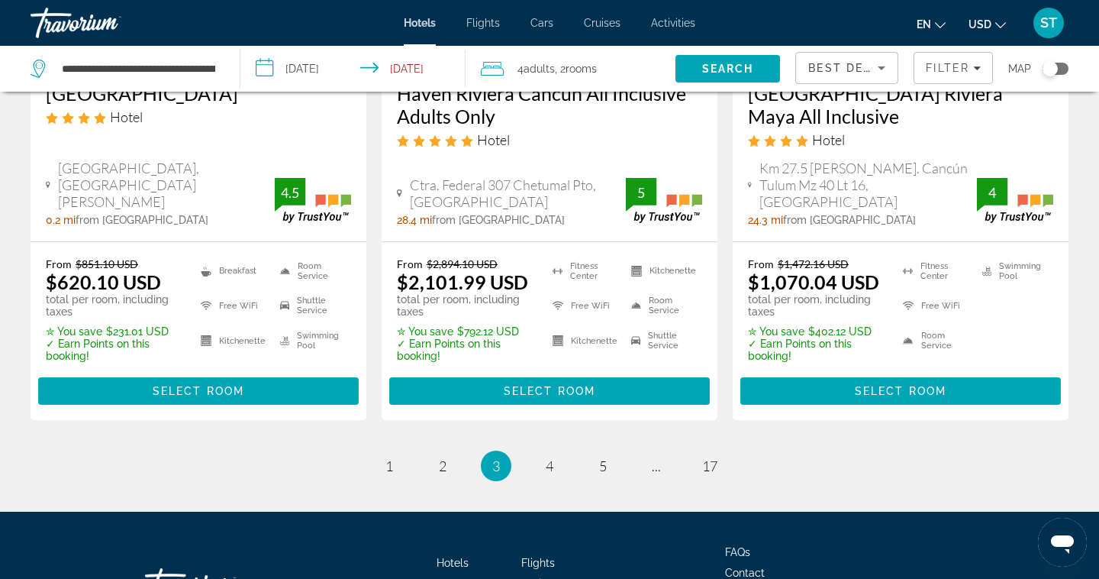
scroll to position [2237, 0]
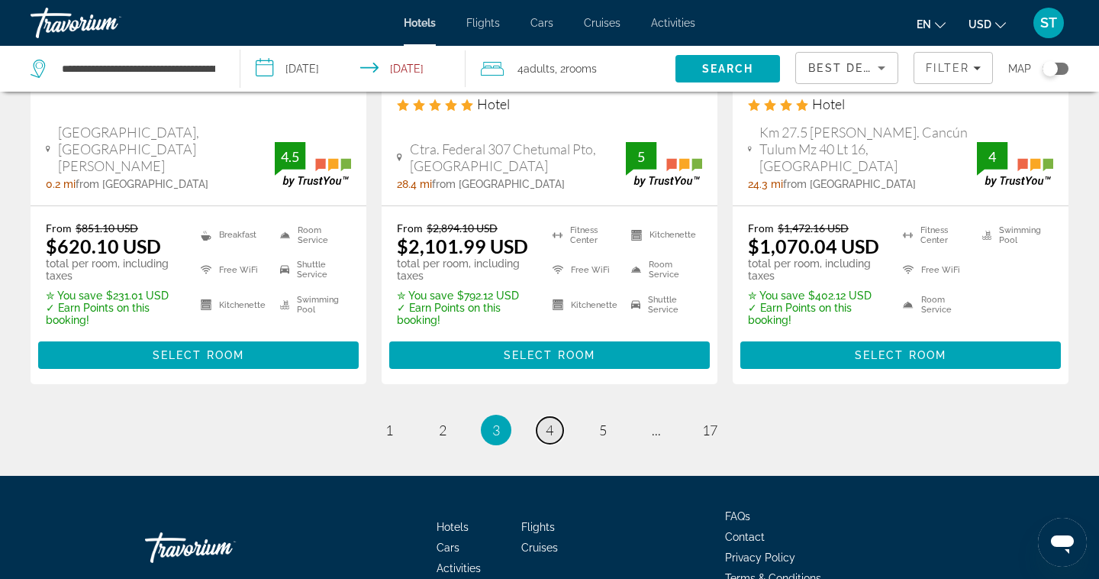
click at [553, 421] on span "4" at bounding box center [550, 429] width 8 height 17
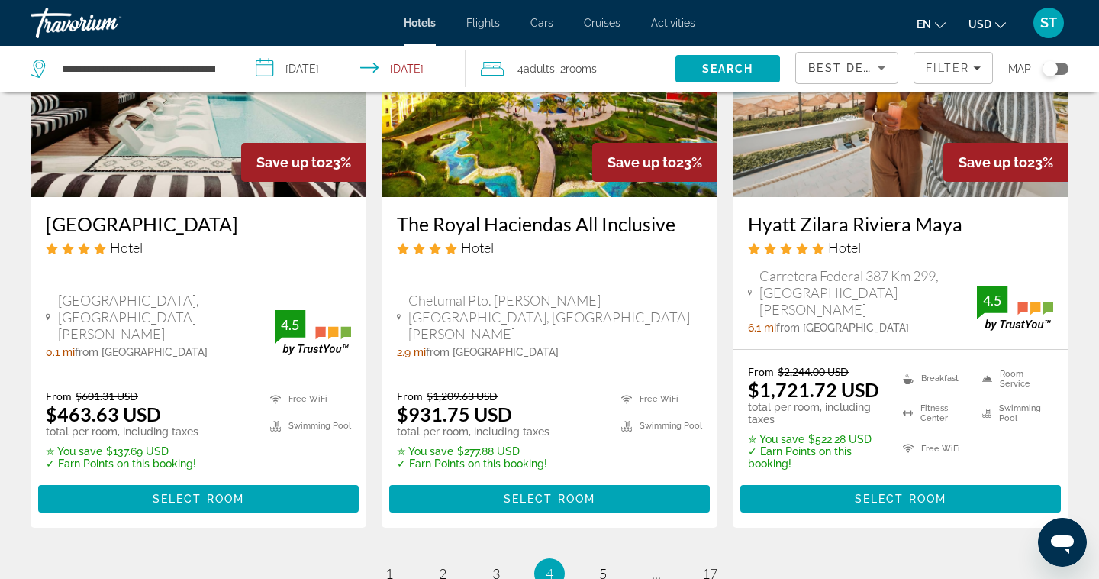
scroll to position [2089, 0]
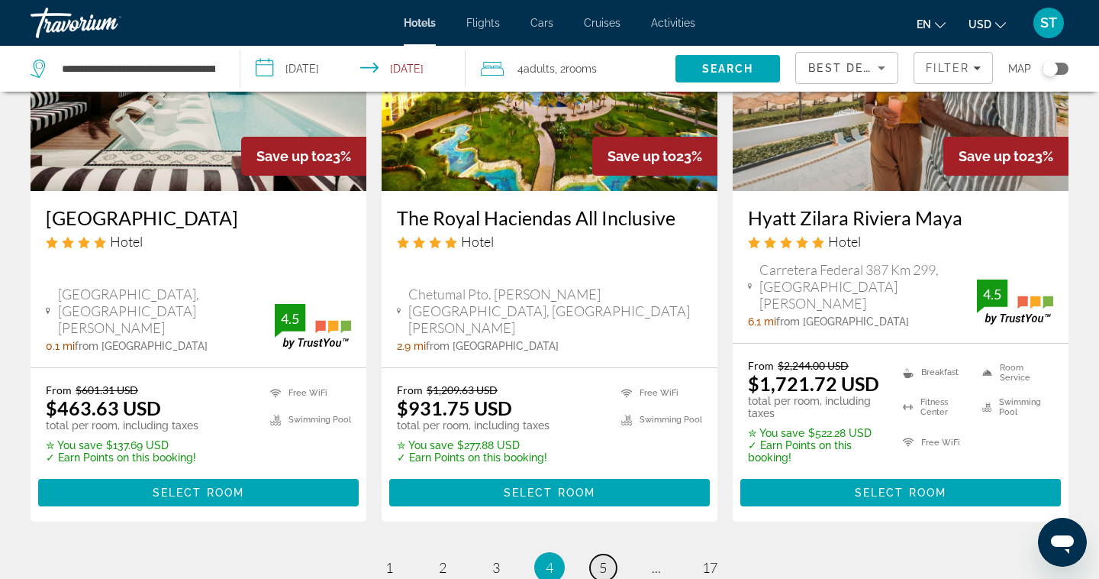
click at [608, 554] on link "page 5" at bounding box center [603, 567] width 27 height 27
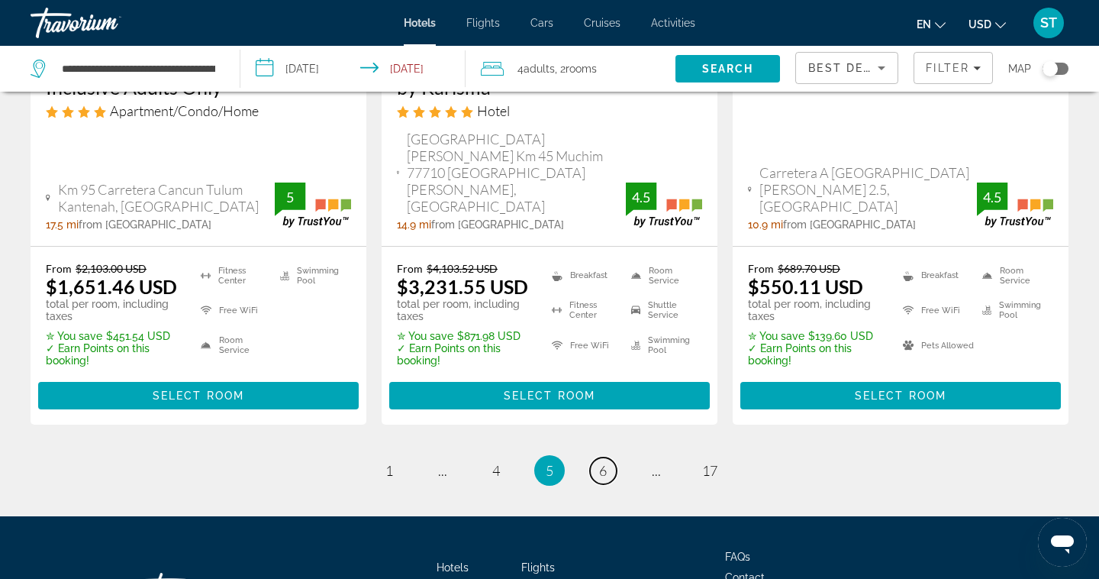
scroll to position [2300, 0]
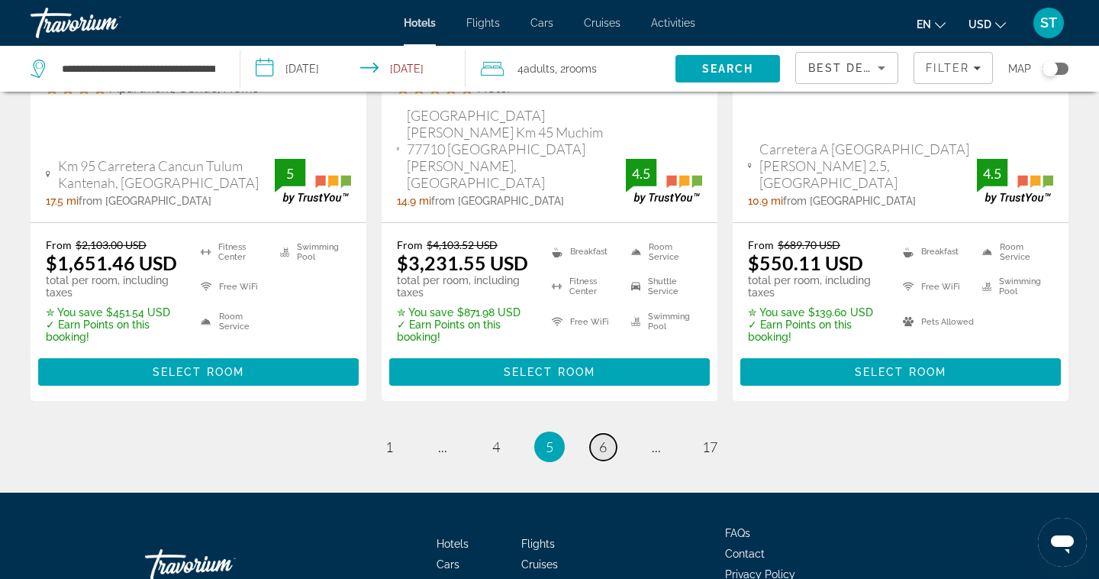
click at [597, 434] on link "page 6" at bounding box center [603, 447] width 27 height 27
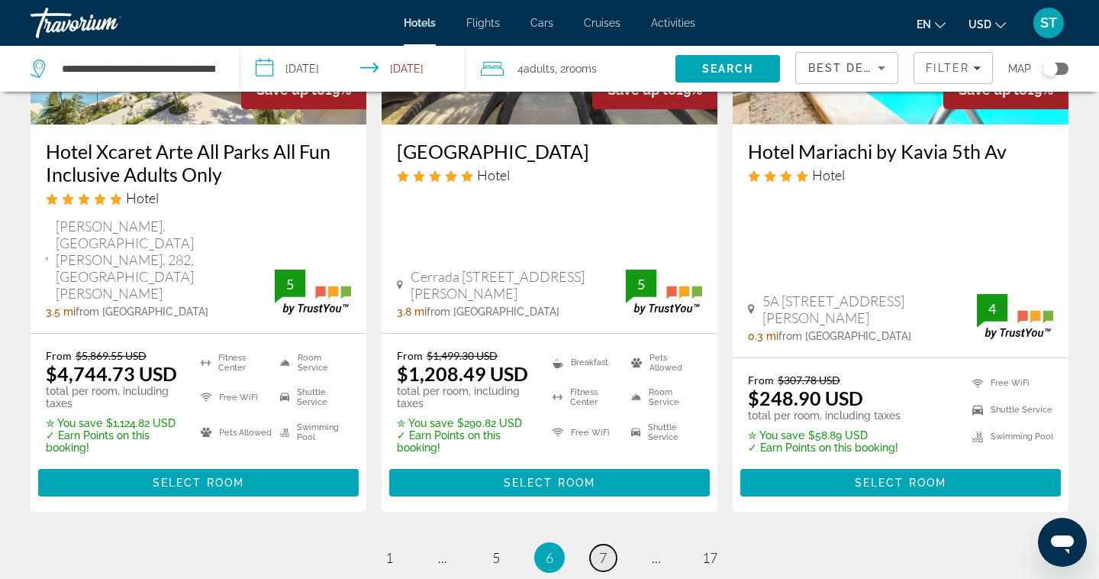
scroll to position [2203, 0]
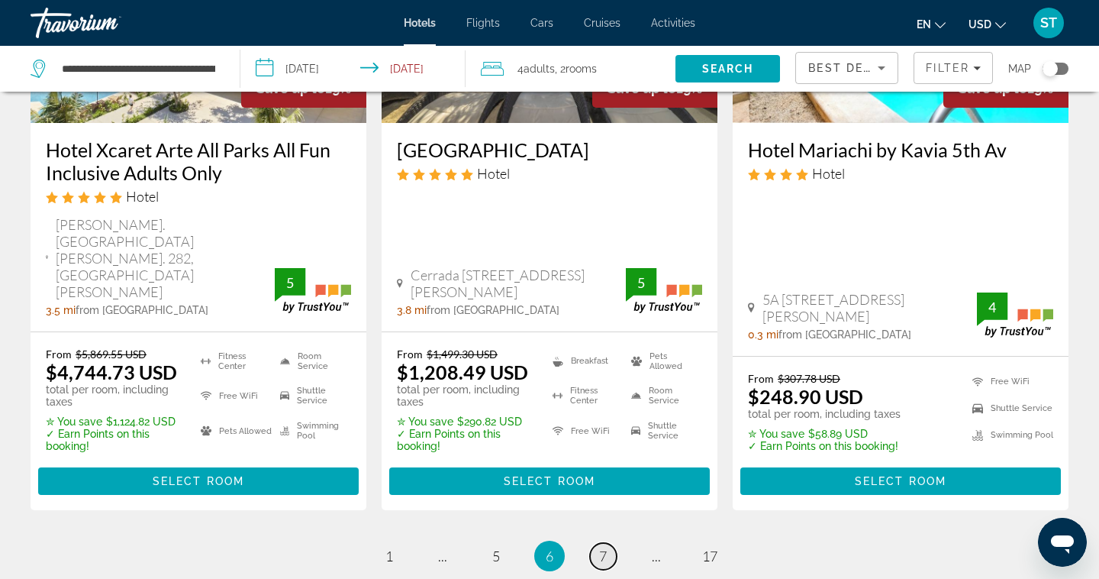
click at [603, 547] on span "7" at bounding box center [603, 555] width 8 height 17
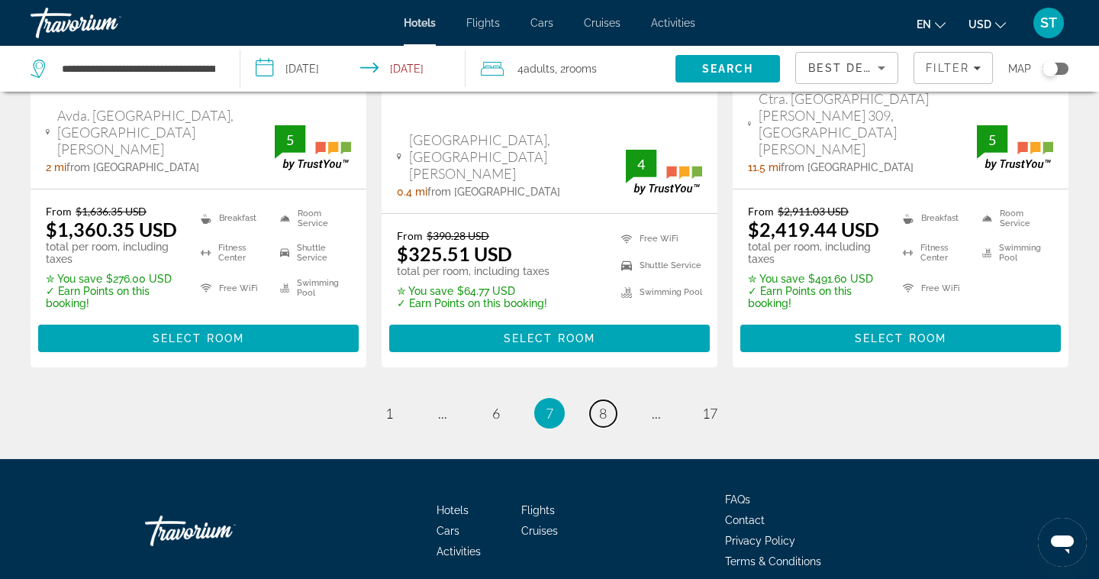
scroll to position [2304, 0]
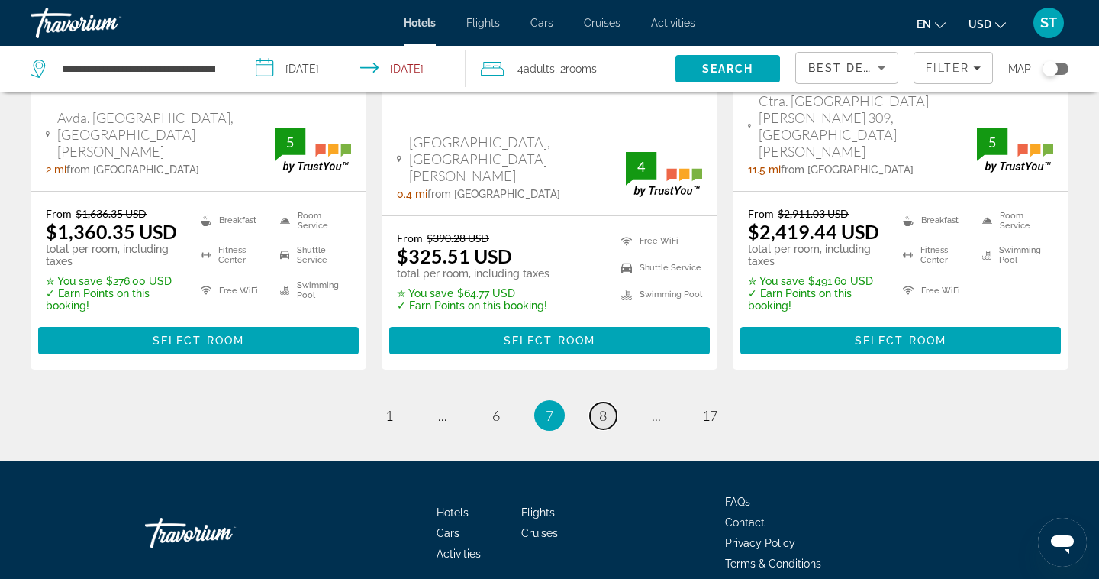
click at [604, 402] on link "page 8" at bounding box center [603, 415] width 27 height 27
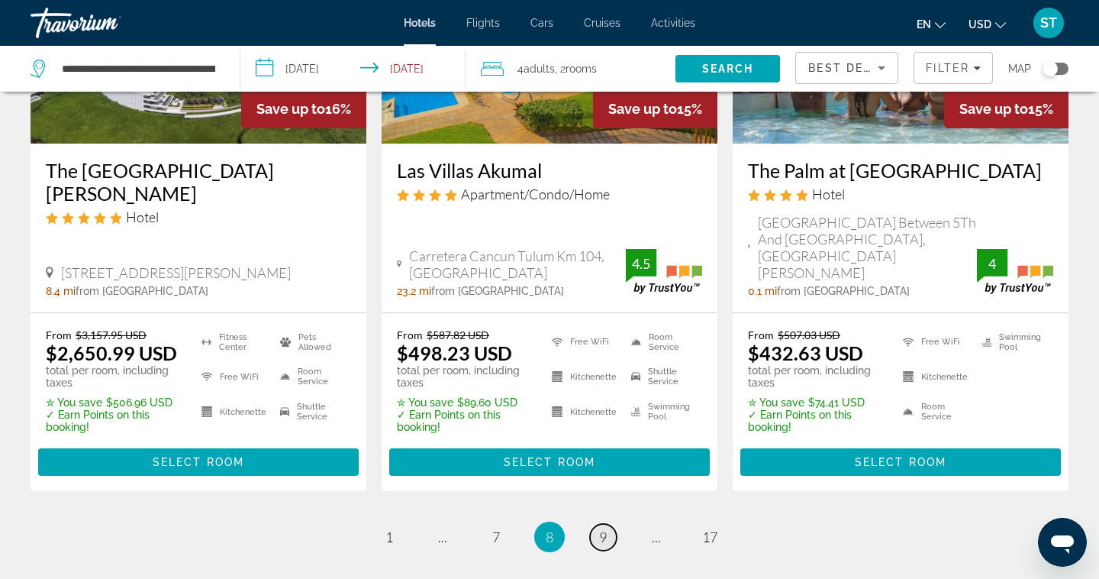
scroll to position [2178, 0]
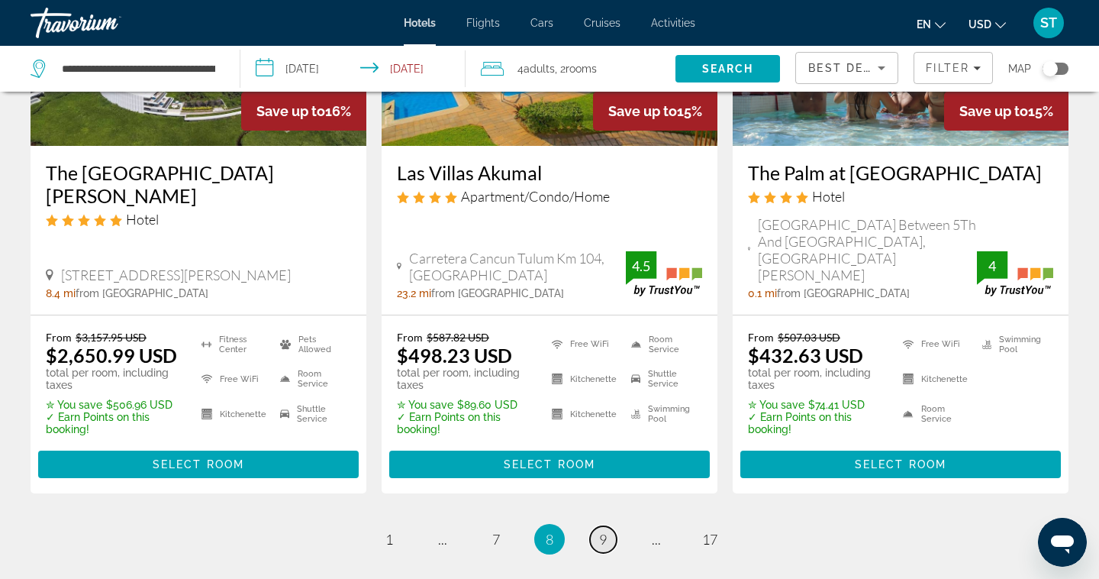
click at [605, 530] on span "9" at bounding box center [603, 538] width 8 height 17
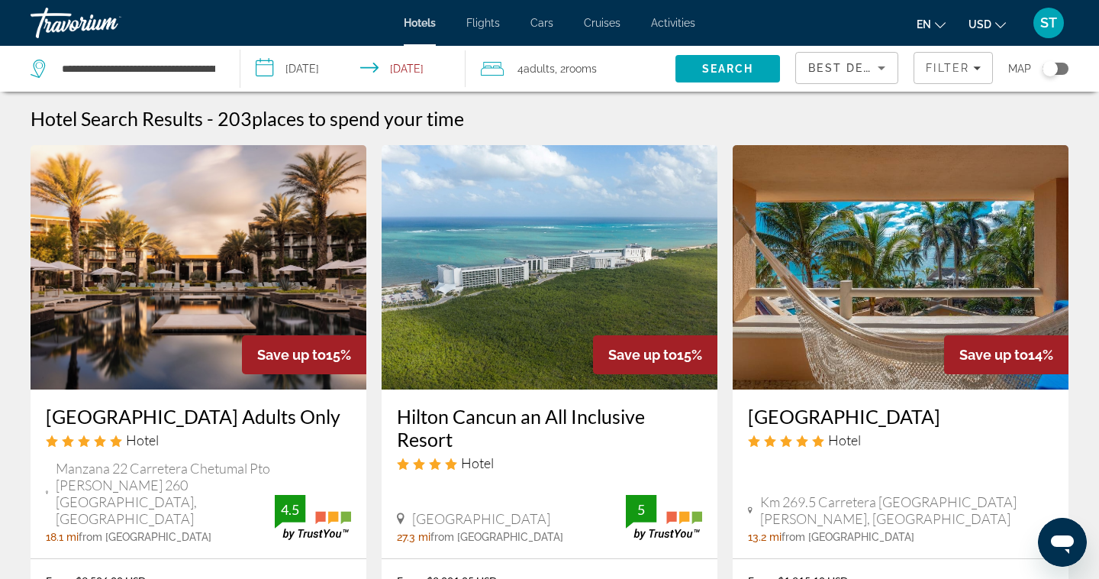
click at [605, 443] on h3 "Hilton Cancun an All Inclusive Resort" at bounding box center [549, 428] width 305 height 46
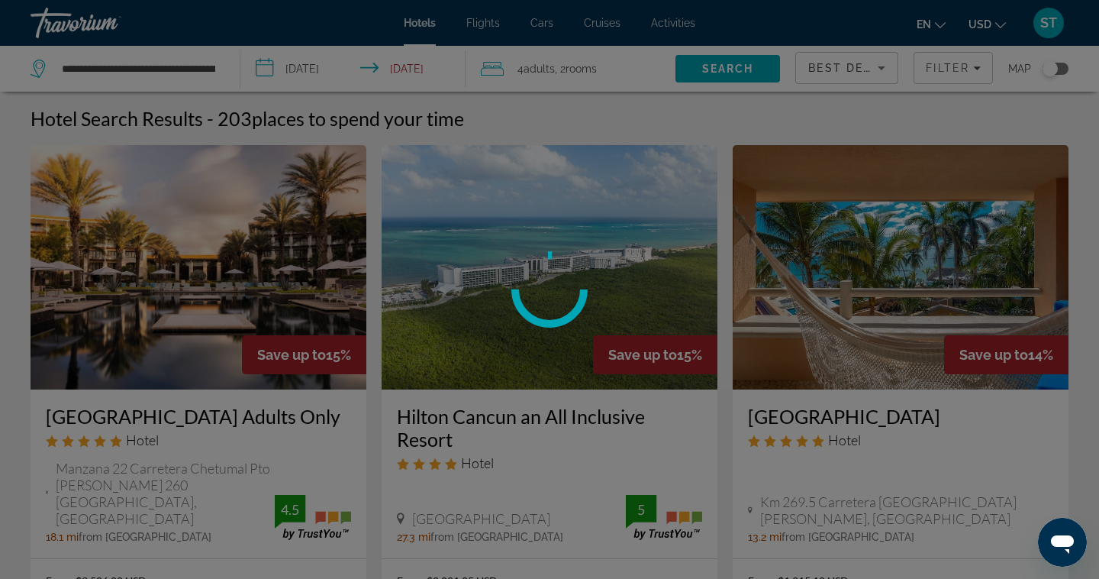
click at [605, 443] on div at bounding box center [549, 289] width 1099 height 579
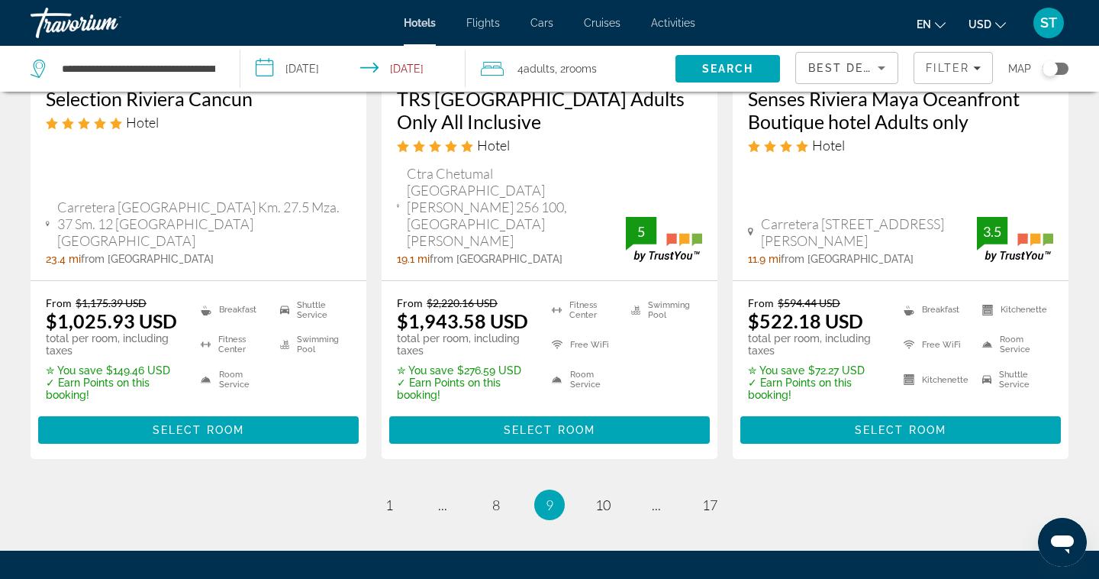
scroll to position [2164, 0]
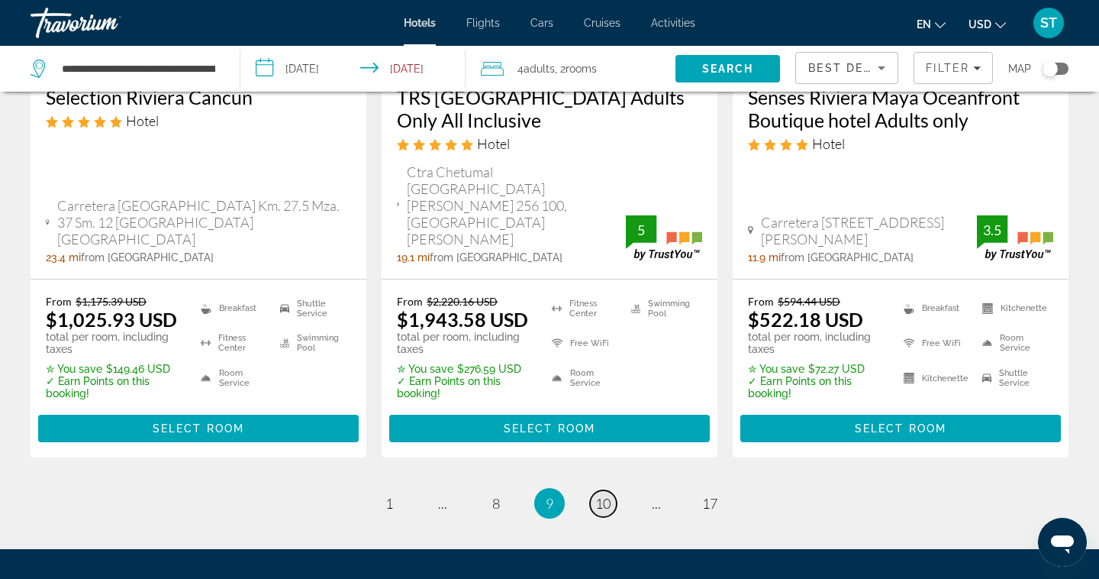
click at [605, 495] on span "10" at bounding box center [602, 503] width 15 height 17
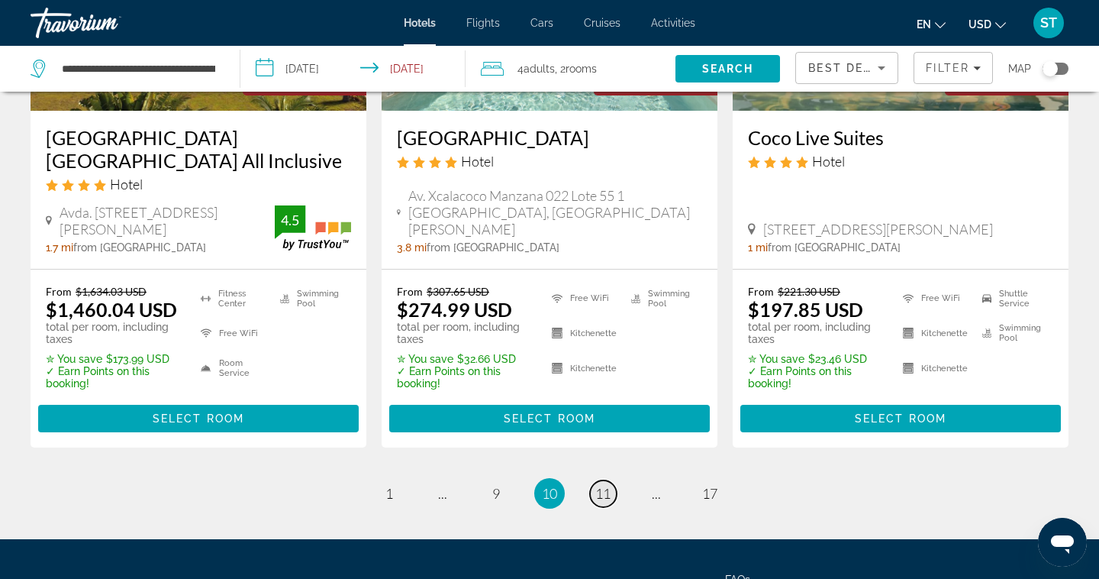
scroll to position [2210, 0]
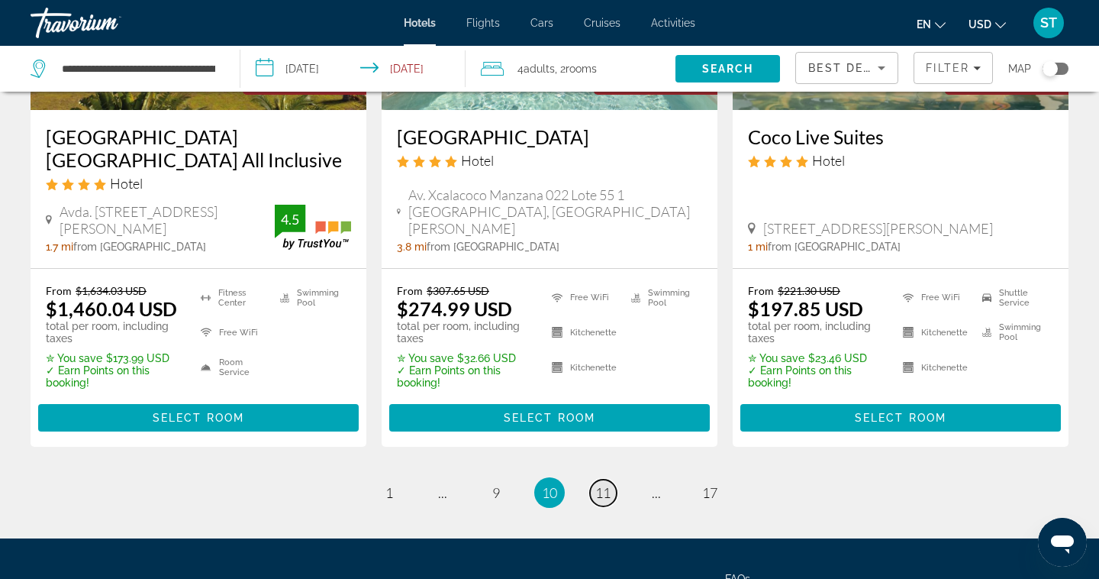
click at [601, 479] on link "page 11" at bounding box center [603, 492] width 27 height 27
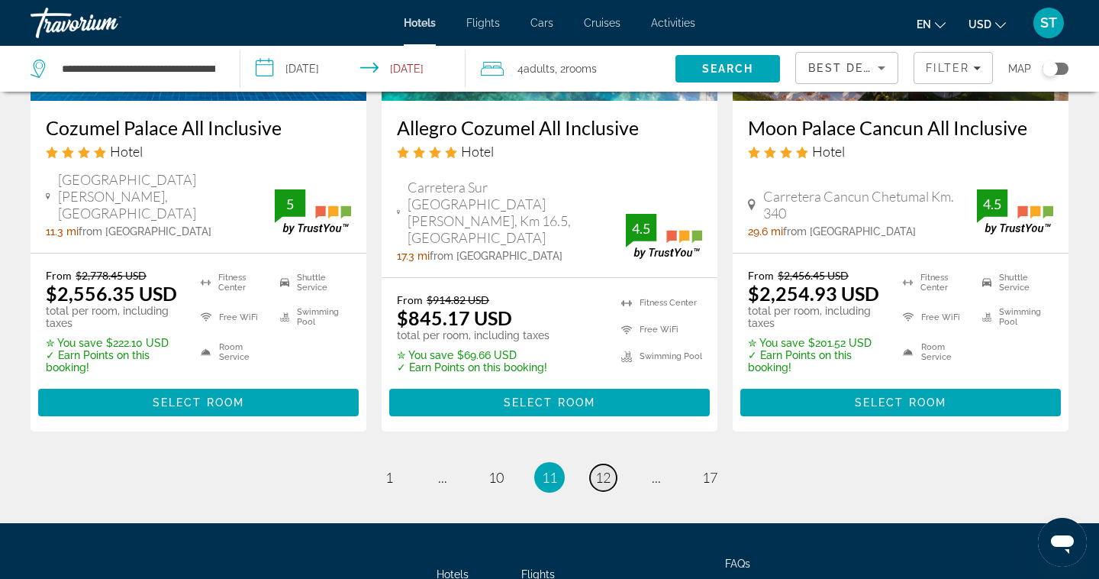
scroll to position [2231, 0]
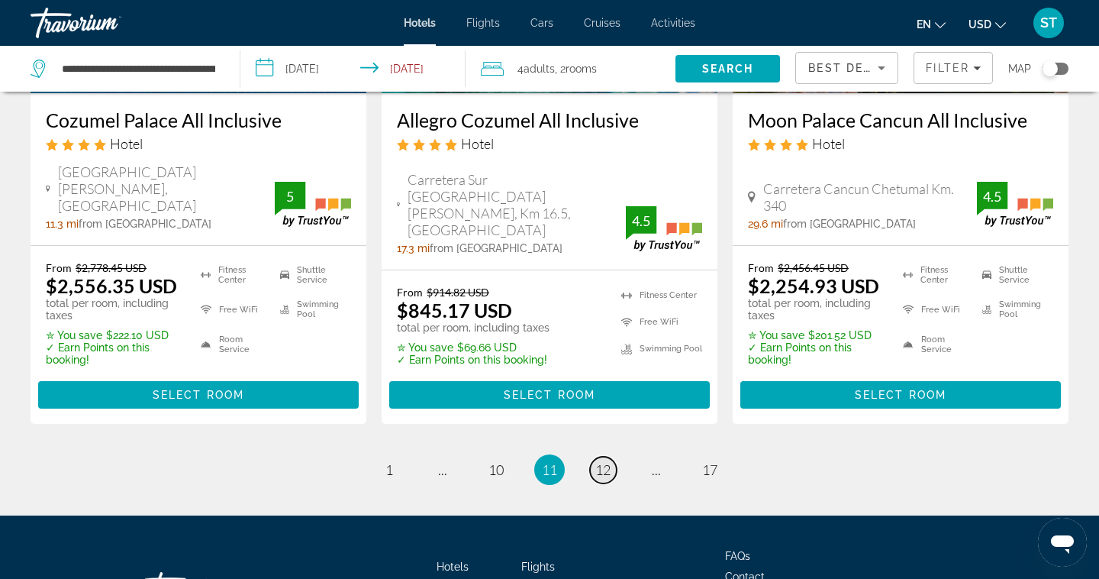
click at [606, 461] on span "12" at bounding box center [602, 469] width 15 height 17
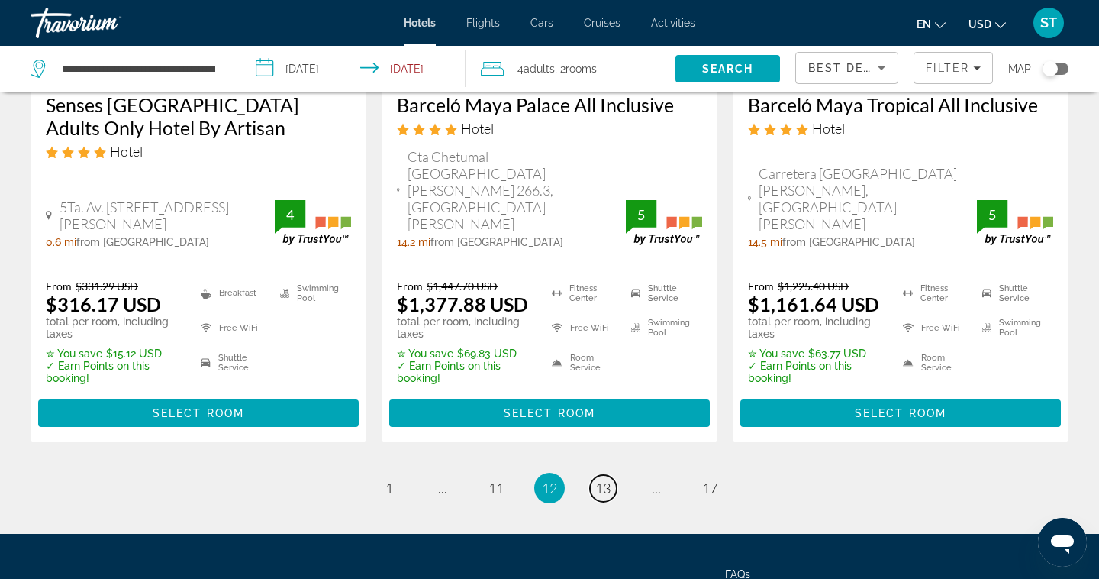
scroll to position [2237, 0]
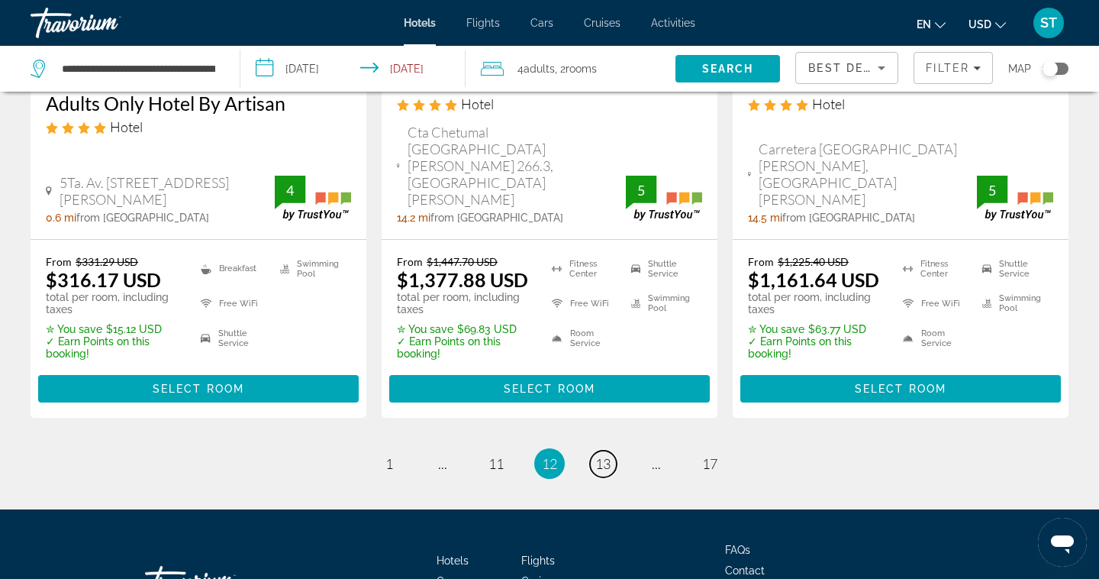
click at [606, 455] on span "13" at bounding box center [602, 463] width 15 height 17
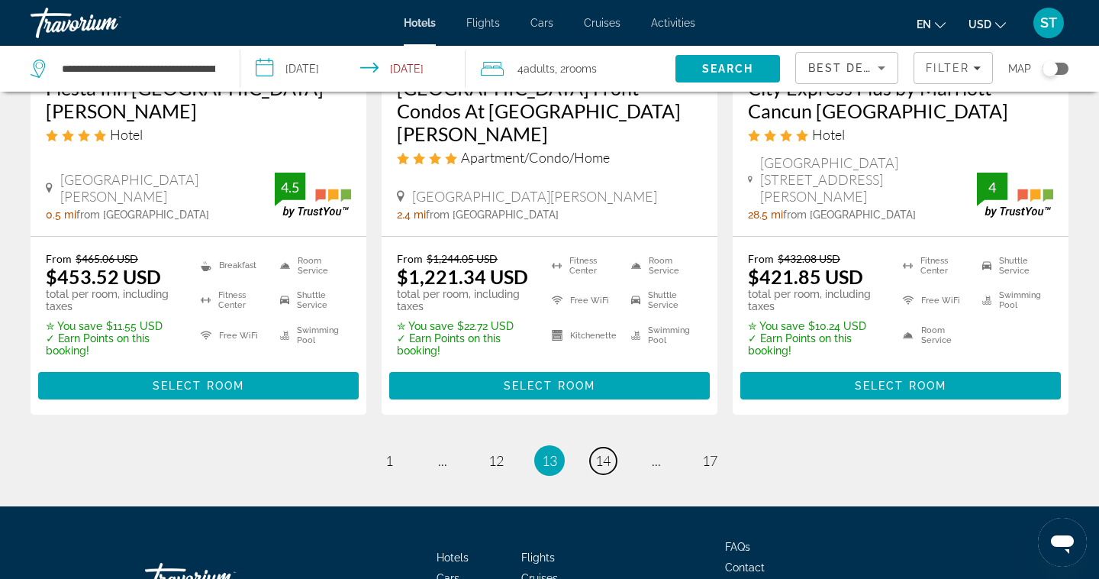
scroll to position [2271, 0]
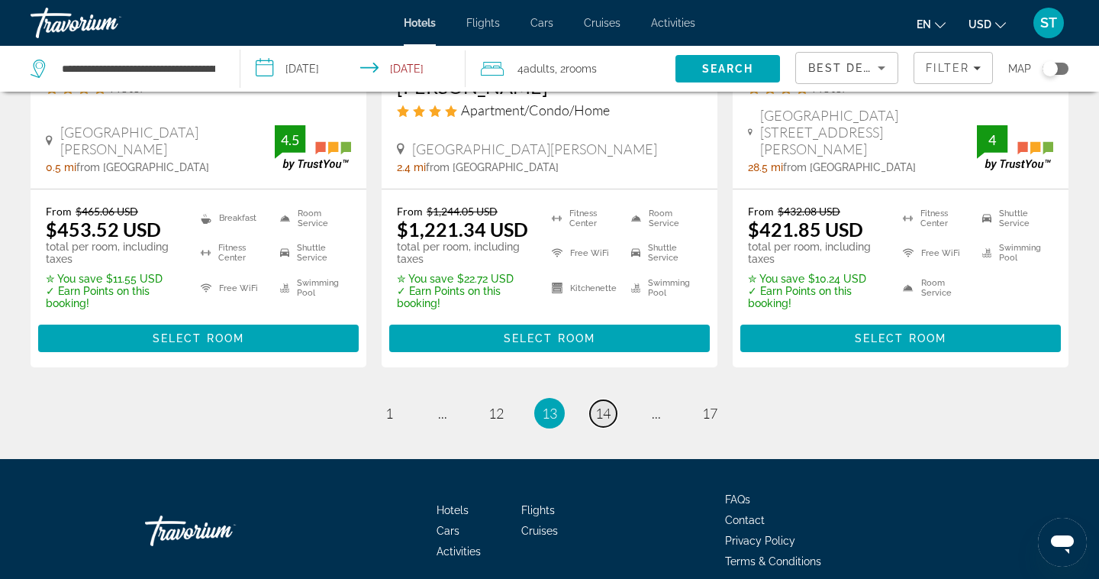
click at [608, 405] on span "14" at bounding box center [602, 413] width 15 height 17
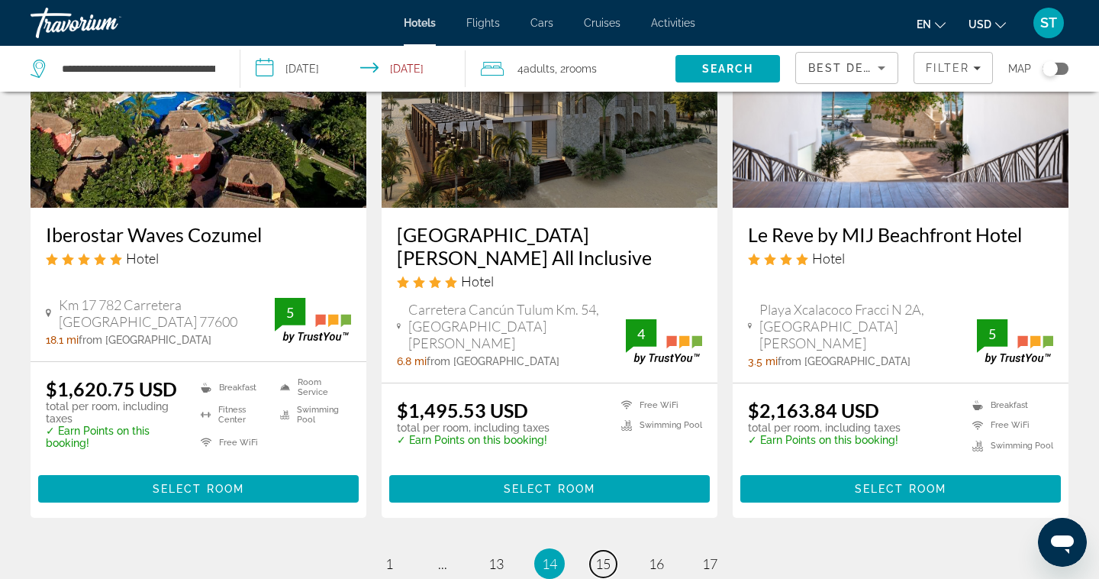
scroll to position [2127, 0]
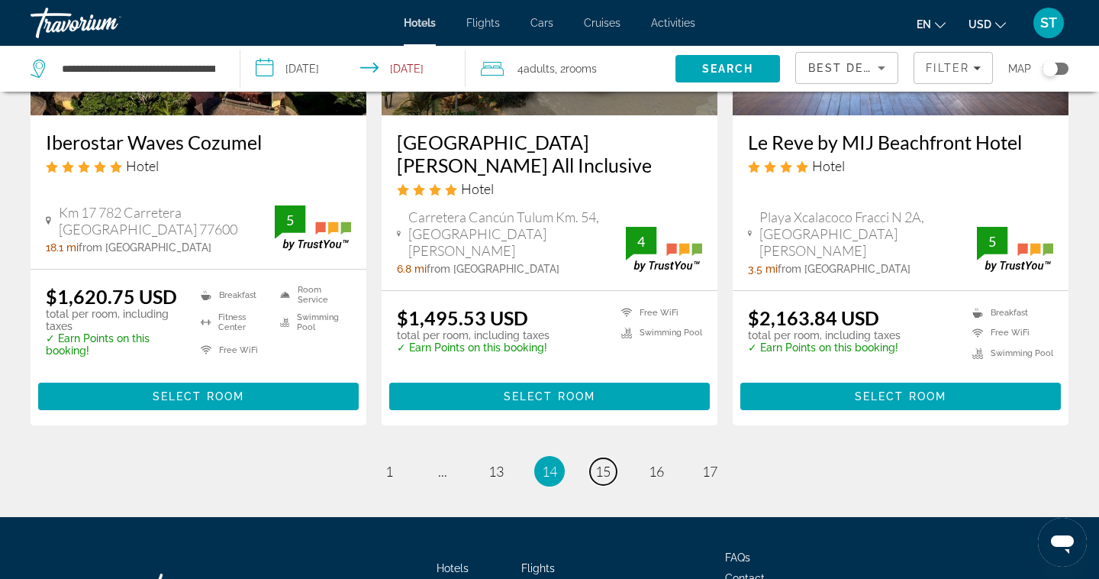
click at [608, 463] on span "15" at bounding box center [602, 471] width 15 height 17
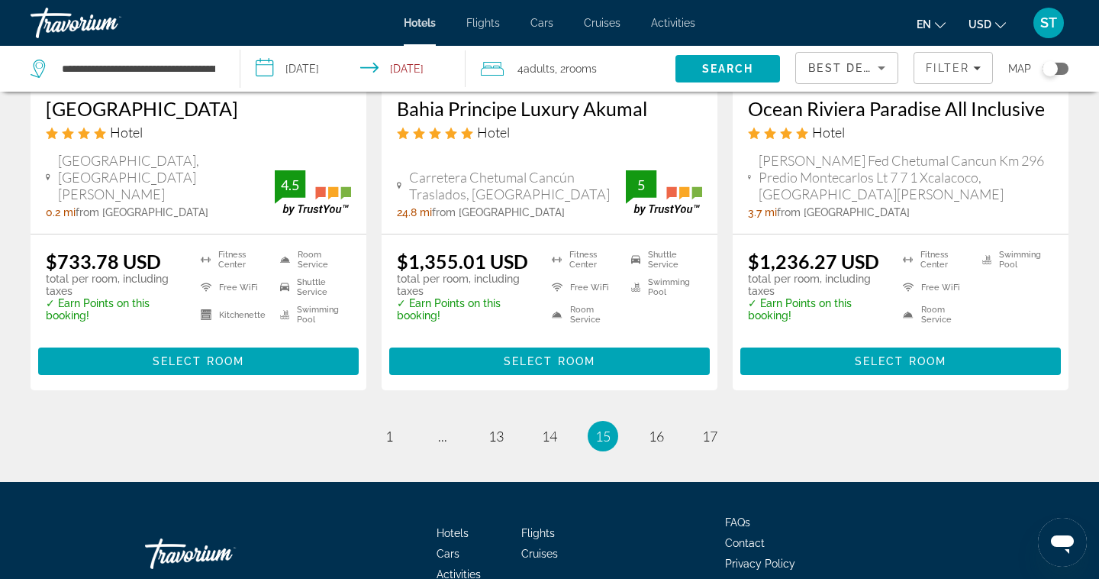
scroll to position [2172, 0]
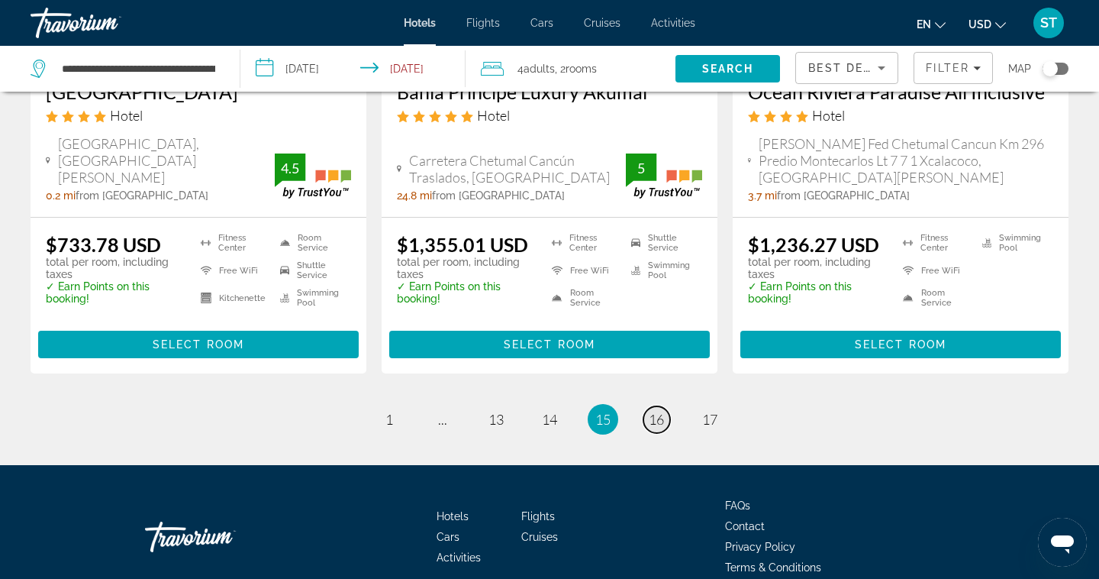
click at [652, 411] on span "16" at bounding box center [656, 419] width 15 height 17
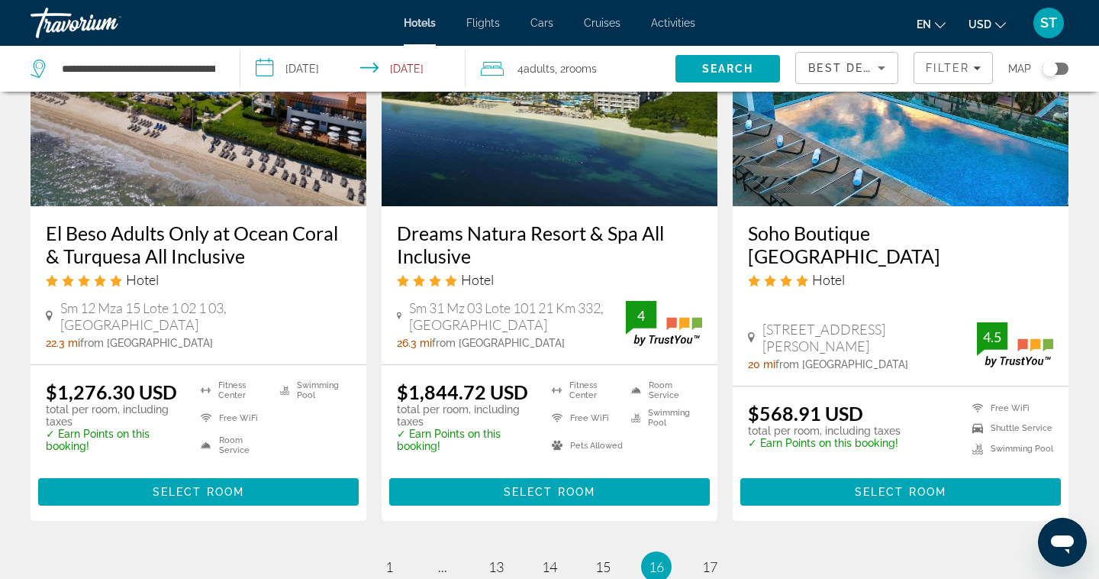
scroll to position [2040, 0]
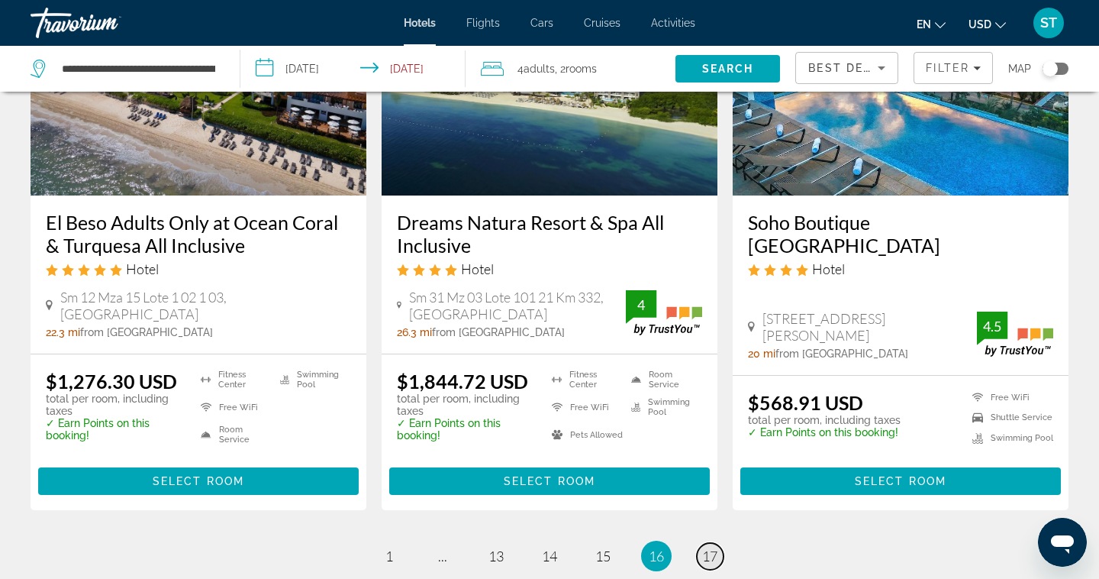
click at [705, 547] on span "17" at bounding box center [709, 555] width 15 height 17
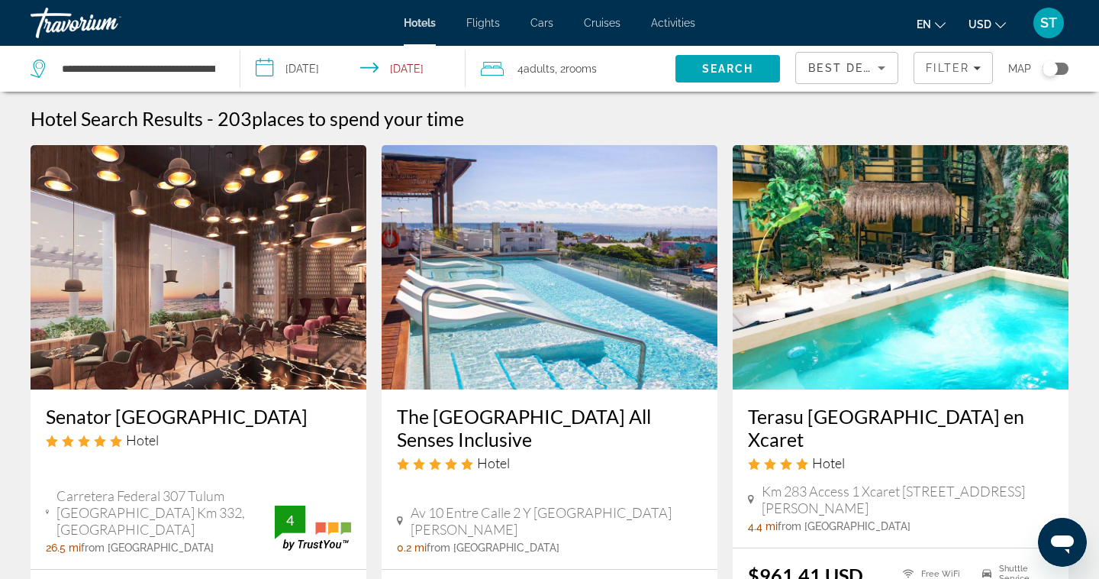
click at [177, 85] on div "**********" at bounding box center [128, 69] width 194 height 46
click at [178, 69] on input "**********" at bounding box center [138, 68] width 156 height 23
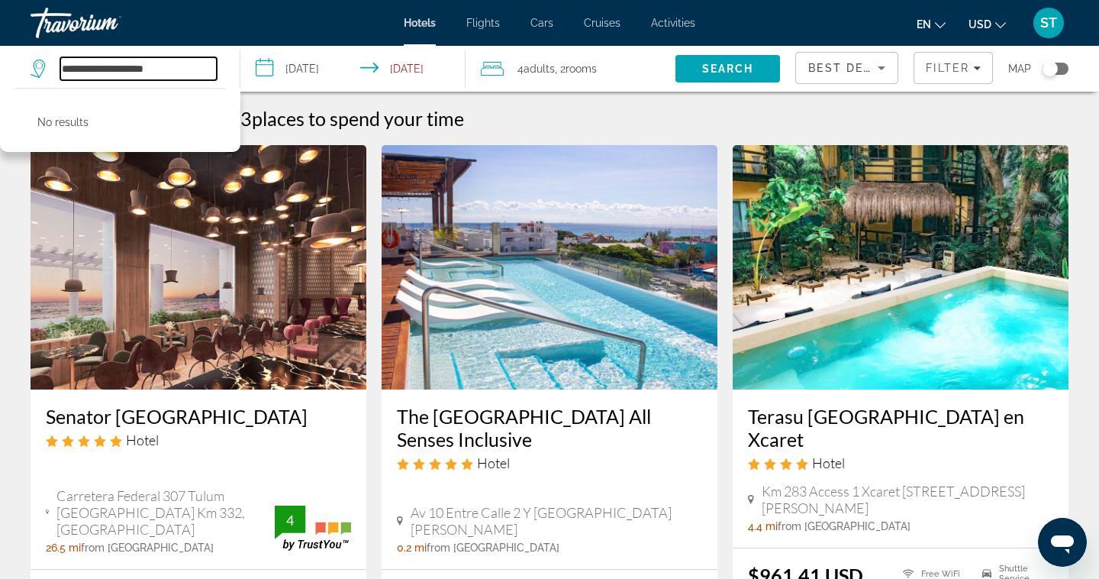
drag, startPoint x: 189, startPoint y: 69, endPoint x: 36, endPoint y: 59, distance: 153.8
click at [36, 59] on div "**********" at bounding box center [124, 68] width 186 height 23
type input "*"
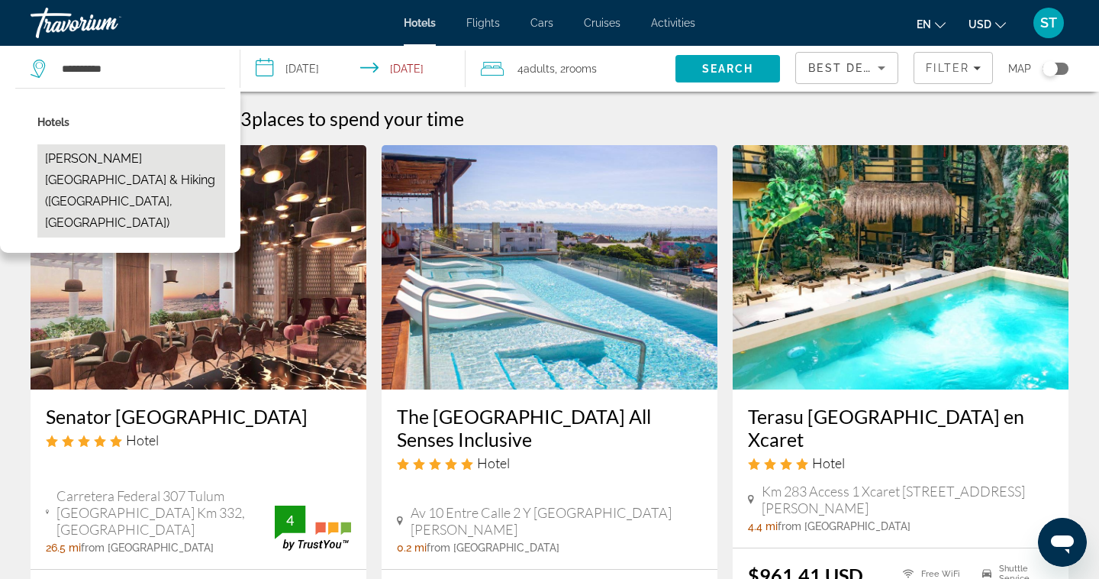
click at [95, 176] on button "[PERSON_NAME][GEOGRAPHIC_DATA] & Hiking ([GEOGRAPHIC_DATA], [GEOGRAPHIC_DATA])" at bounding box center [131, 190] width 188 height 93
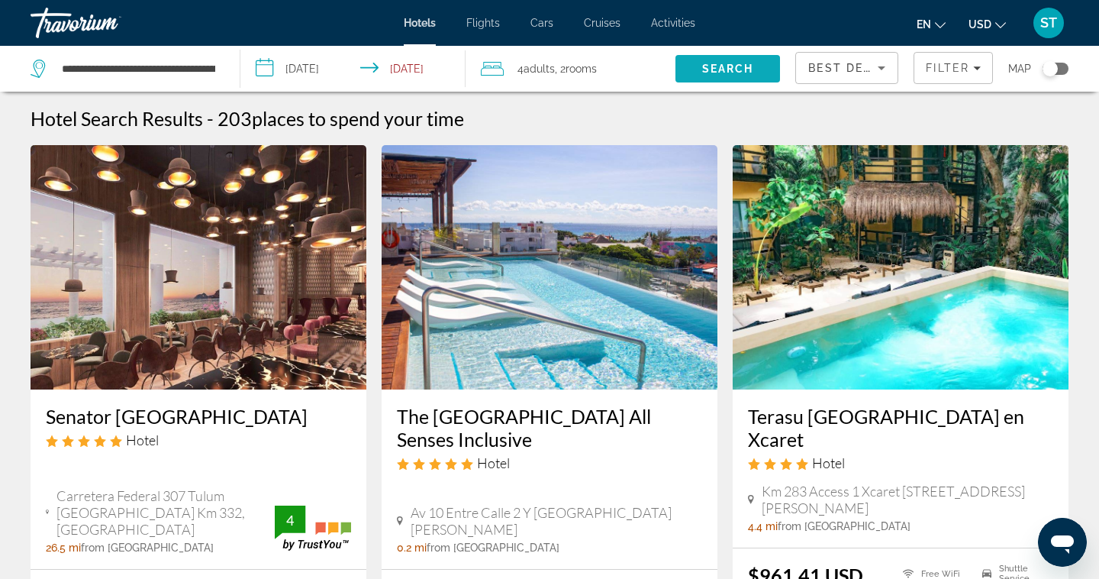
click at [756, 74] on span "Search" at bounding box center [728, 68] width 105 height 37
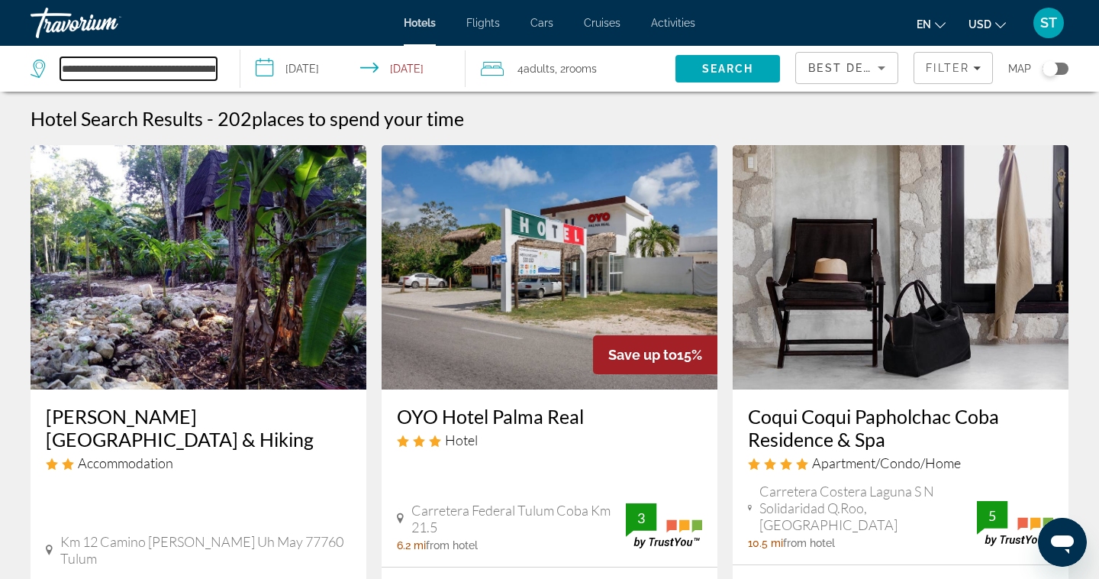
click at [203, 73] on input "**********" at bounding box center [138, 68] width 156 height 23
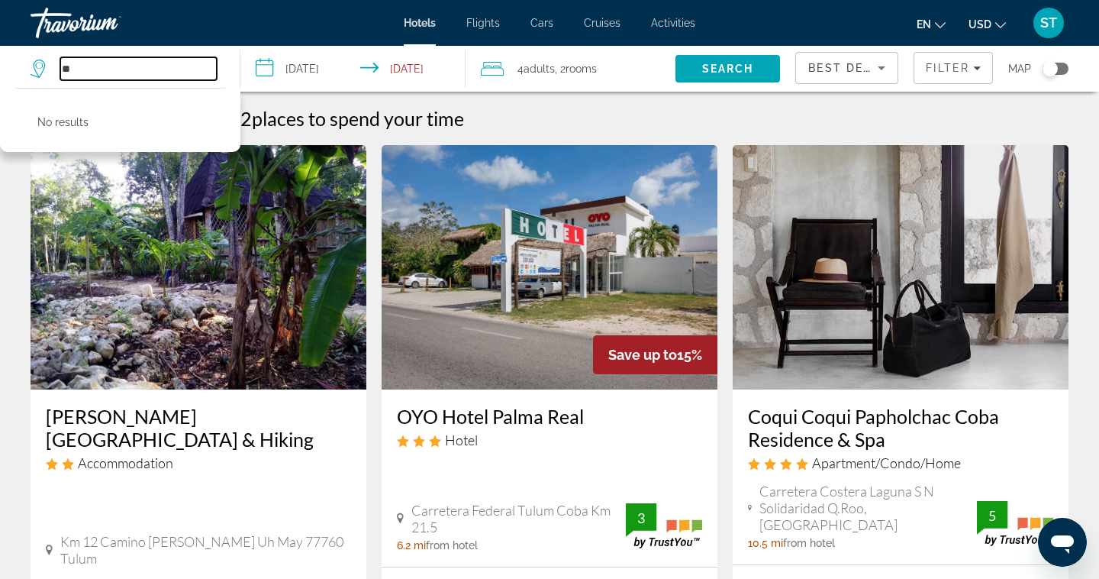
type input "*"
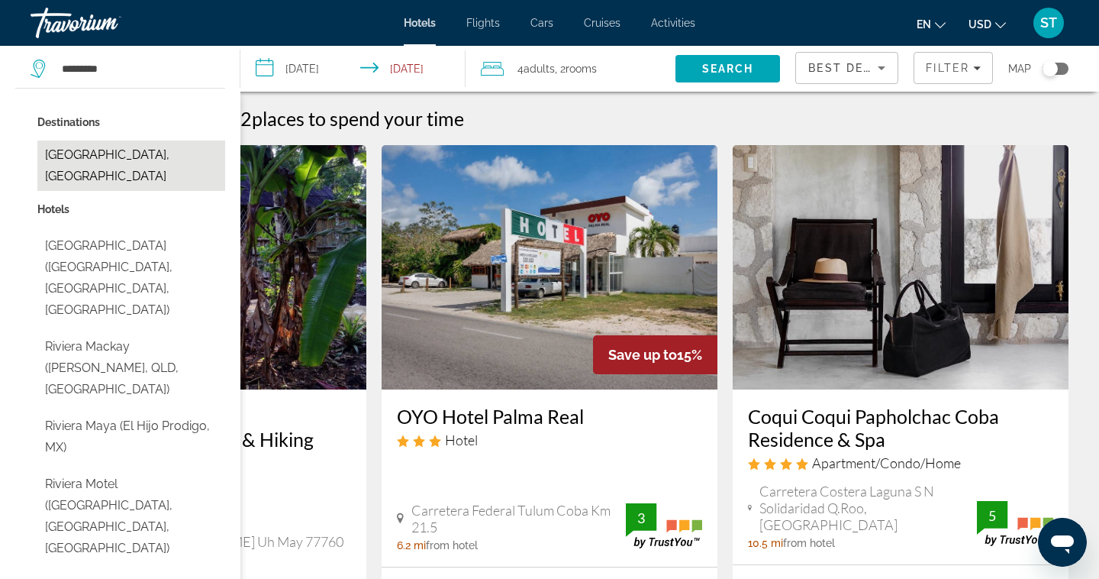
click at [148, 160] on button "[GEOGRAPHIC_DATA], [GEOGRAPHIC_DATA]" at bounding box center [131, 165] width 188 height 50
type input "**********"
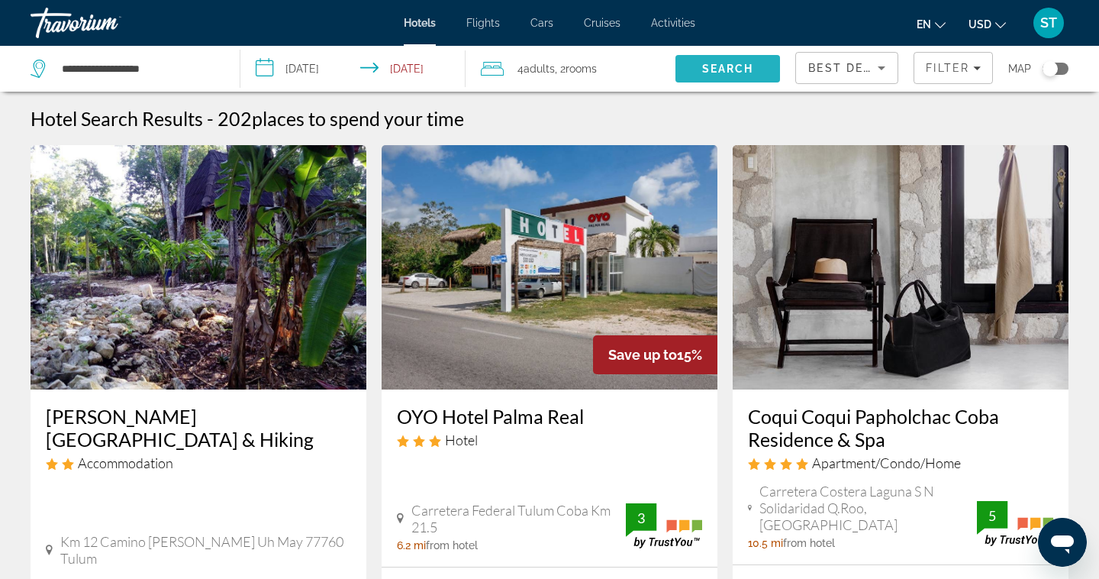
click at [732, 63] on span "Search" at bounding box center [728, 69] width 52 height 12
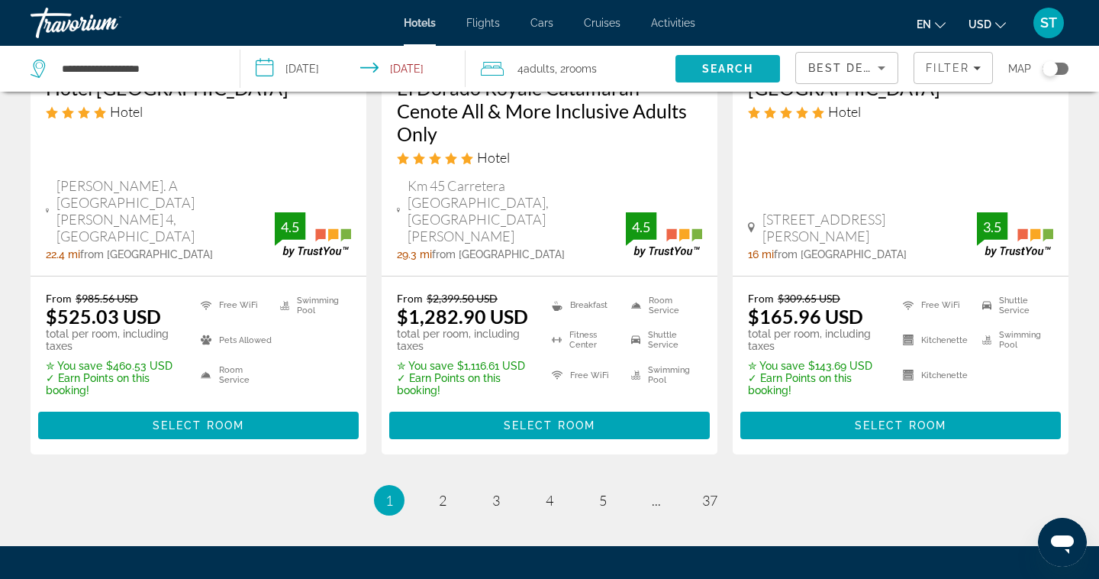
scroll to position [2259, 0]
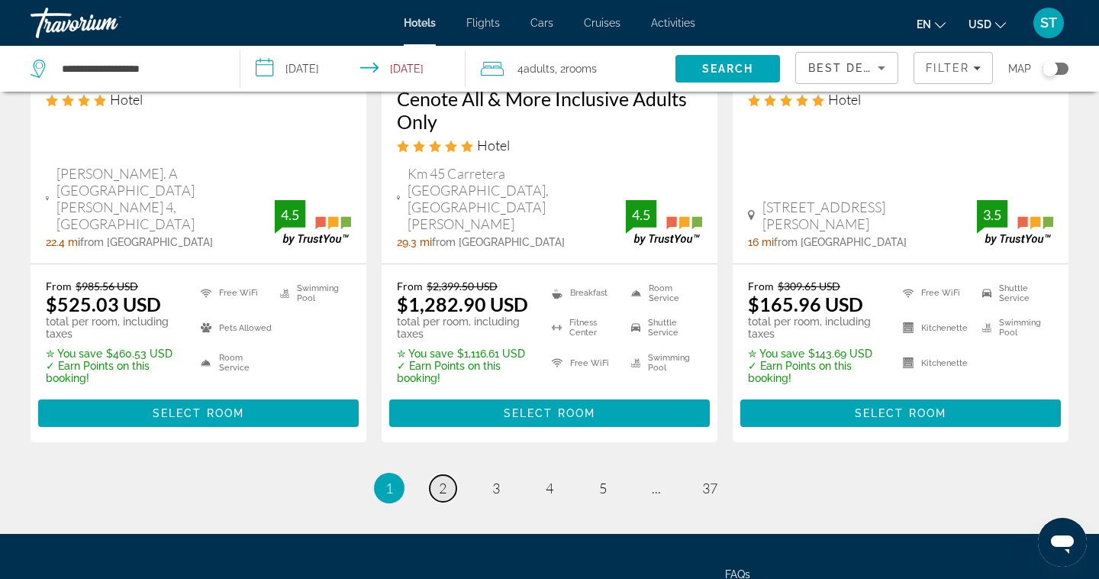
click at [439, 475] on link "page 2" at bounding box center [443, 488] width 27 height 27
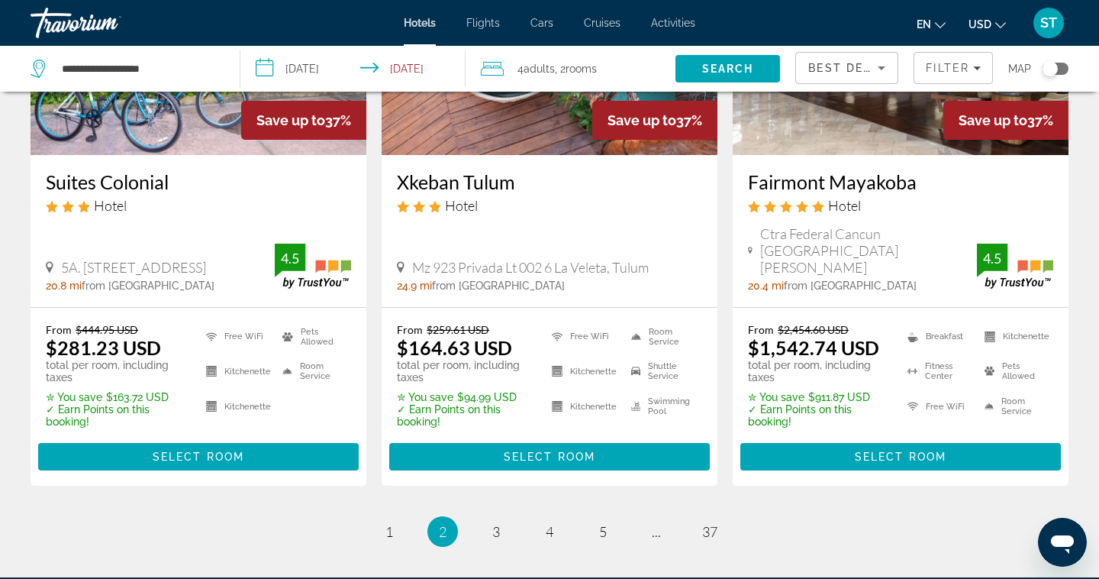
scroll to position [2135, 0]
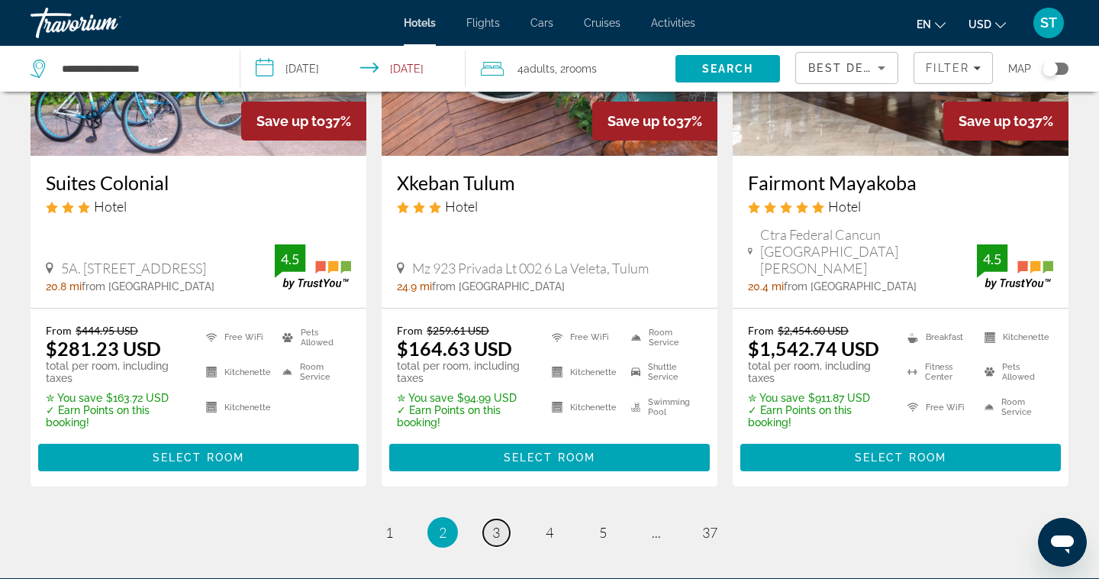
click at [502, 519] on link "page 3" at bounding box center [496, 532] width 27 height 27
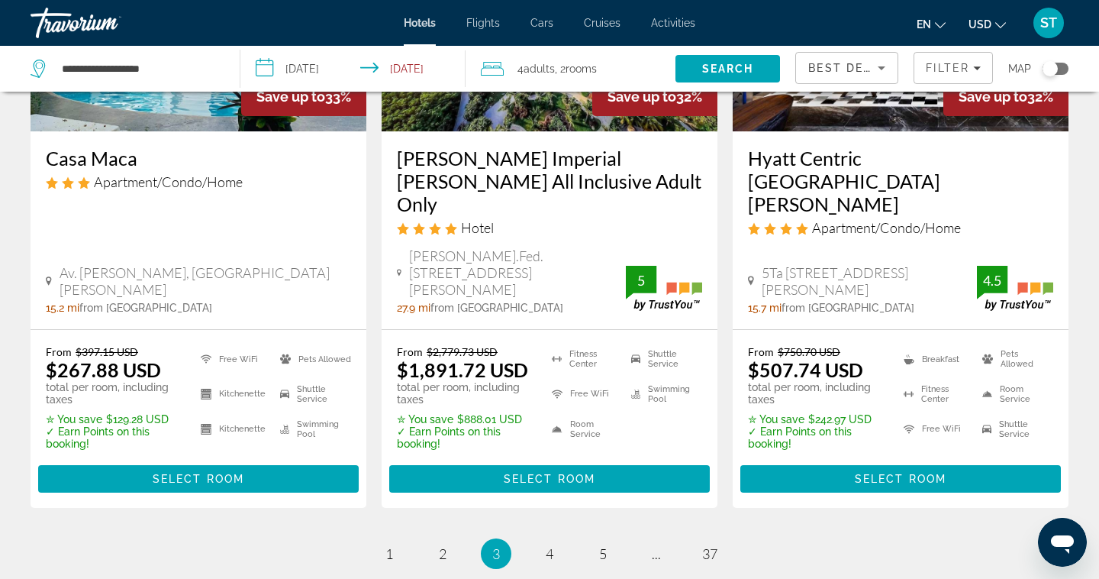
scroll to position [2106, 0]
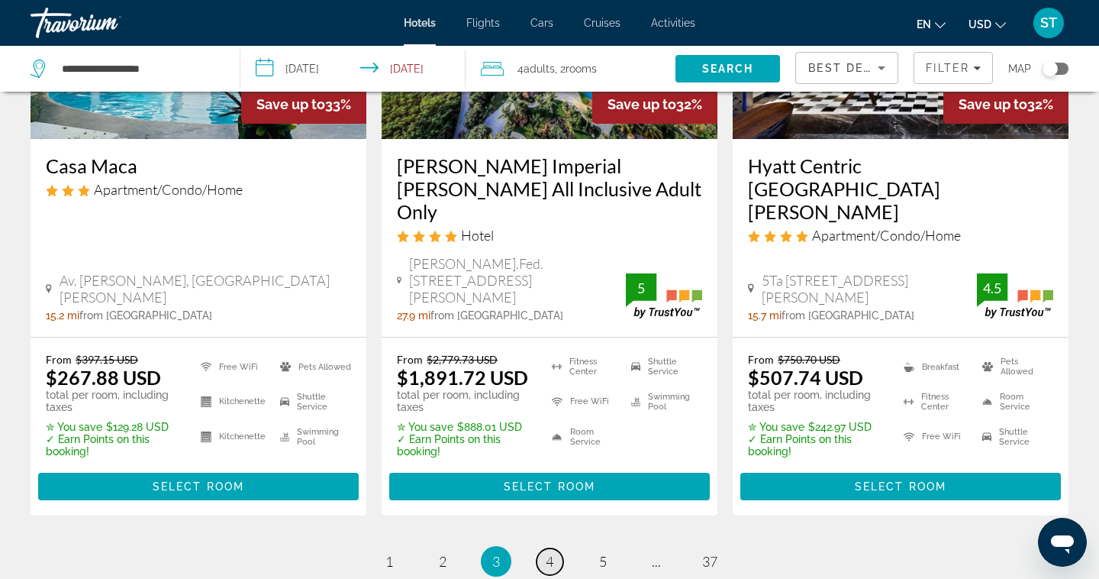
click at [550, 553] on span "4" at bounding box center [550, 561] width 8 height 17
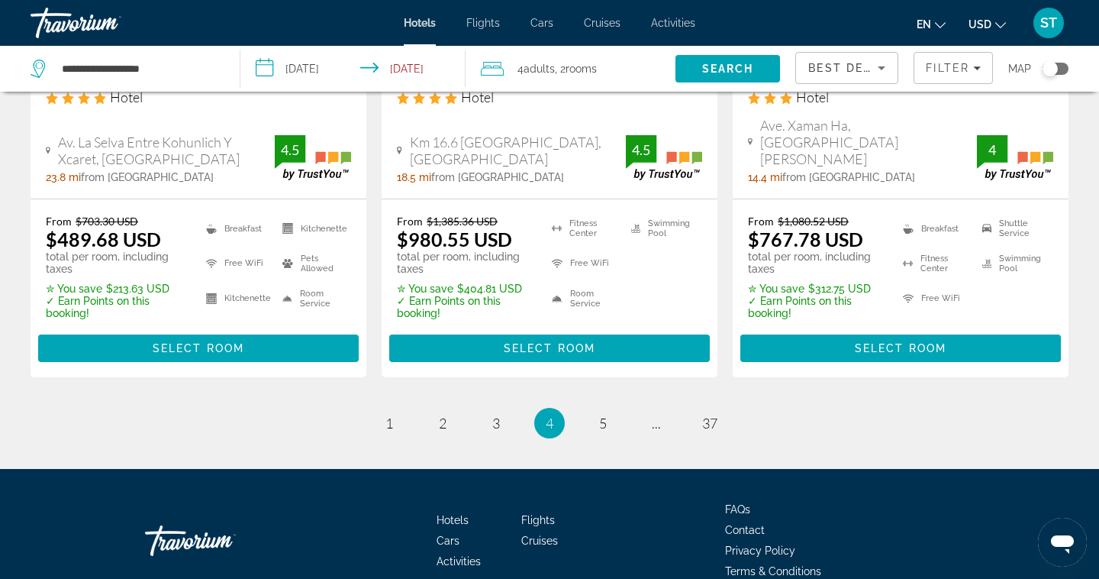
scroll to position [2235, 0]
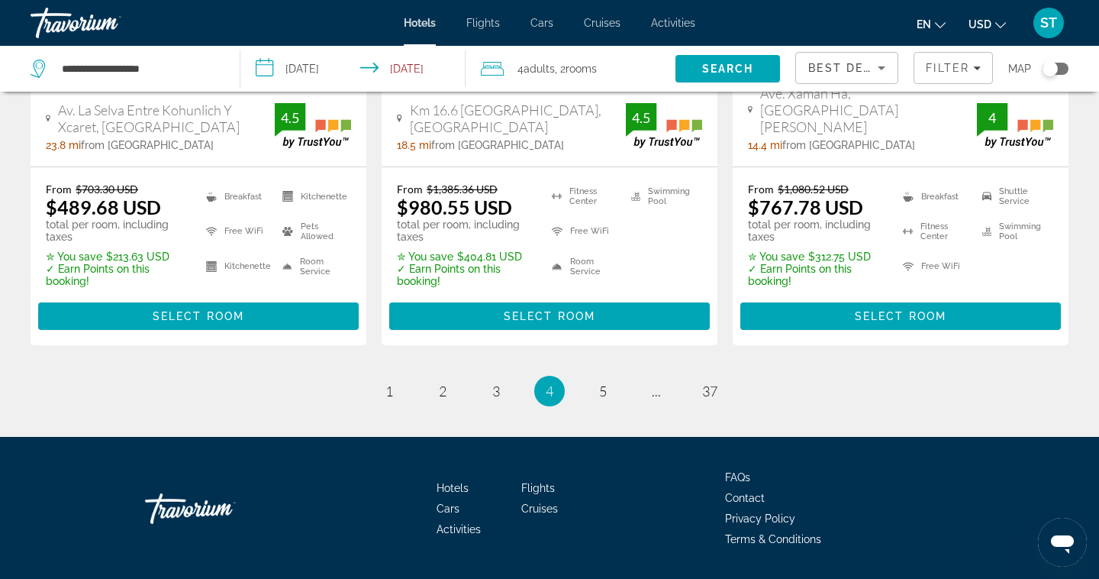
click at [595, 376] on li "page 5" at bounding box center [603, 391] width 31 height 31
click at [608, 378] on link "page 5" at bounding box center [603, 391] width 27 height 27
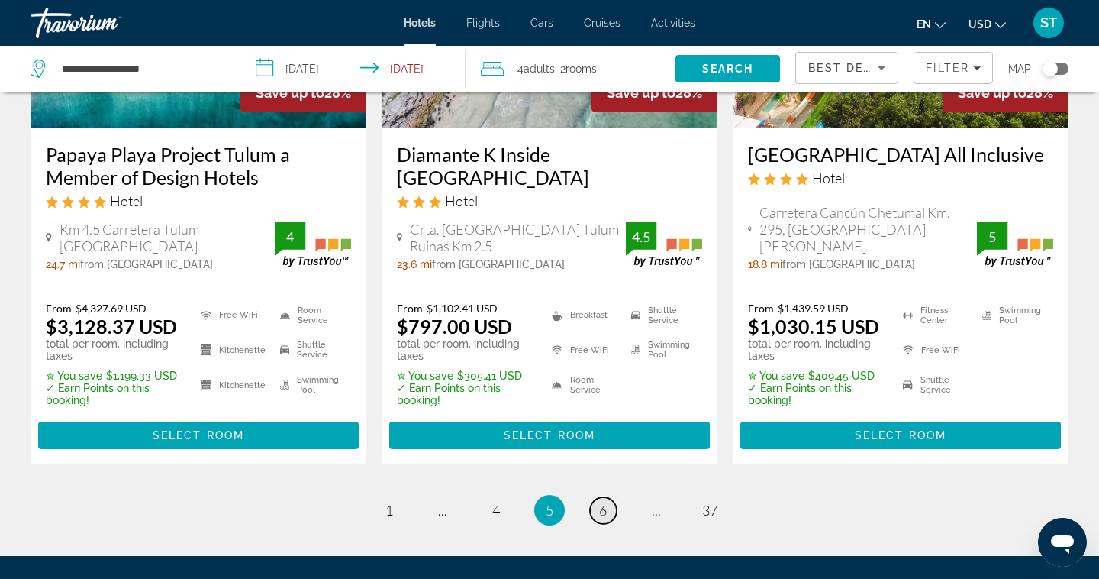
scroll to position [2162, 0]
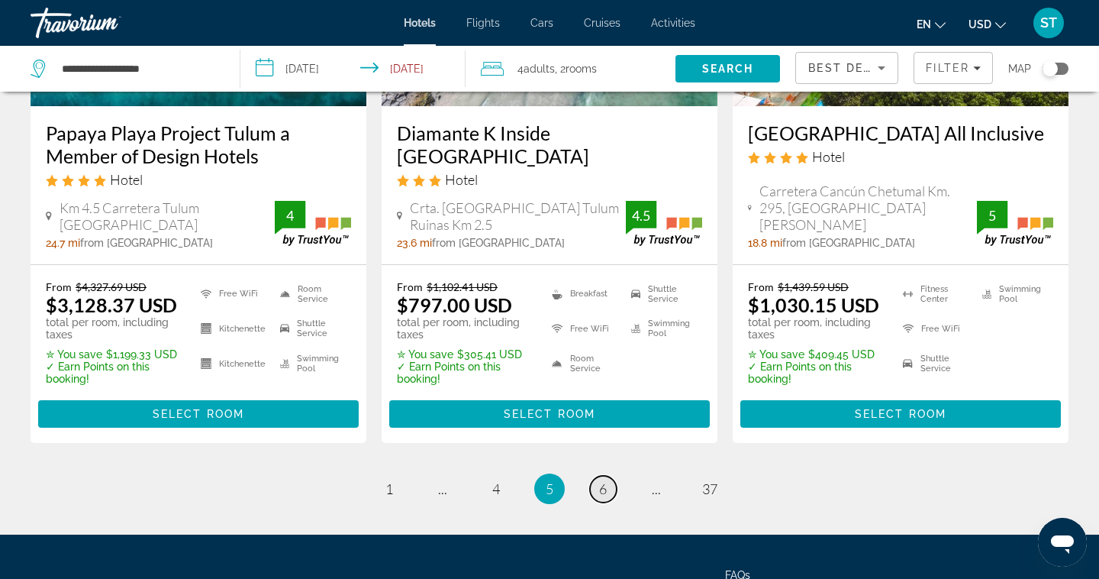
click at [607, 476] on link "page 6" at bounding box center [603, 489] width 27 height 27
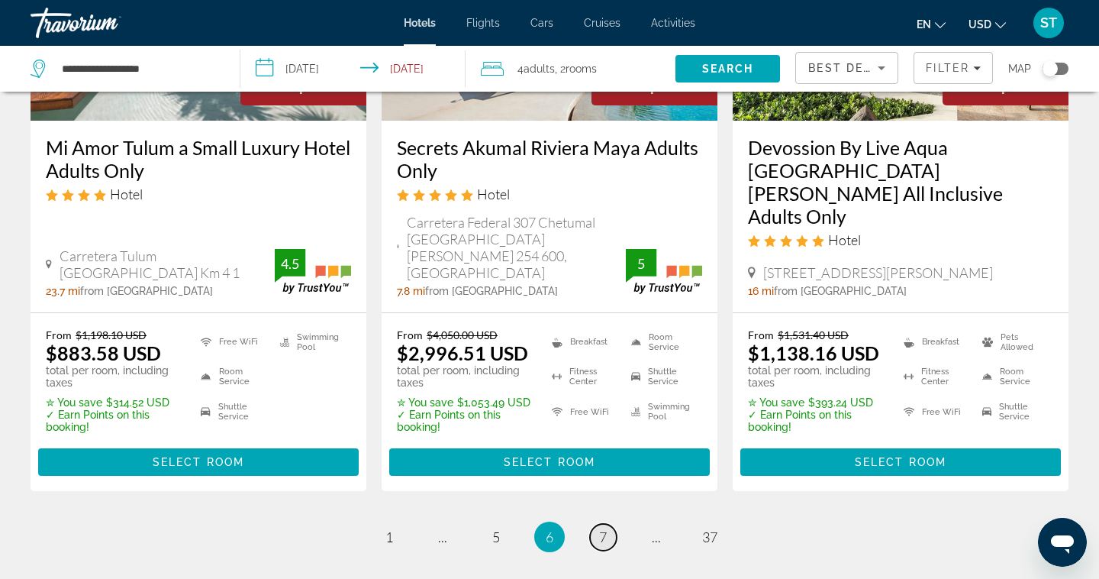
scroll to position [2213, 0]
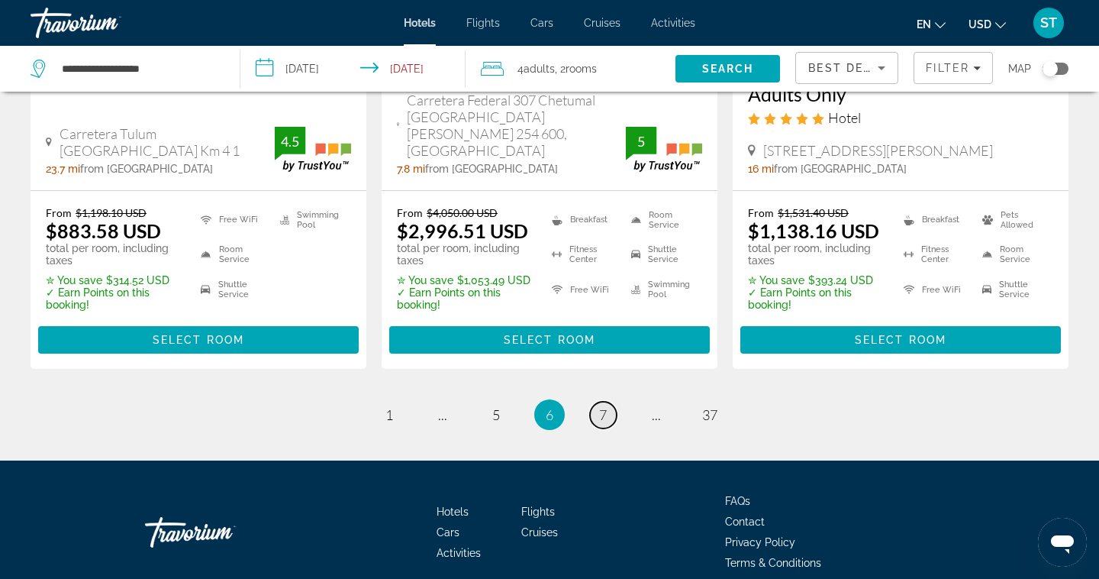
click at [601, 406] on span "7" at bounding box center [603, 414] width 8 height 17
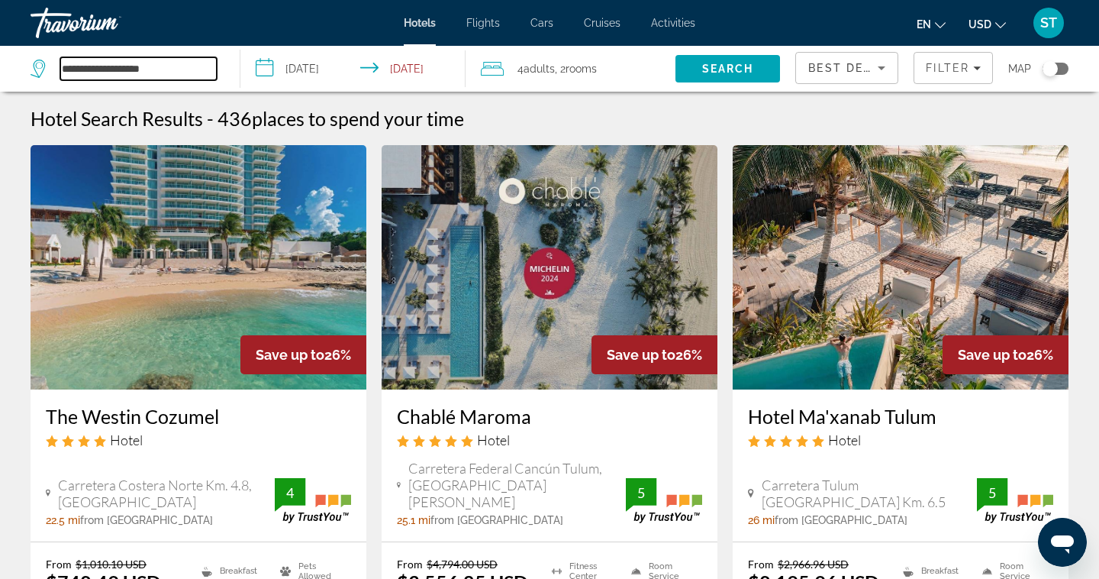
click at [160, 69] on input "**********" at bounding box center [138, 68] width 156 height 23
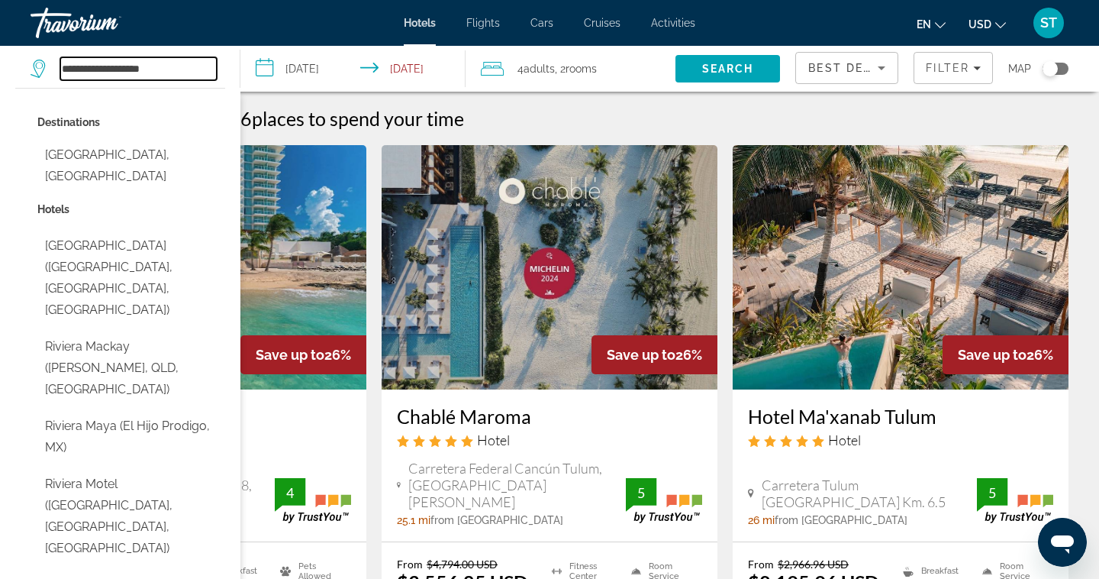
click at [176, 69] on input "**********" at bounding box center [138, 68] width 156 height 23
type input "*"
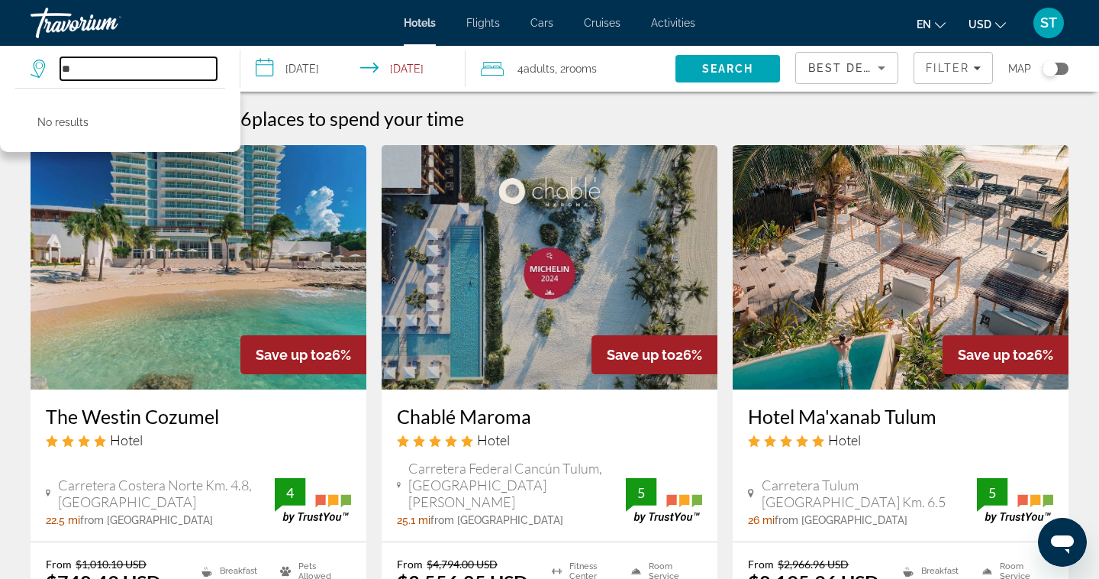
type input "*"
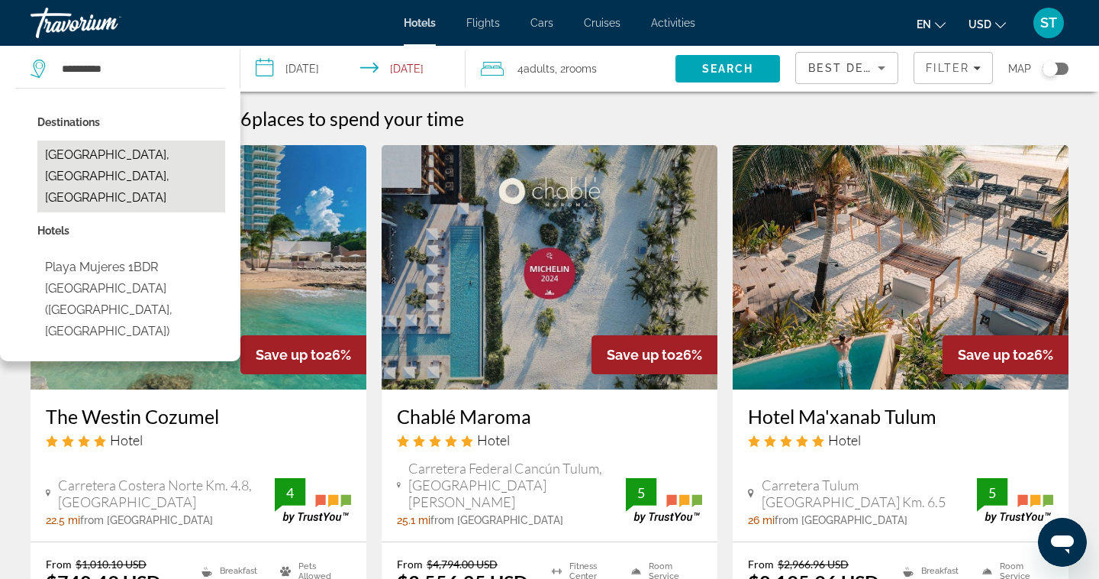
click at [163, 157] on button "[GEOGRAPHIC_DATA], [GEOGRAPHIC_DATA], [GEOGRAPHIC_DATA]" at bounding box center [131, 176] width 188 height 72
type input "**********"
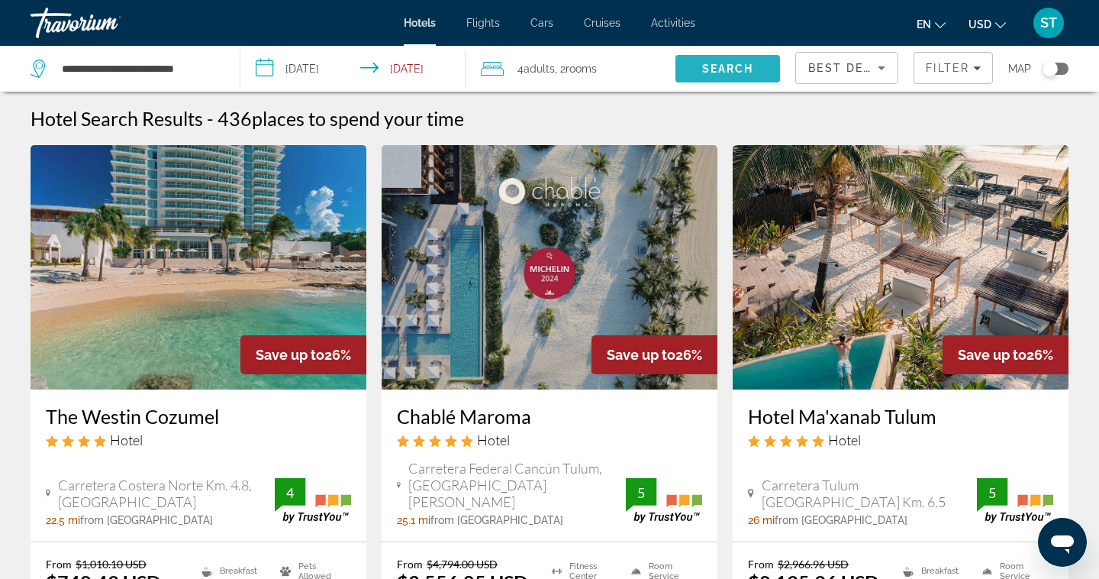
click at [722, 75] on span "Search" at bounding box center [728, 68] width 105 height 37
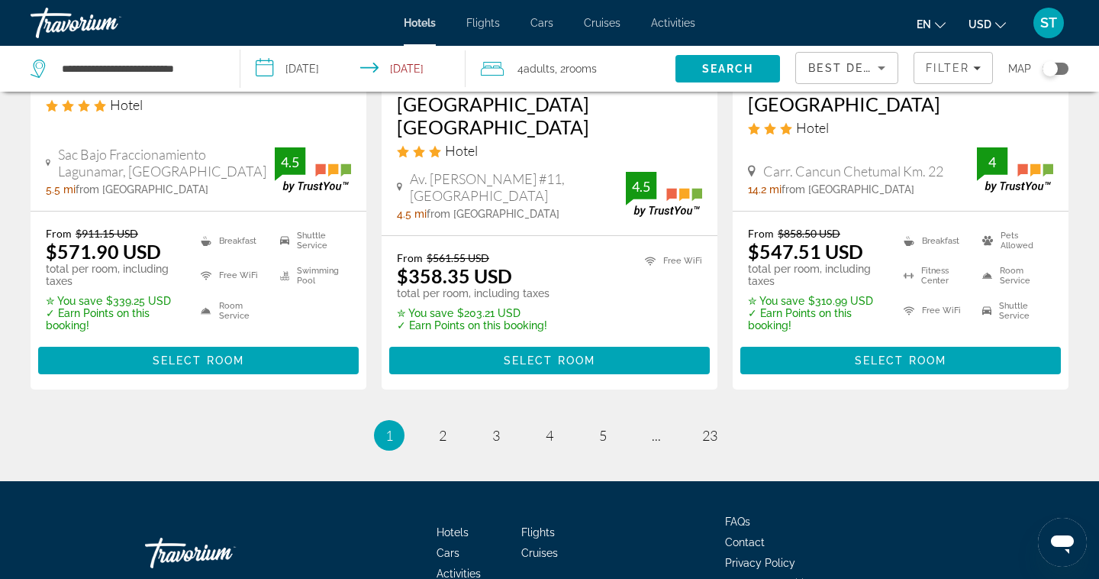
scroll to position [2167, 0]
